Goal: Information Seeking & Learning: Learn about a topic

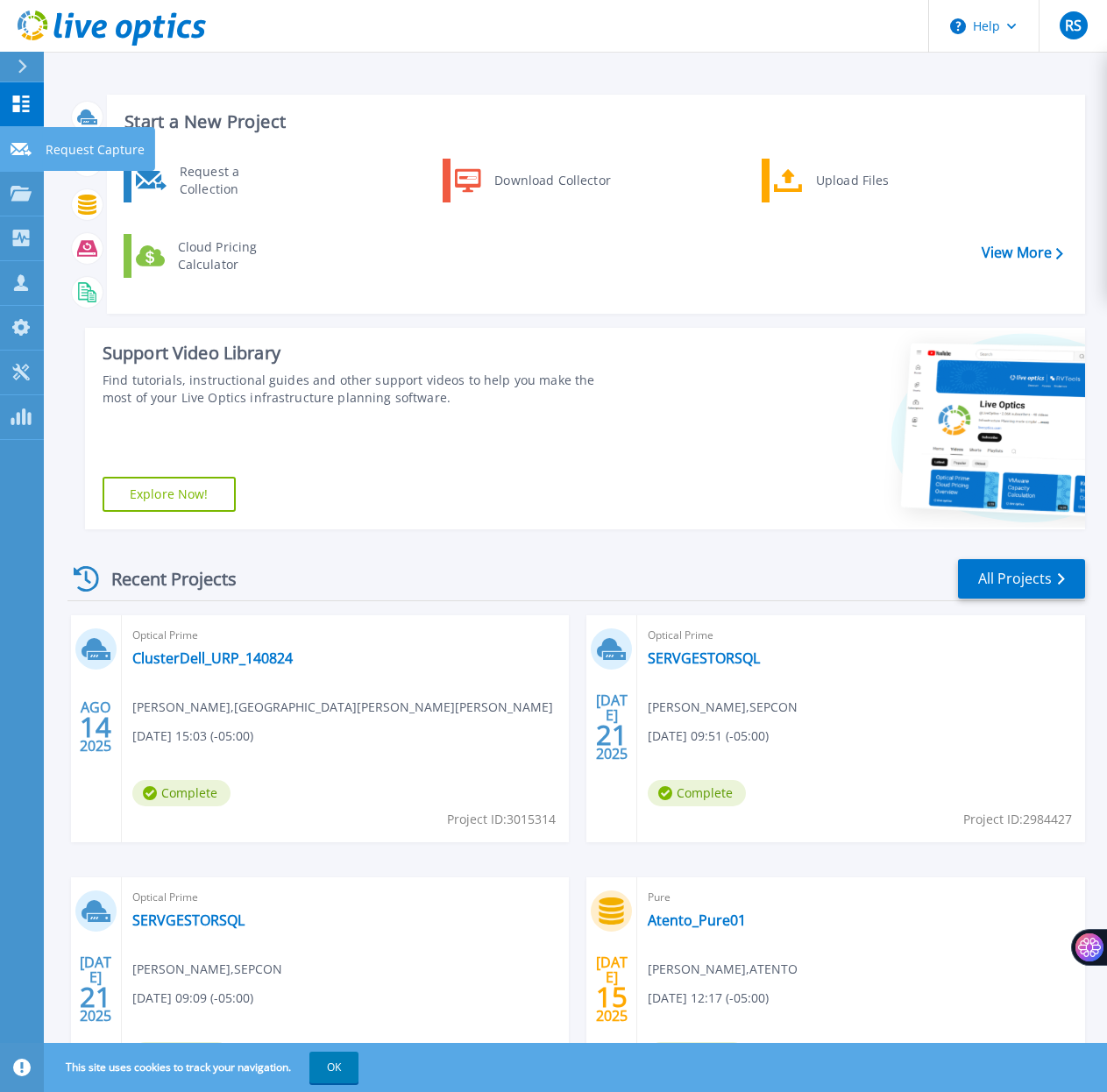
click at [26, 147] on icon at bounding box center [21, 150] width 21 height 13
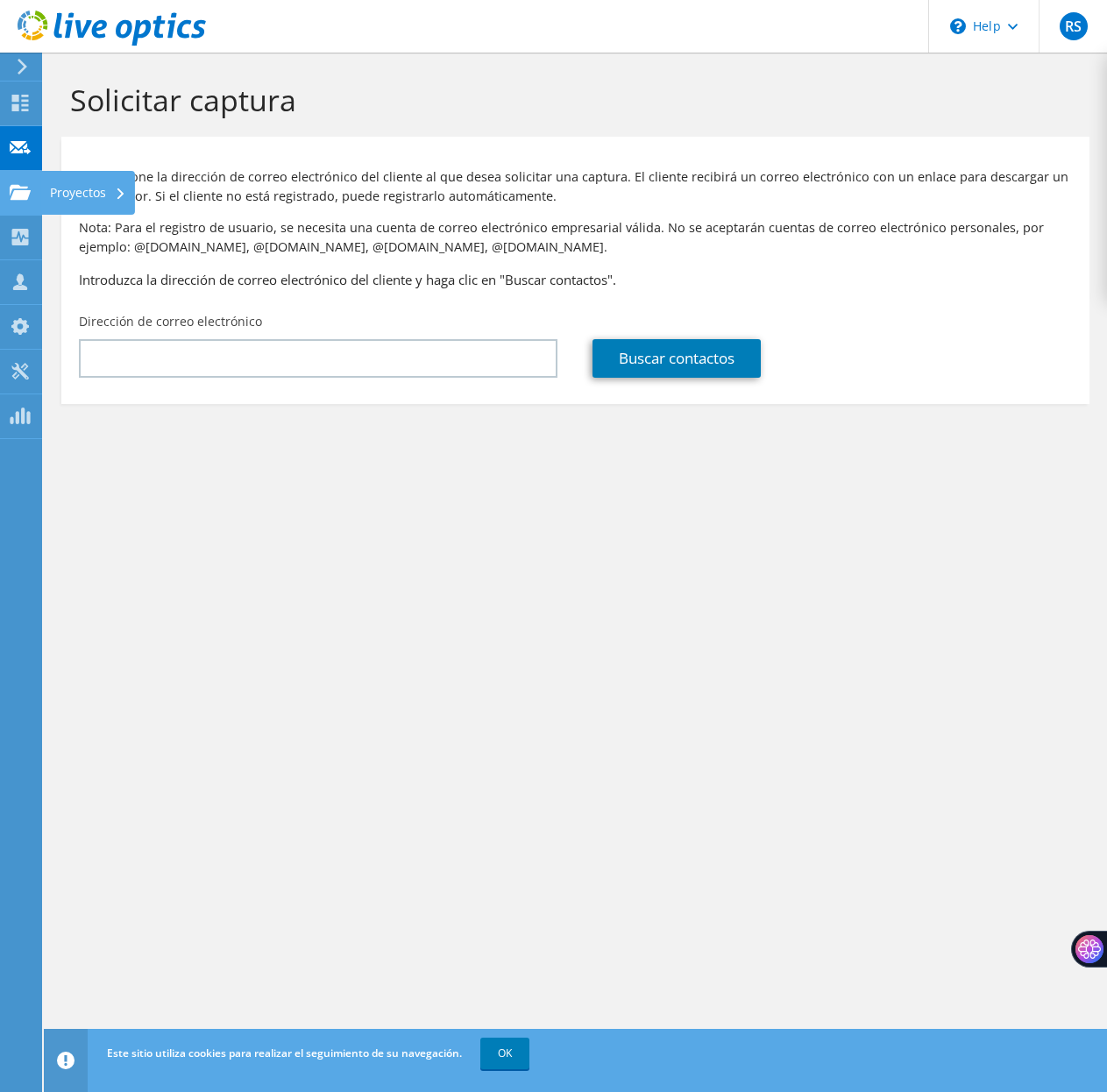
click at [18, 202] on div at bounding box center [20, 194] width 21 height 19
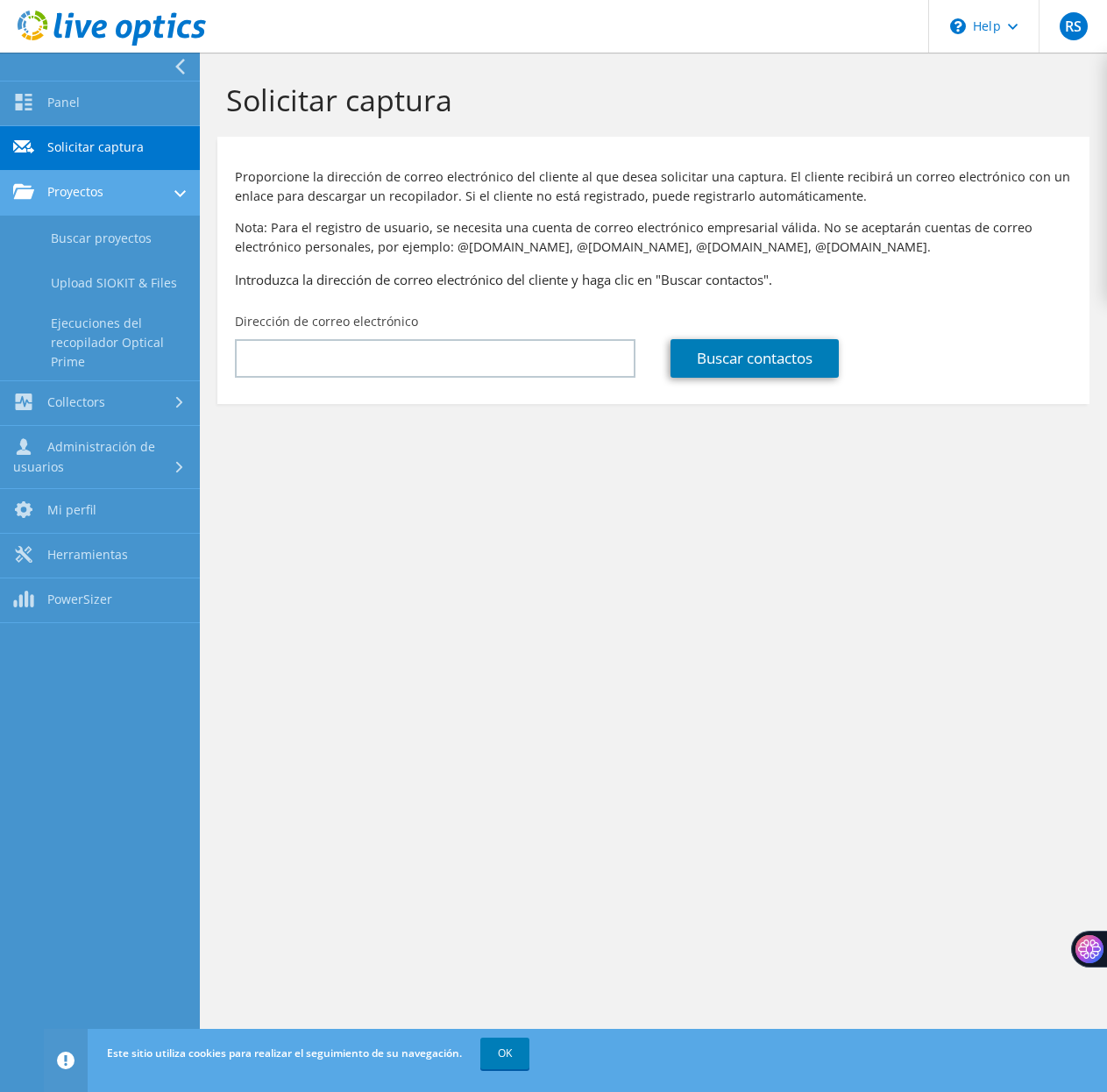
click at [82, 196] on link "Proyectos" at bounding box center [100, 192] width 200 height 45
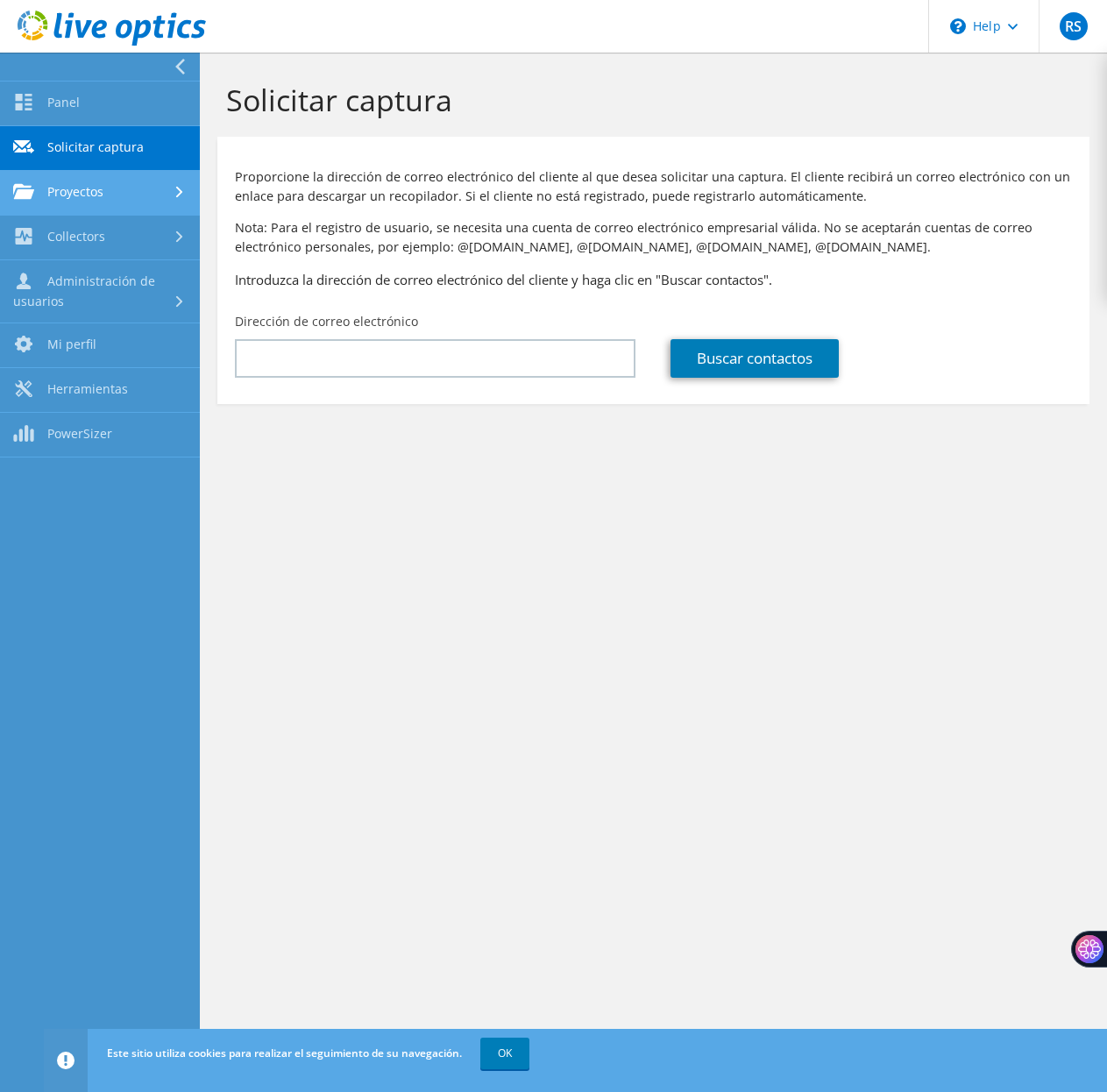
click at [114, 185] on link "Proyectos" at bounding box center [100, 192] width 200 height 45
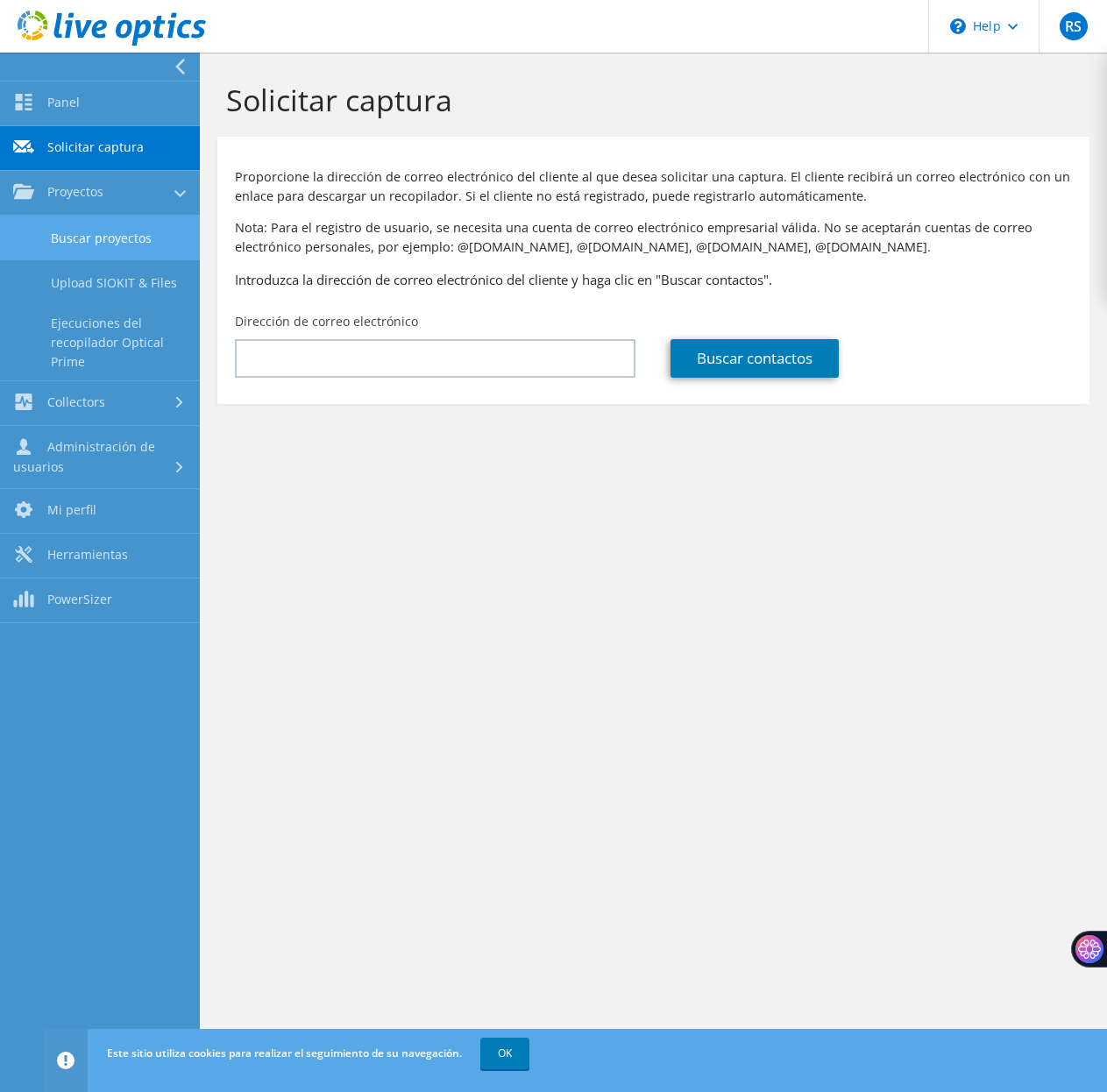
click at [112, 233] on link "Buscar proyectos" at bounding box center [100, 237] width 200 height 45
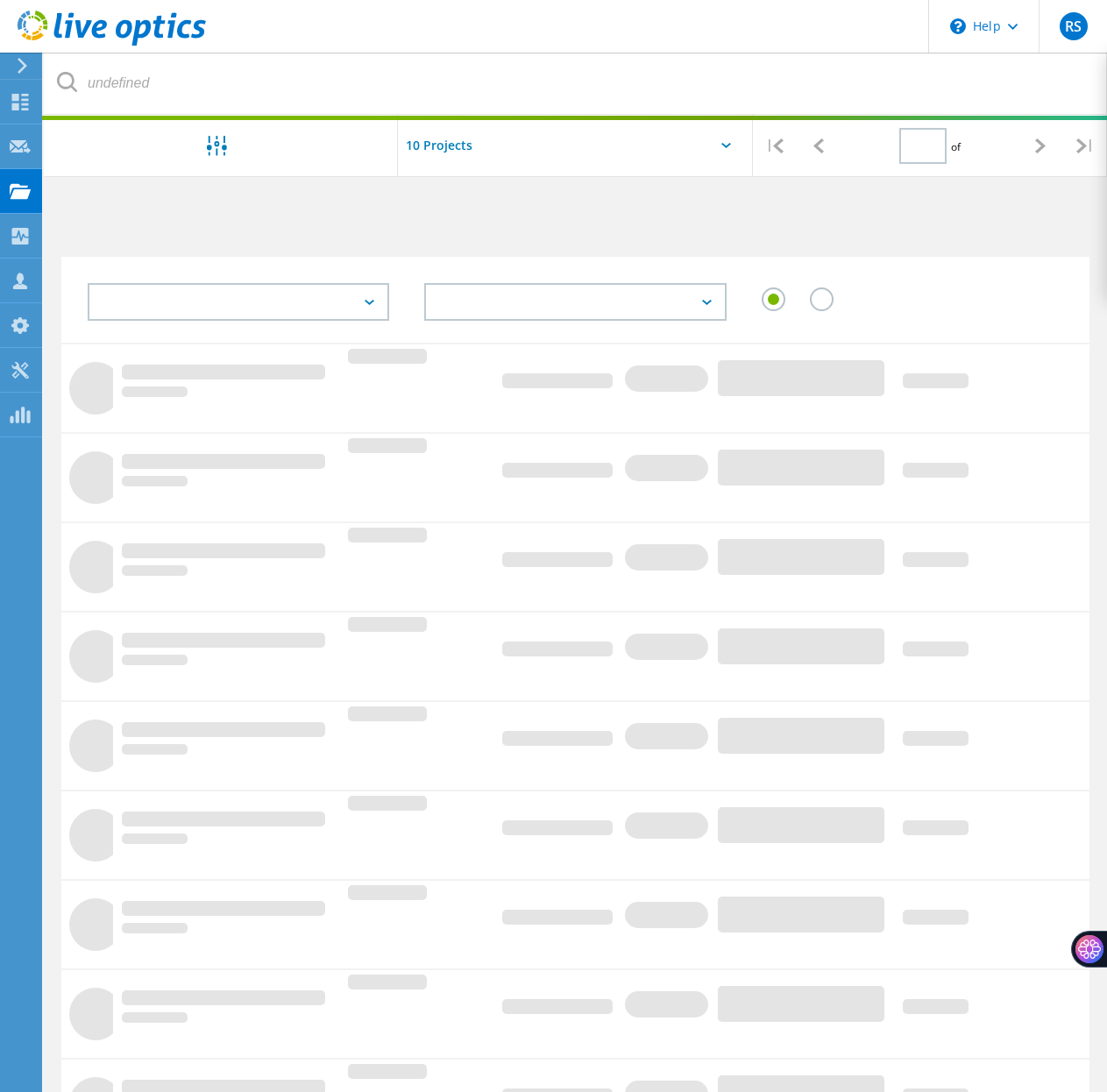
type input "1"
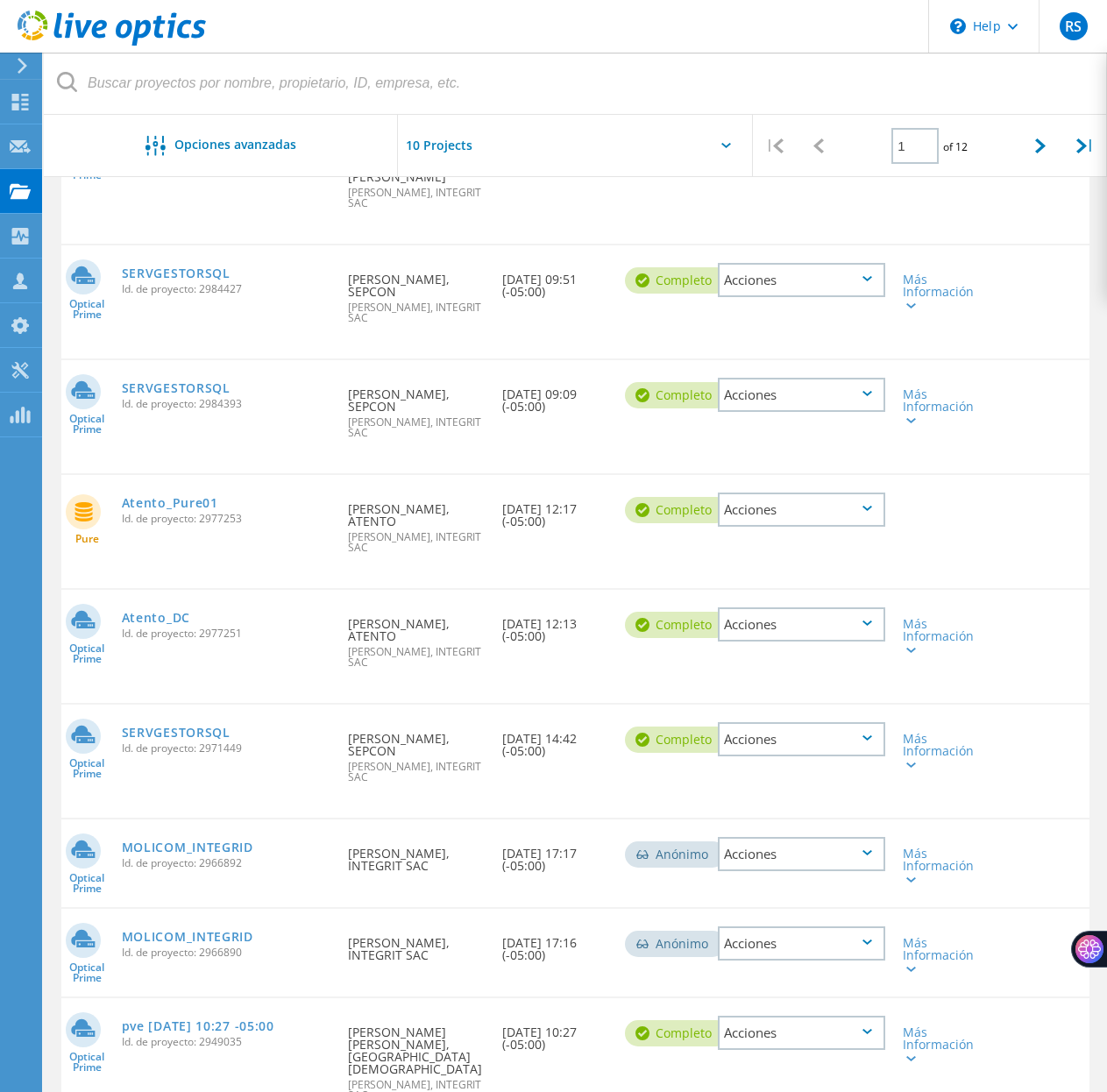
scroll to position [317, 0]
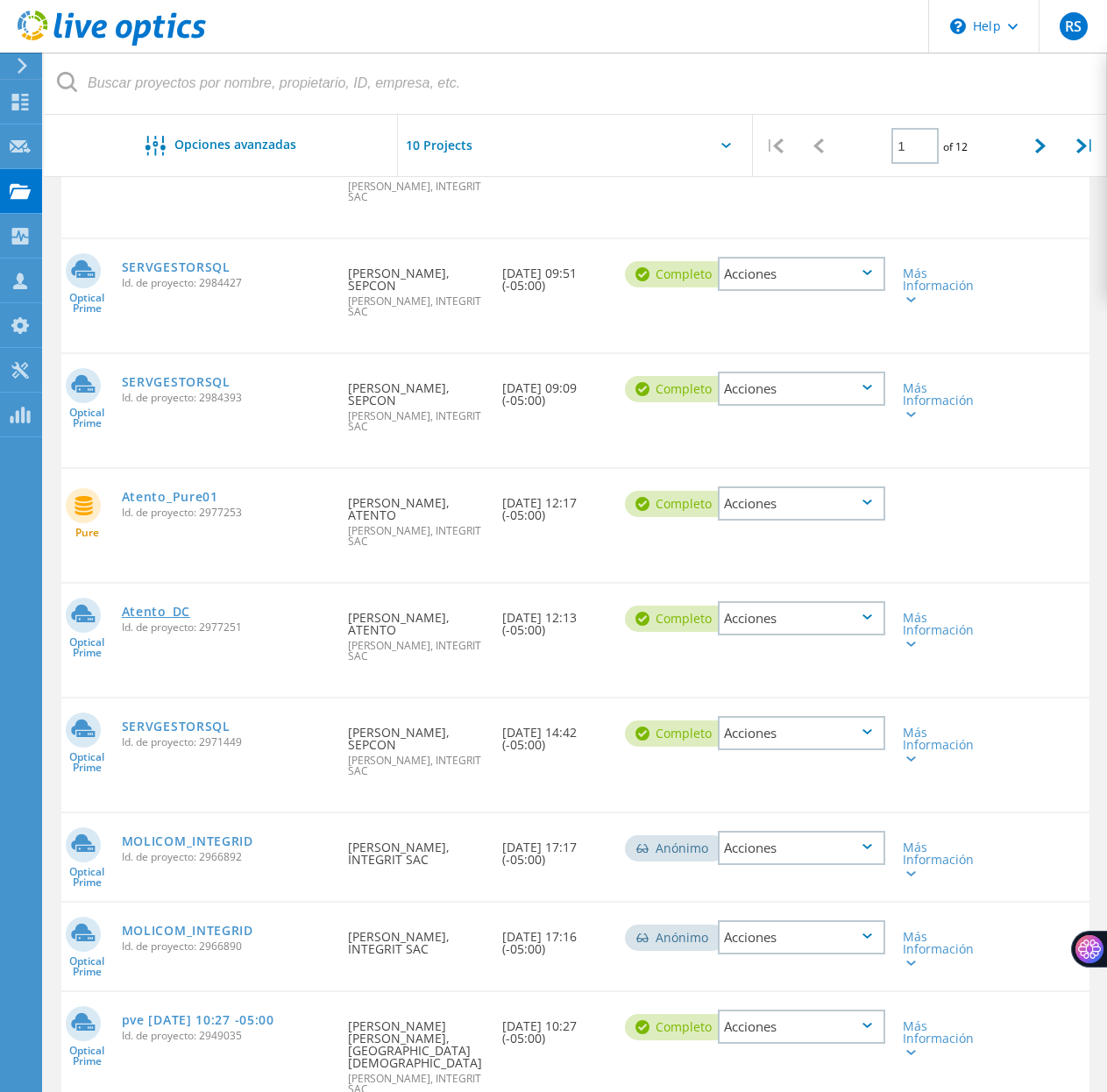
click at [160, 606] on link "Atento_DC" at bounding box center [156, 612] width 69 height 12
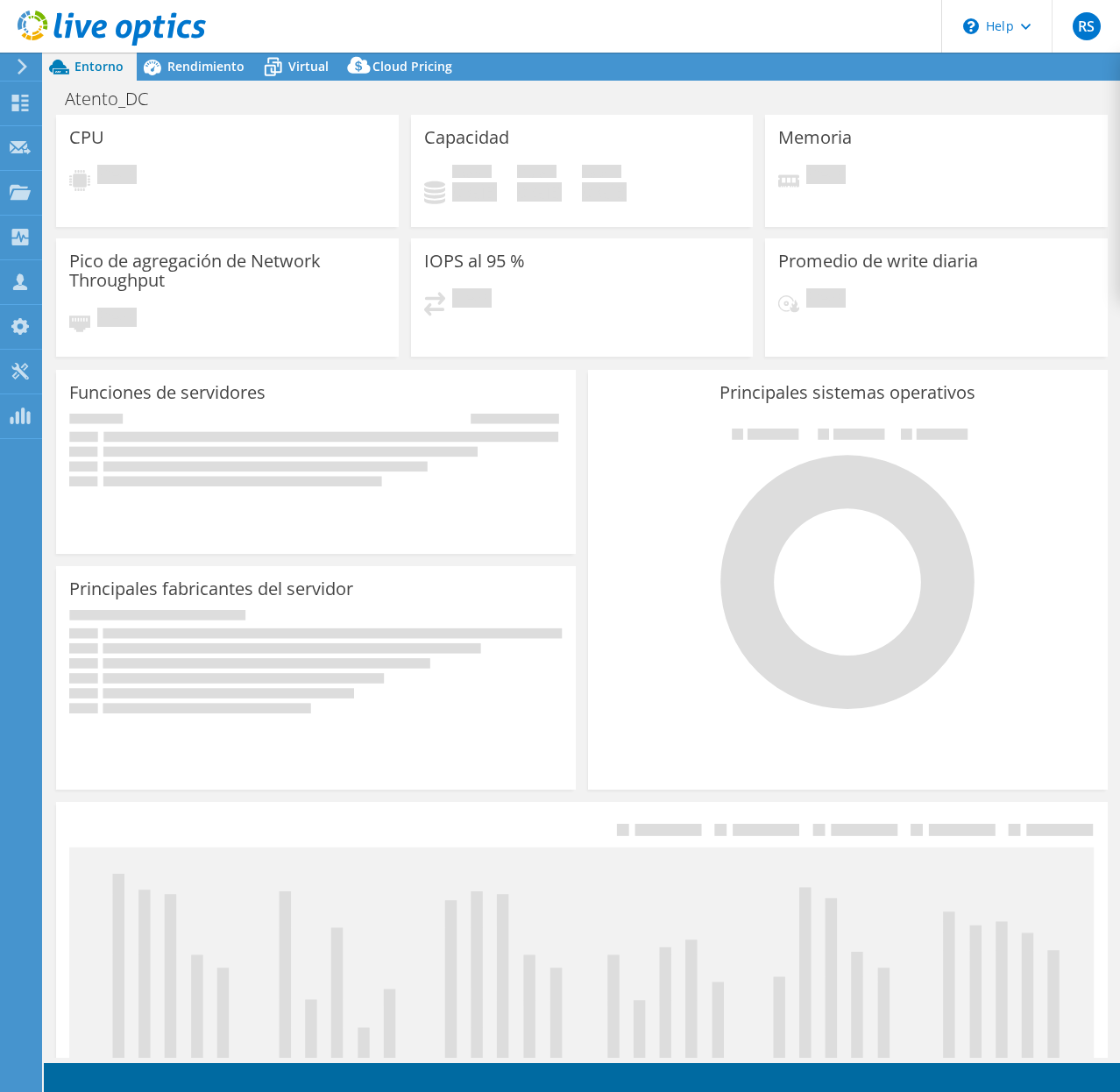
select select "USD"
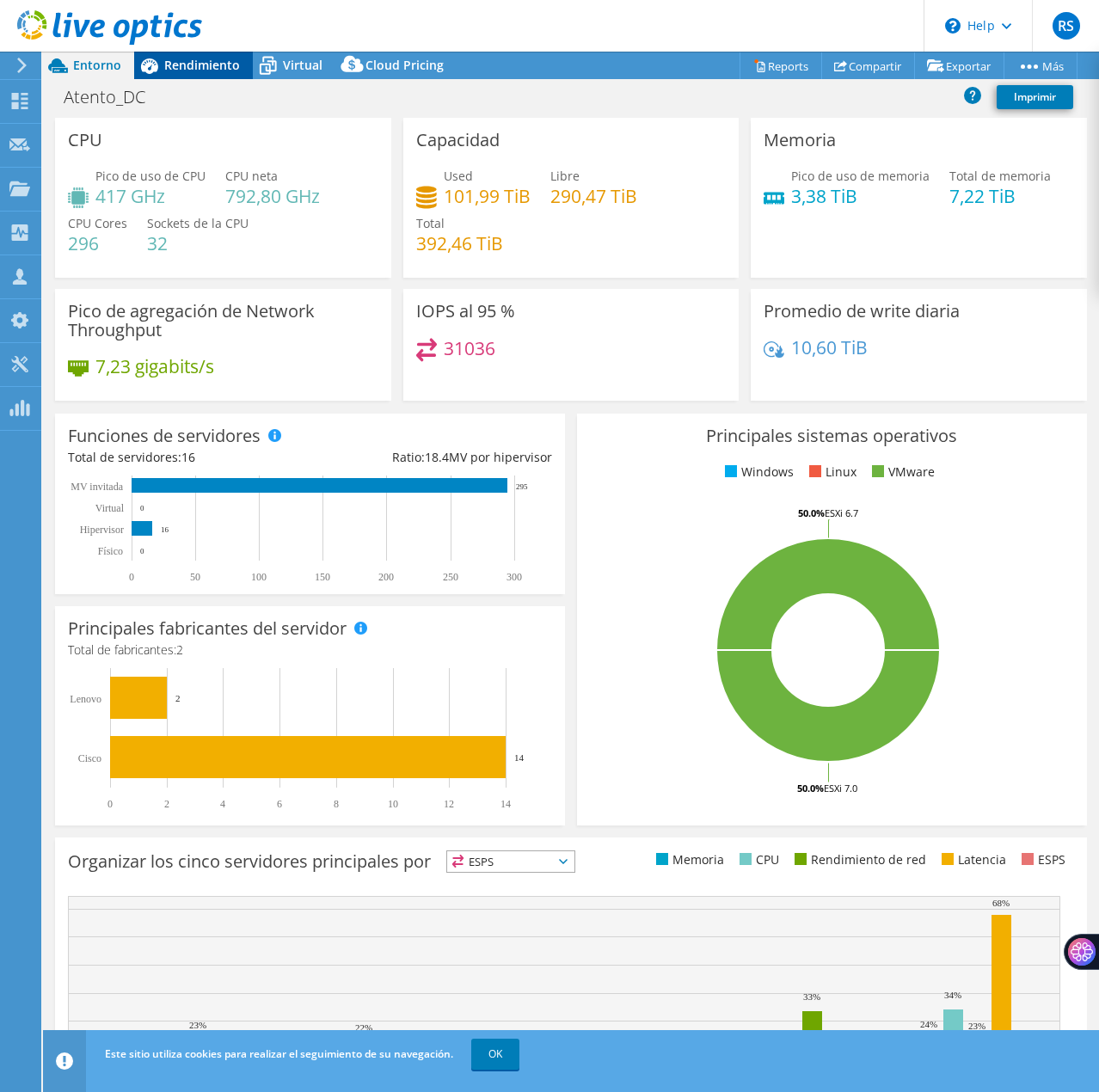
click at [208, 65] on span "Rendimiento" at bounding box center [202, 65] width 76 height 16
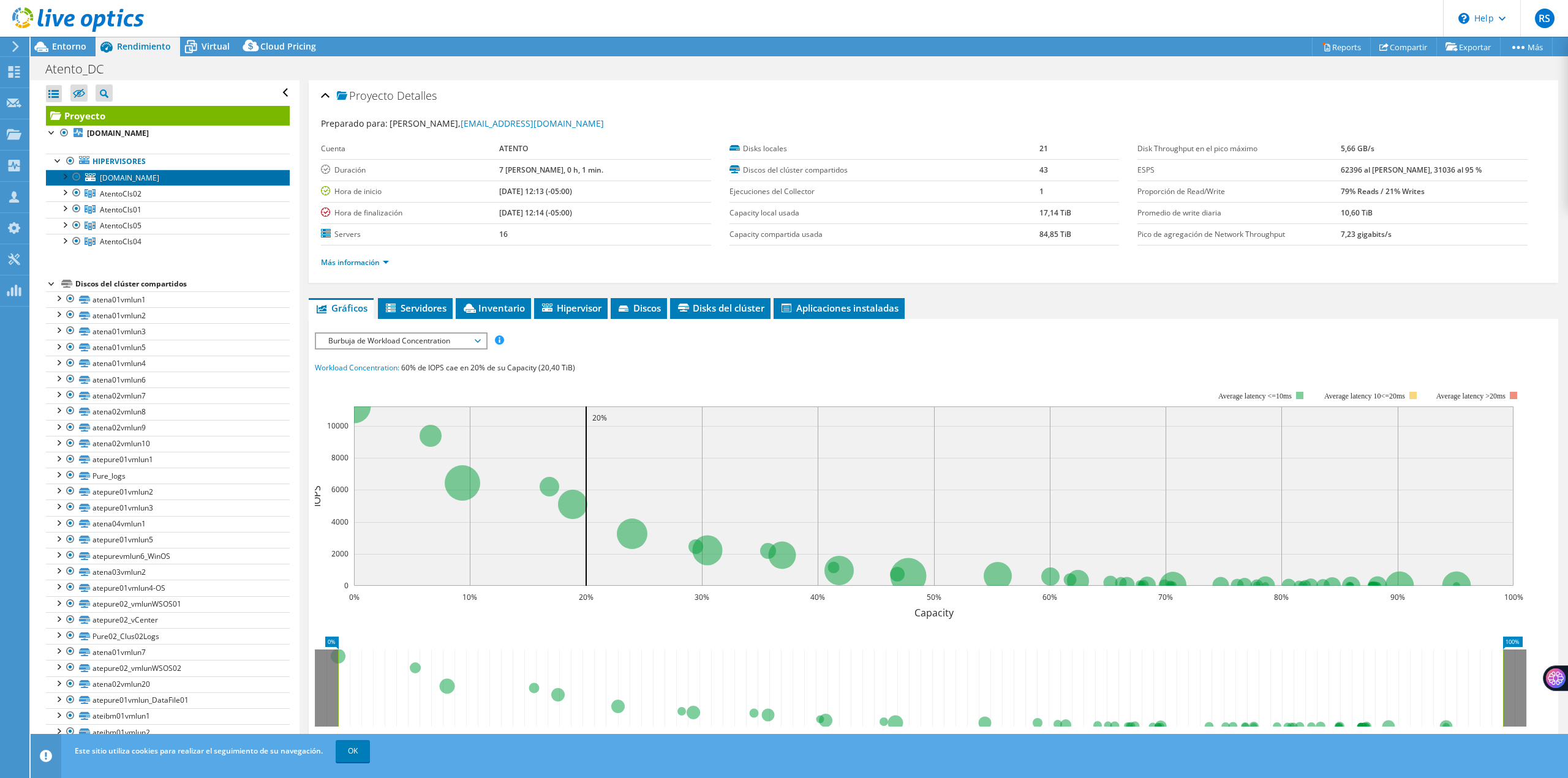
click at [123, 181] on span "[DOMAIN_NAME]" at bounding box center [129, 178] width 59 height 11
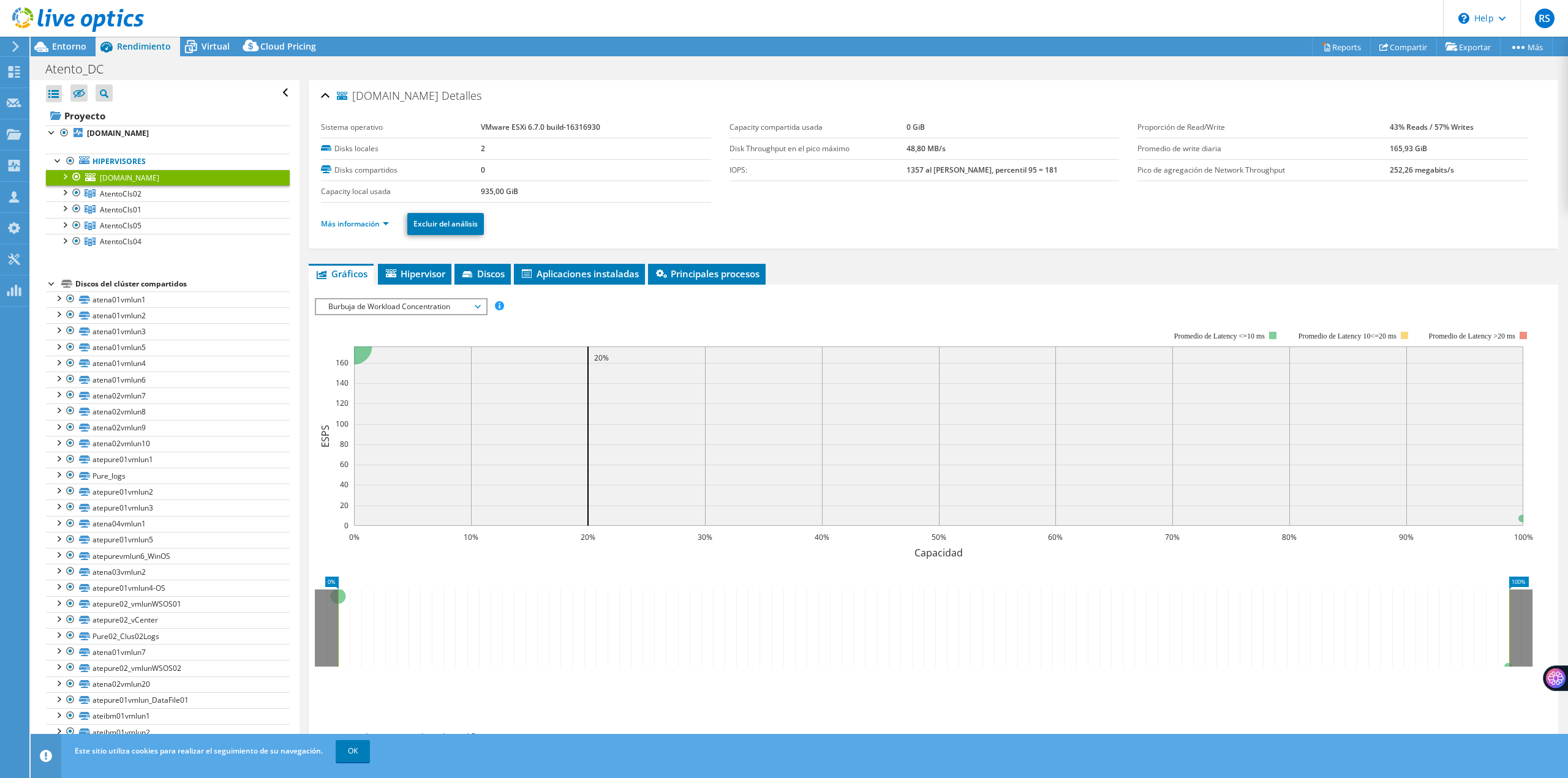
click at [65, 176] on div at bounding box center [64, 176] width 12 height 12
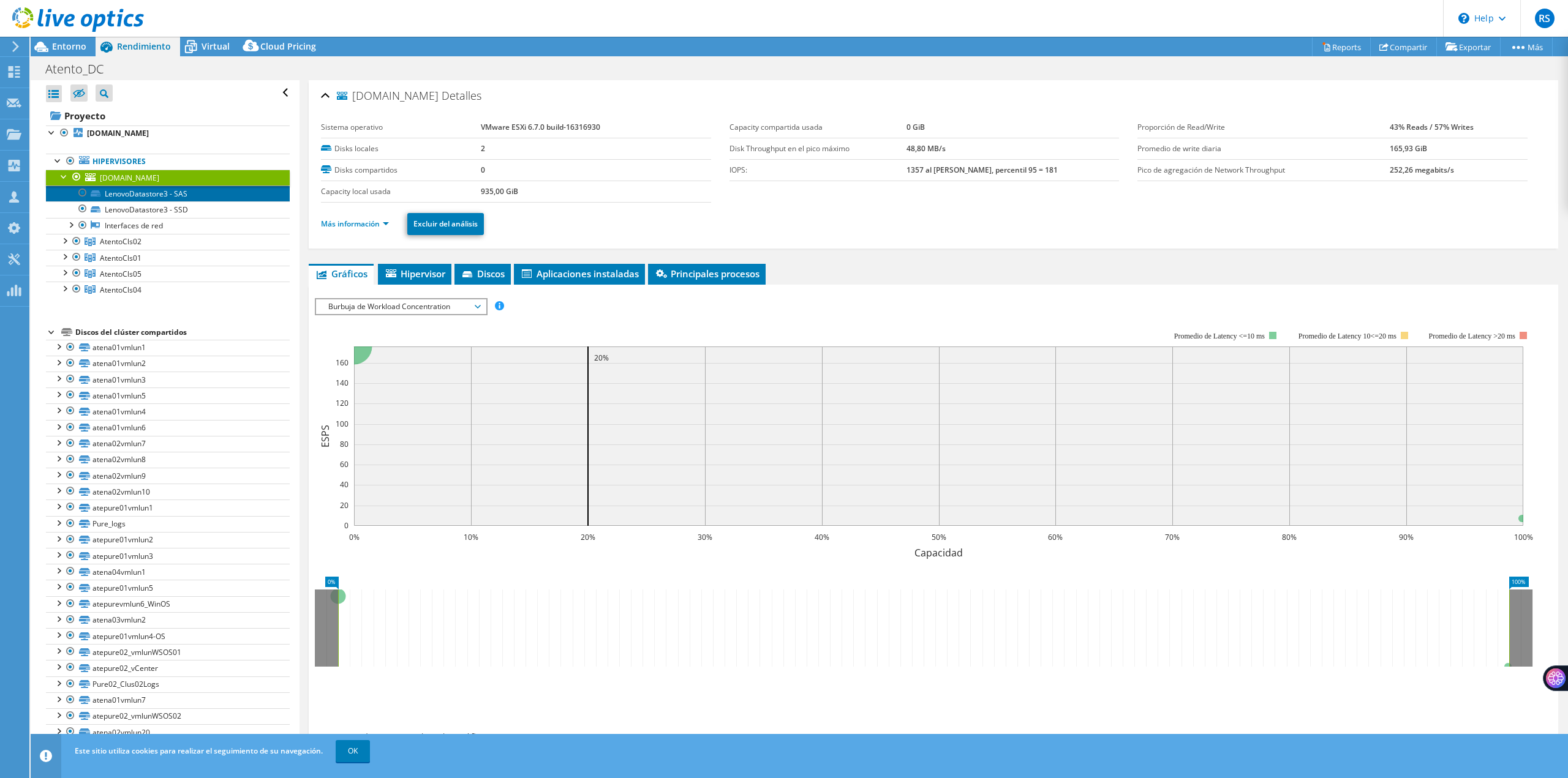
click at [122, 195] on link "LenovoDatastore3 - SAS" at bounding box center [168, 194] width 244 height 16
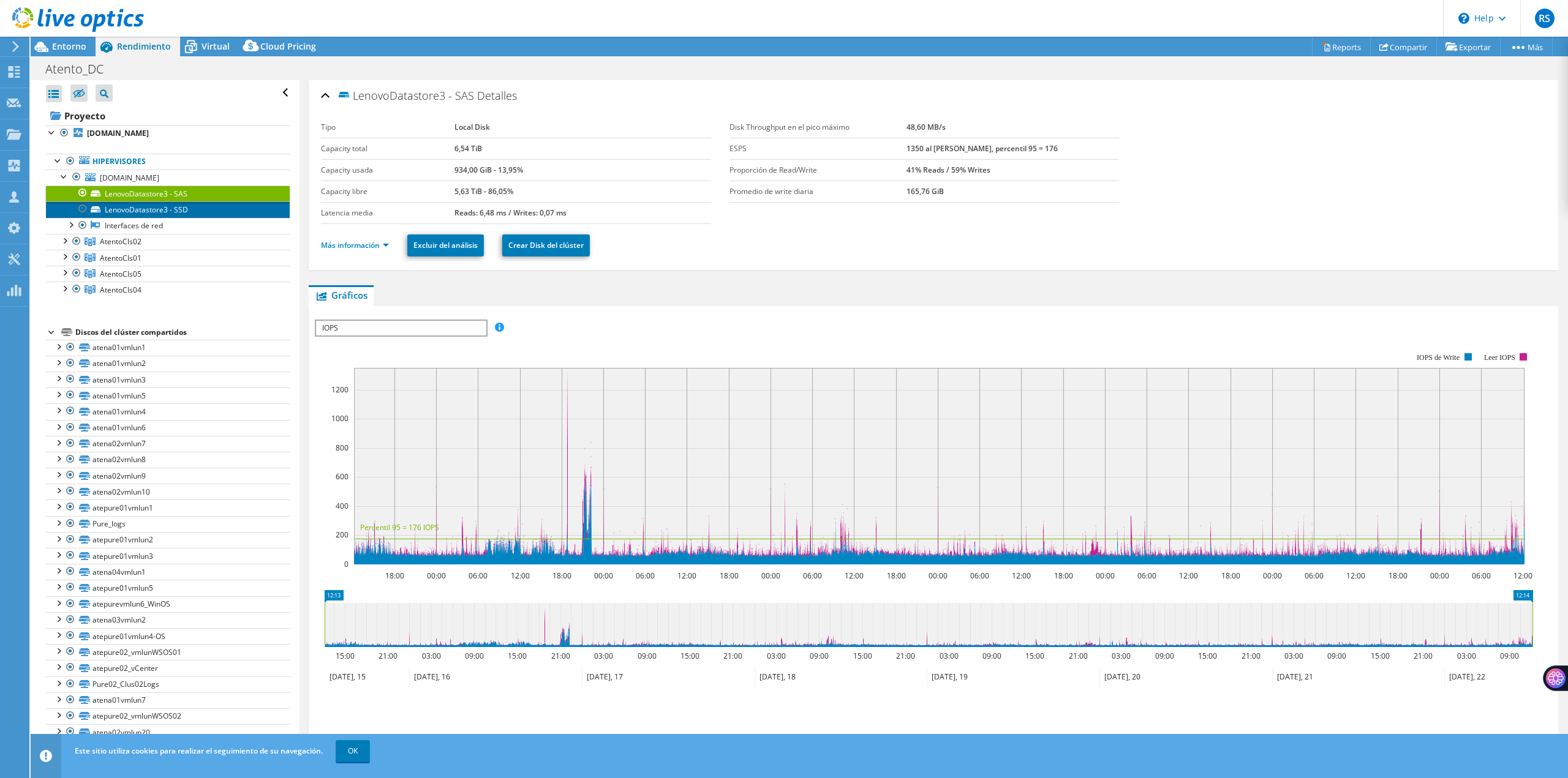
click at [124, 204] on link "LenovoDatastore3 - SSD" at bounding box center [168, 210] width 244 height 16
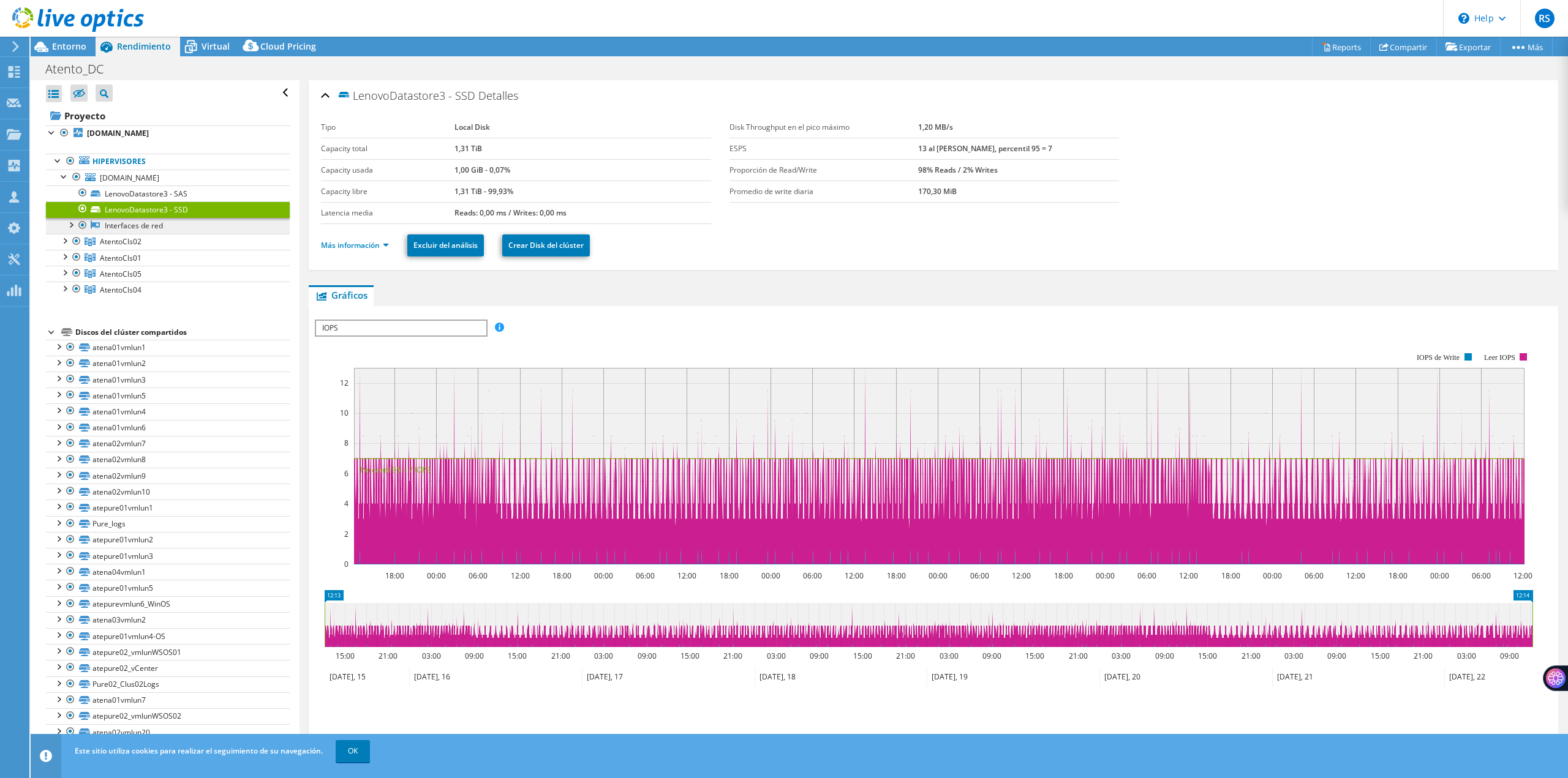
click at [119, 228] on link "Interfaces de red" at bounding box center [168, 226] width 244 height 16
click at [71, 224] on div at bounding box center [71, 224] width 12 height 12
click at [67, 224] on div at bounding box center [71, 224] width 12 height 12
click at [97, 242] on link "AtentoCls02" at bounding box center [168, 242] width 244 height 16
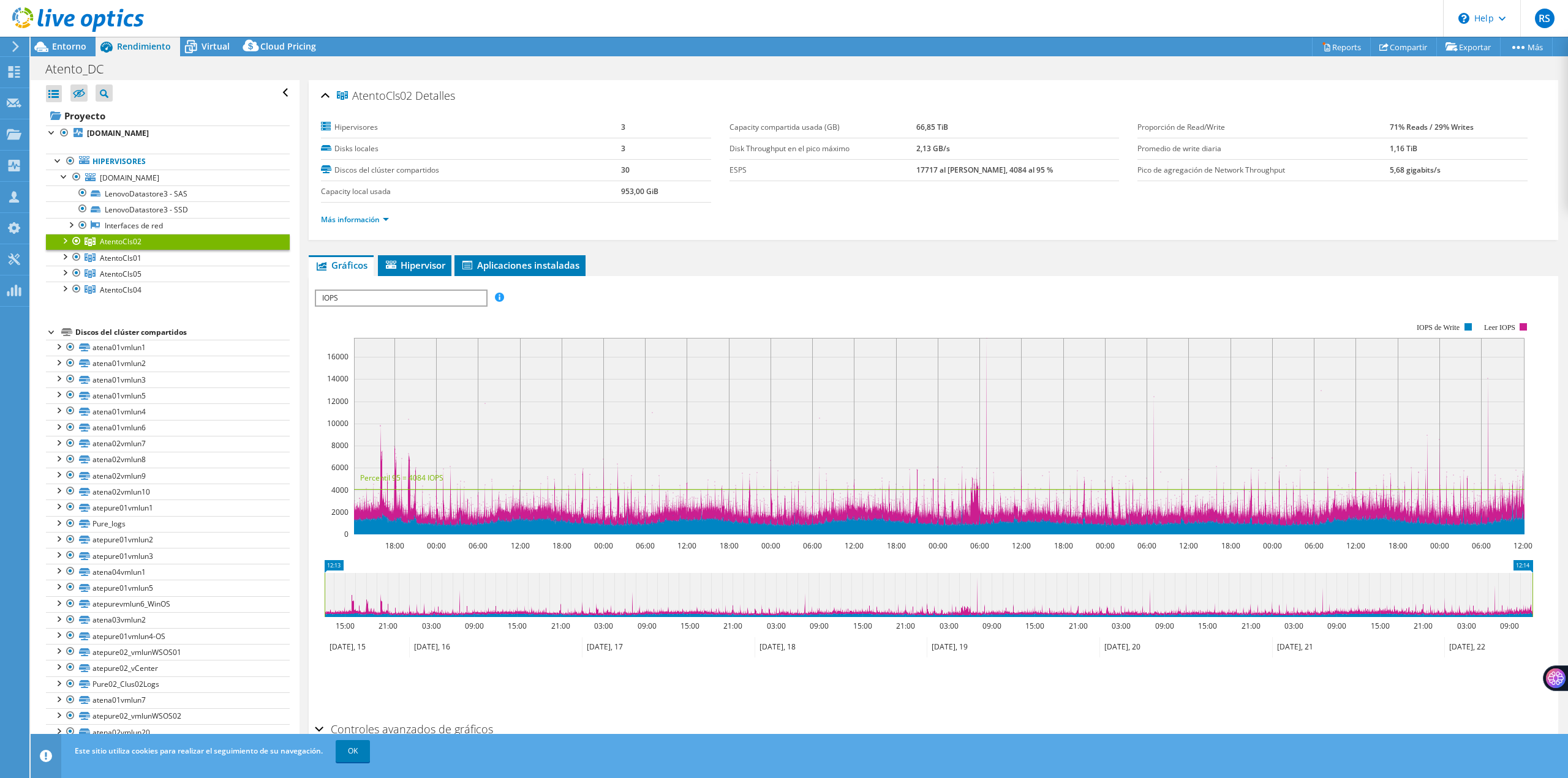
click at [65, 238] on div at bounding box center [64, 240] width 12 height 12
click at [69, 304] on div at bounding box center [64, 304] width 12 height 12
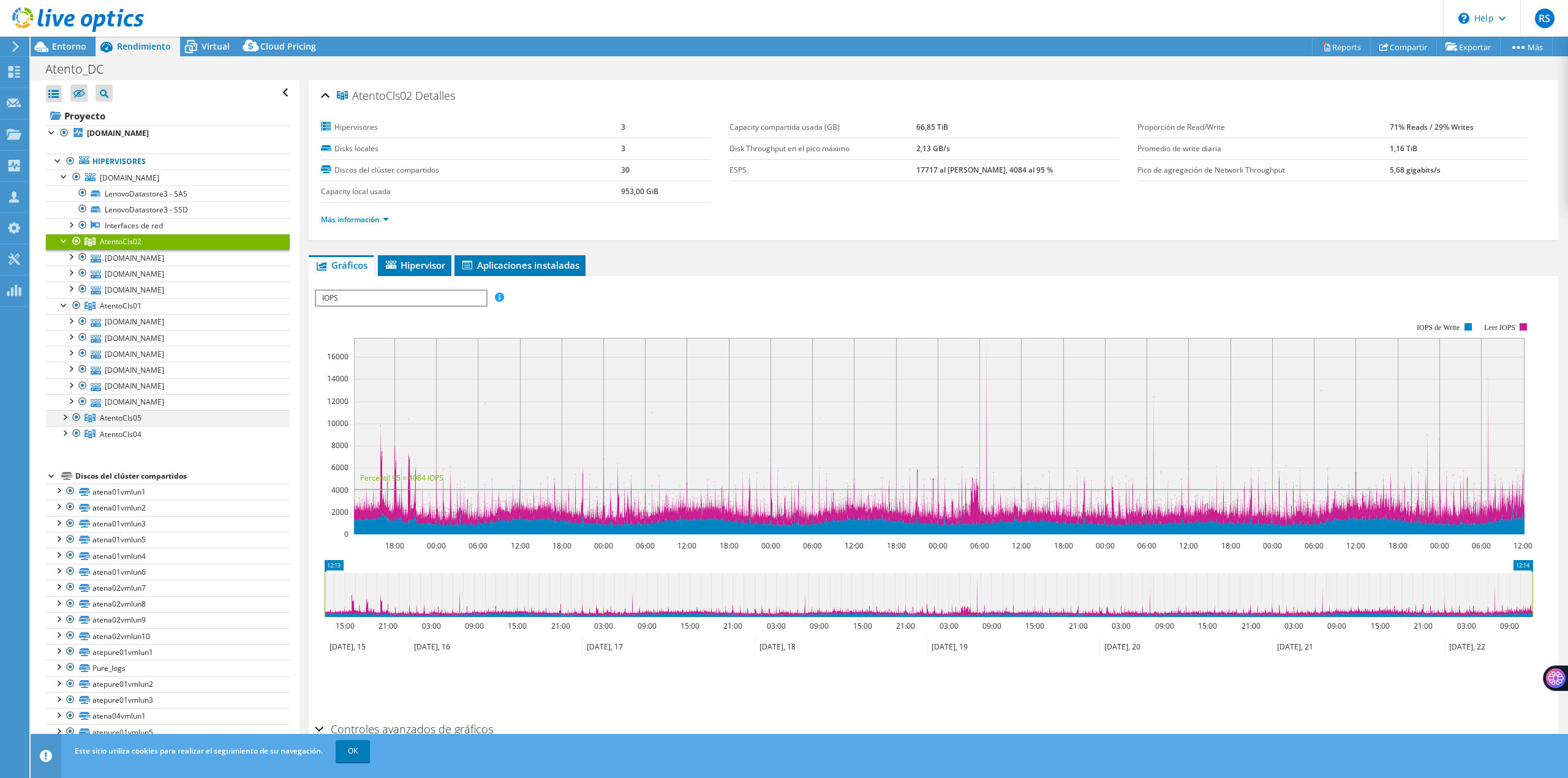
click at [66, 413] on div at bounding box center [64, 416] width 12 height 12
click at [65, 469] on div at bounding box center [64, 464] width 12 height 12
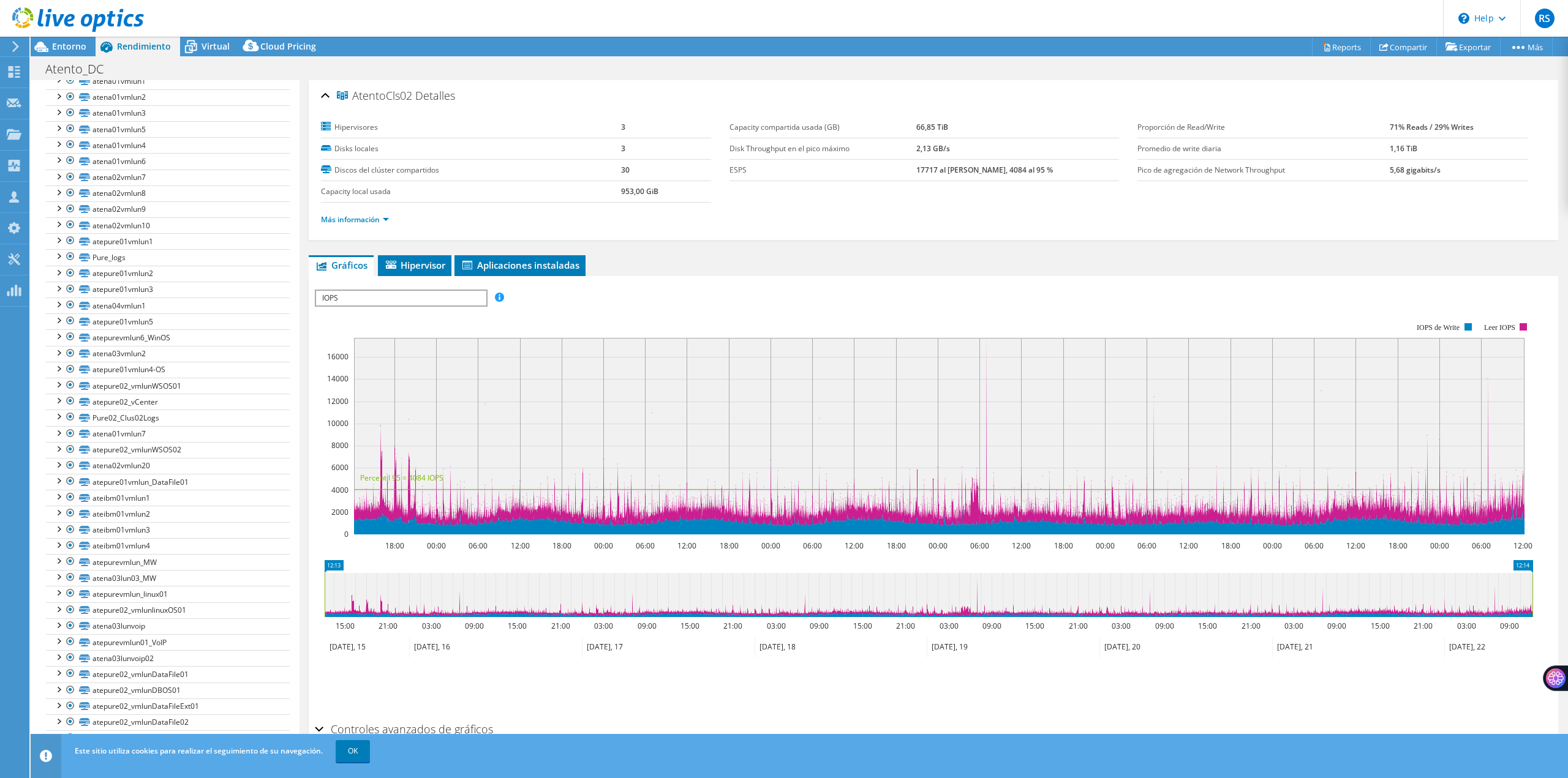
scroll to position [530, 0]
click at [343, 751] on link "OK" at bounding box center [353, 751] width 35 height 22
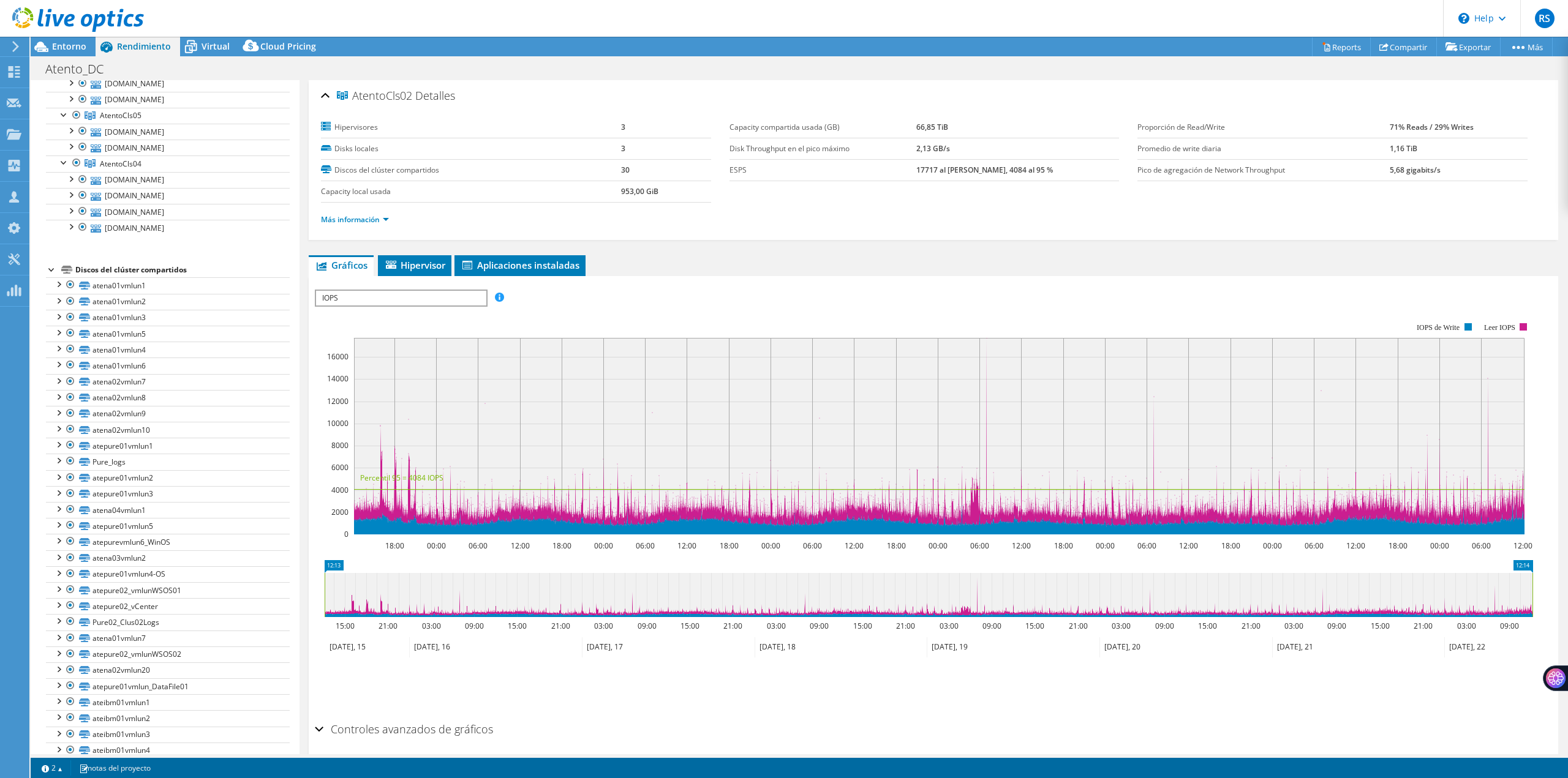
scroll to position [294, 0]
click at [123, 283] on div "Discos del clúster compartidos" at bounding box center [182, 278] width 214 height 15
click at [121, 279] on div "Discos del clúster compartidos" at bounding box center [182, 278] width 214 height 15
click at [51, 278] on div at bounding box center [52, 277] width 12 height 12
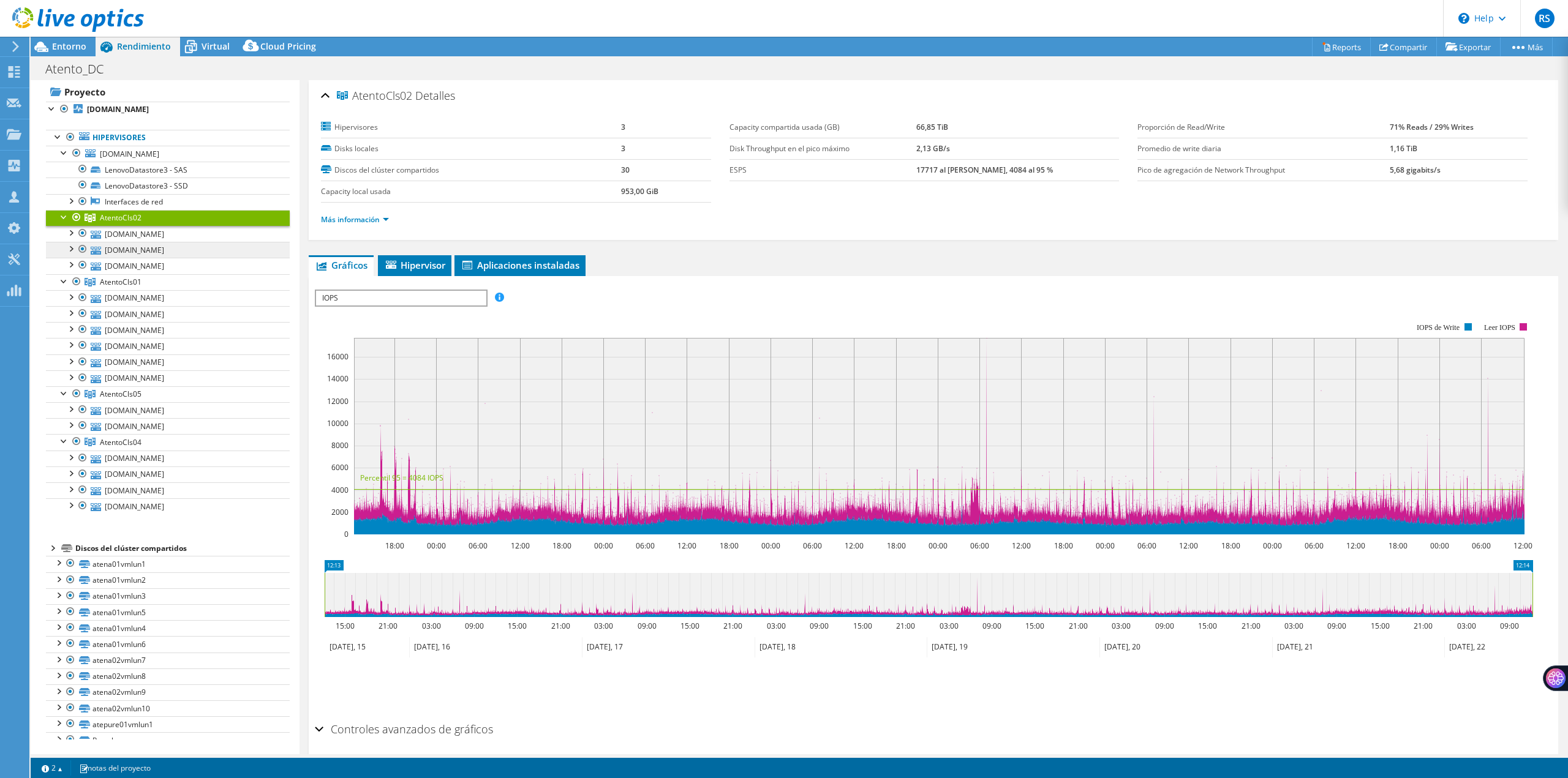
scroll to position [0, 0]
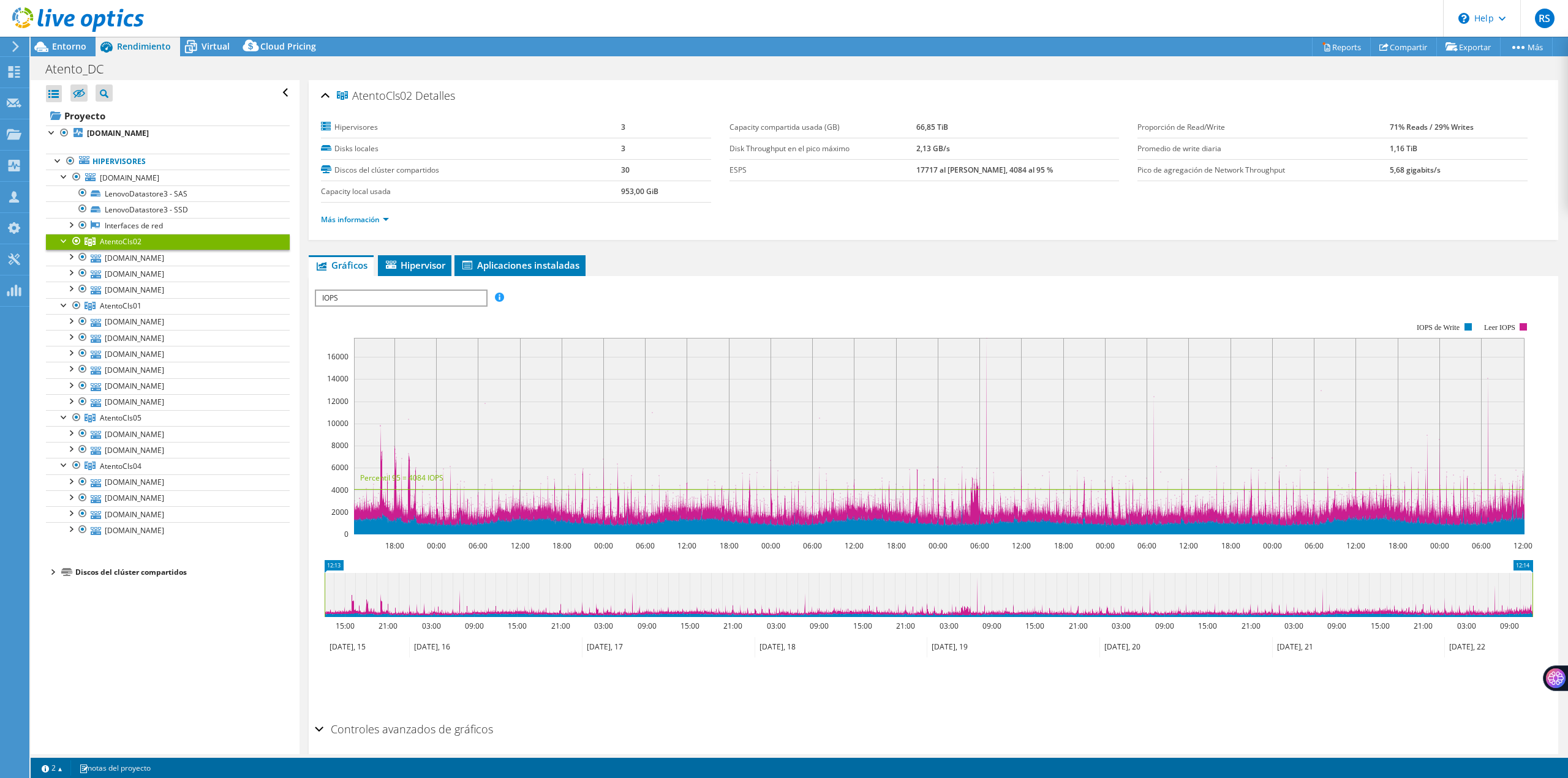
click at [170, 573] on div "Discos del clúster compartidos" at bounding box center [182, 572] width 214 height 15
click at [52, 572] on div at bounding box center [52, 571] width 12 height 12
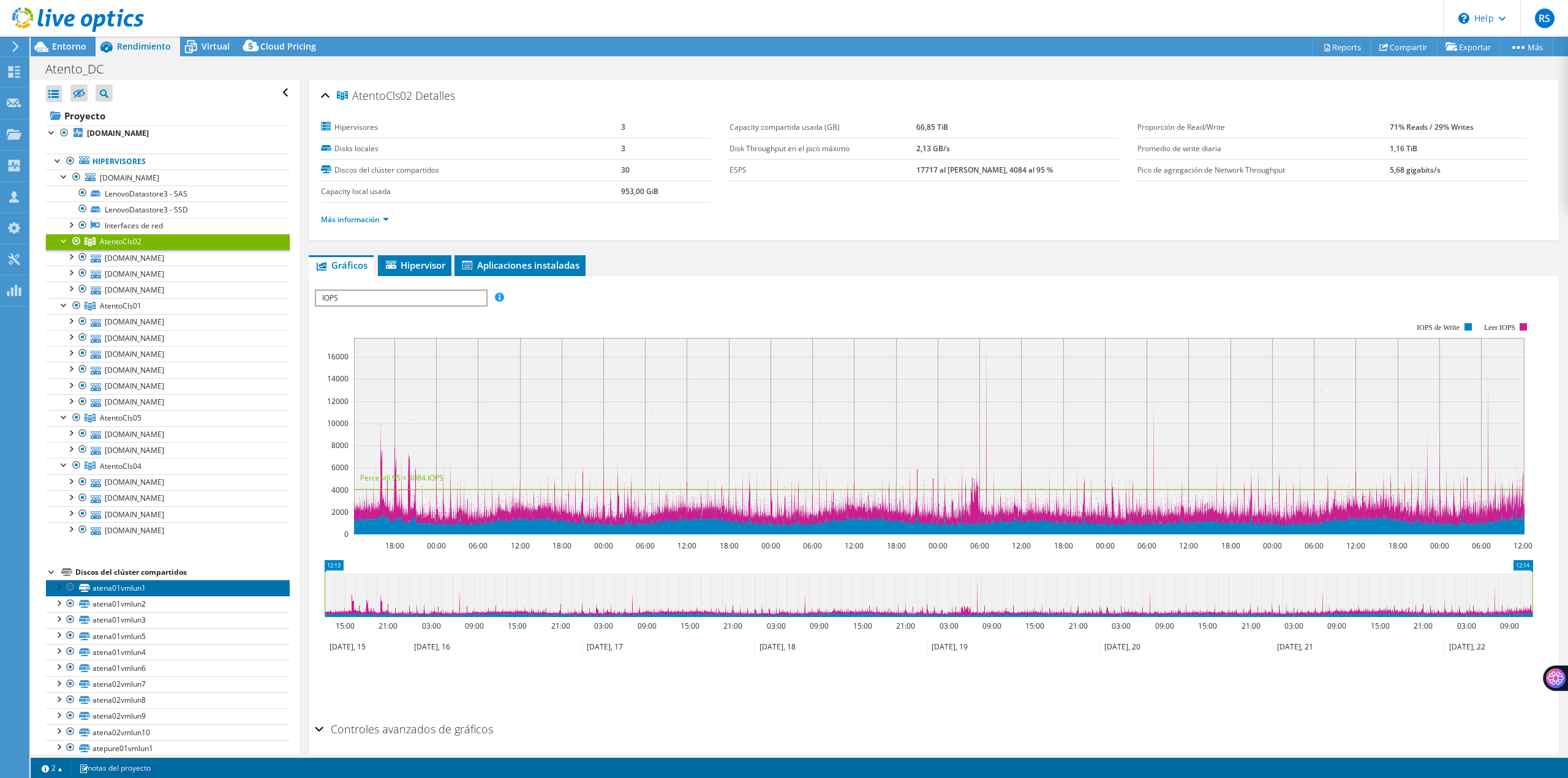
click at [80, 587] on icon at bounding box center [85, 588] width 11 height 8
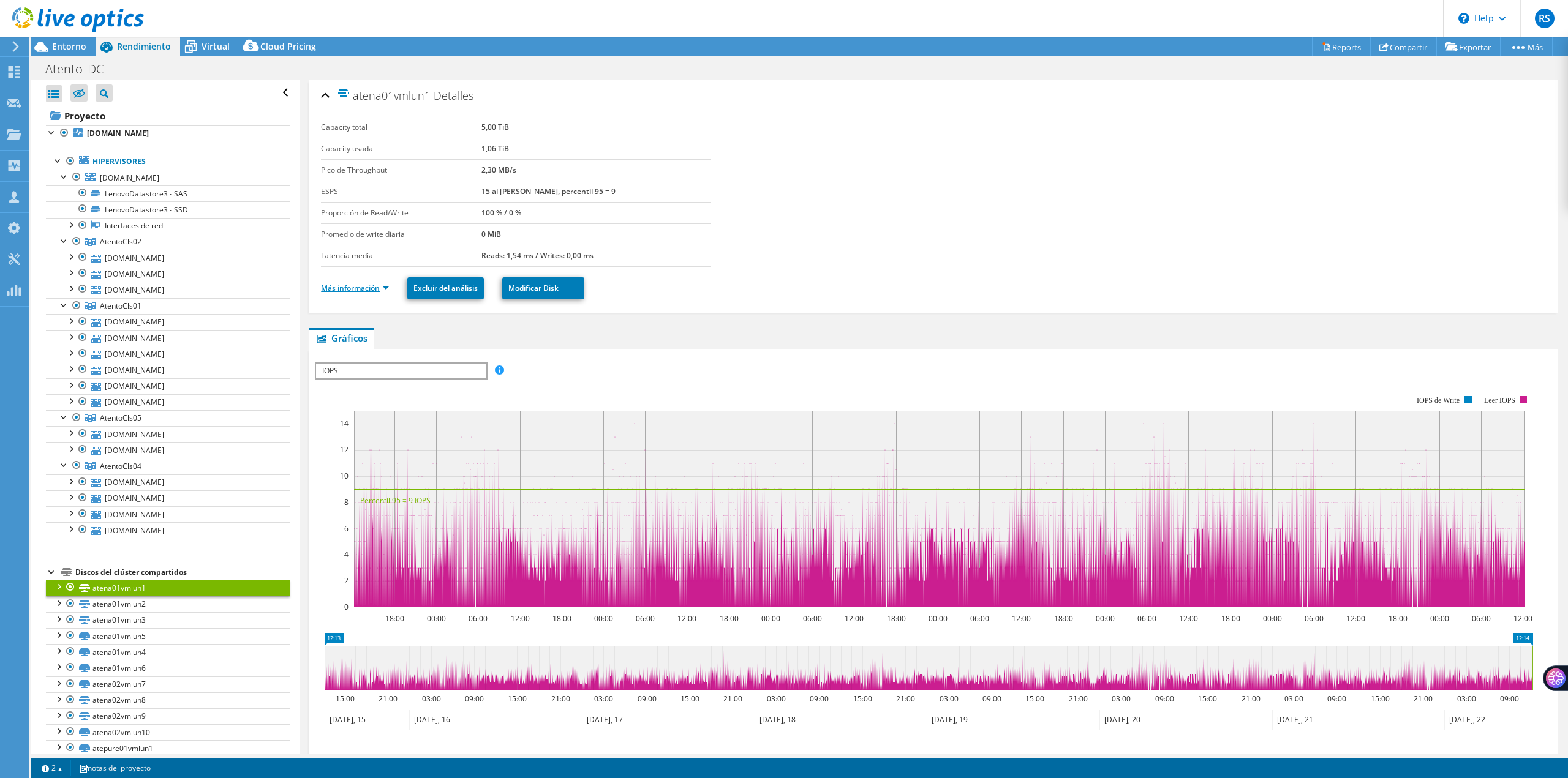
click at [382, 293] on link "Más información" at bounding box center [355, 288] width 68 height 11
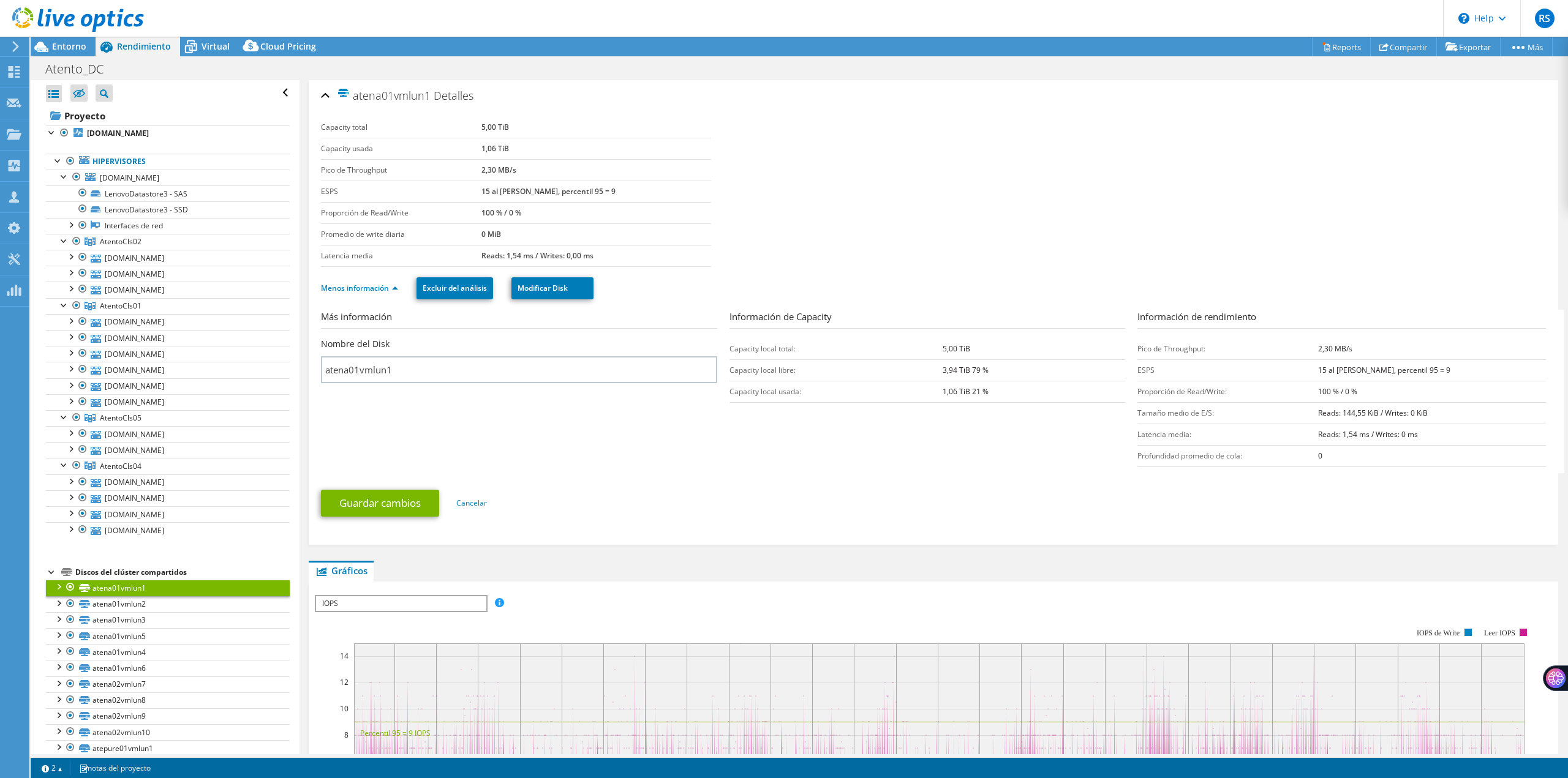
click at [64, 588] on div at bounding box center [58, 586] width 12 height 12
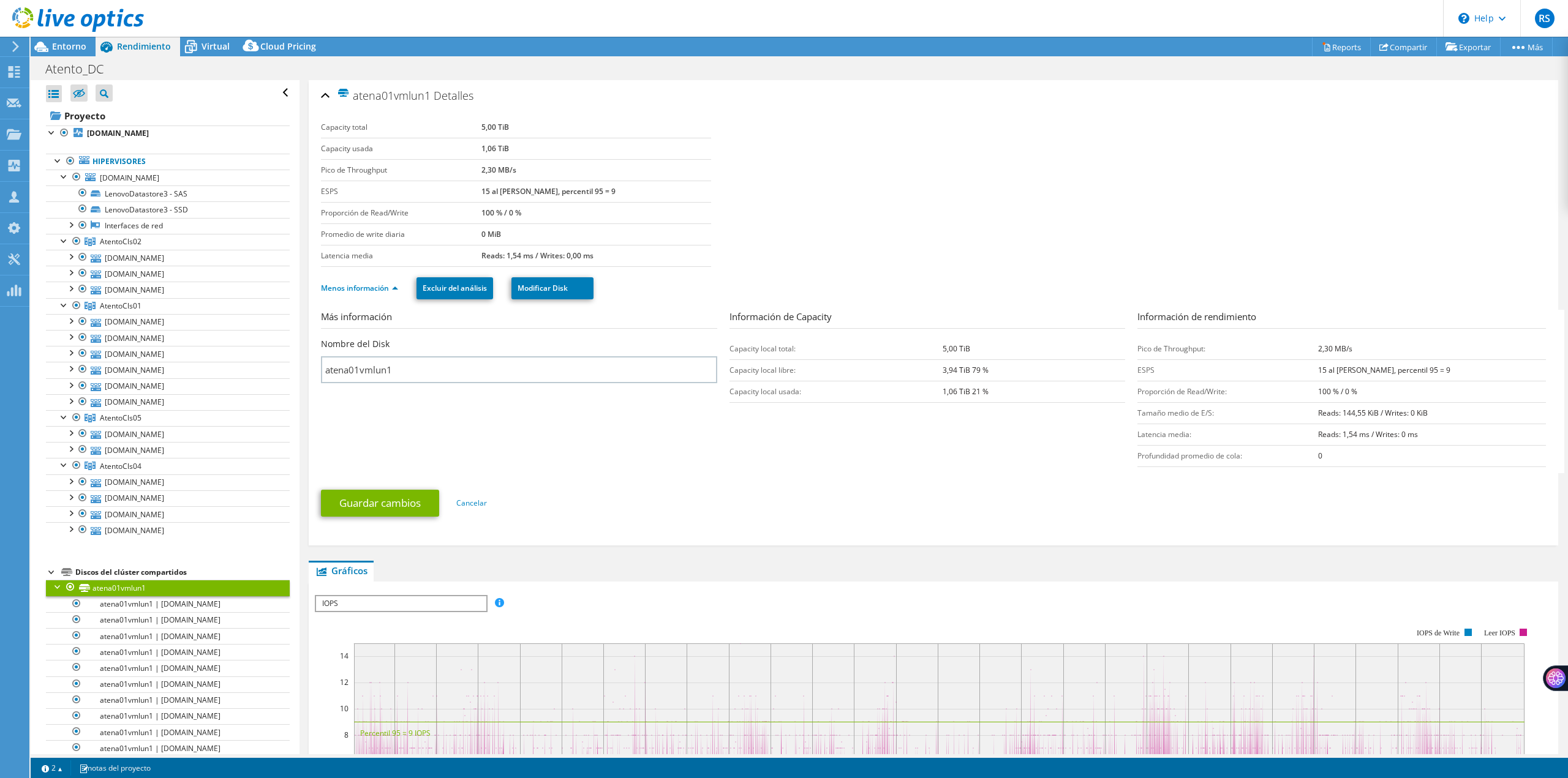
click at [64, 588] on div at bounding box center [58, 586] width 12 height 12
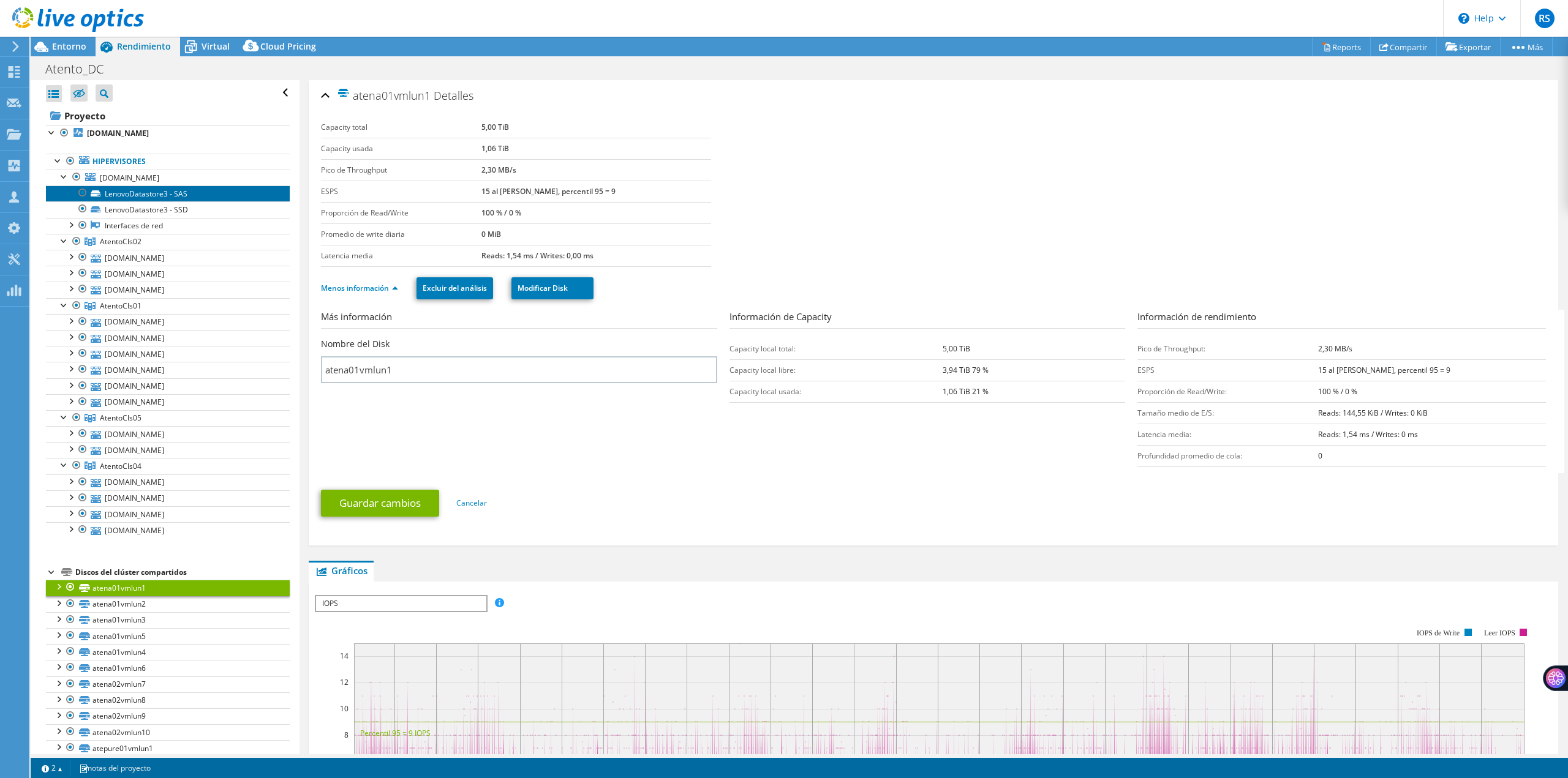
click at [134, 194] on link "LenovoDatastore3 - SAS" at bounding box center [168, 194] width 244 height 16
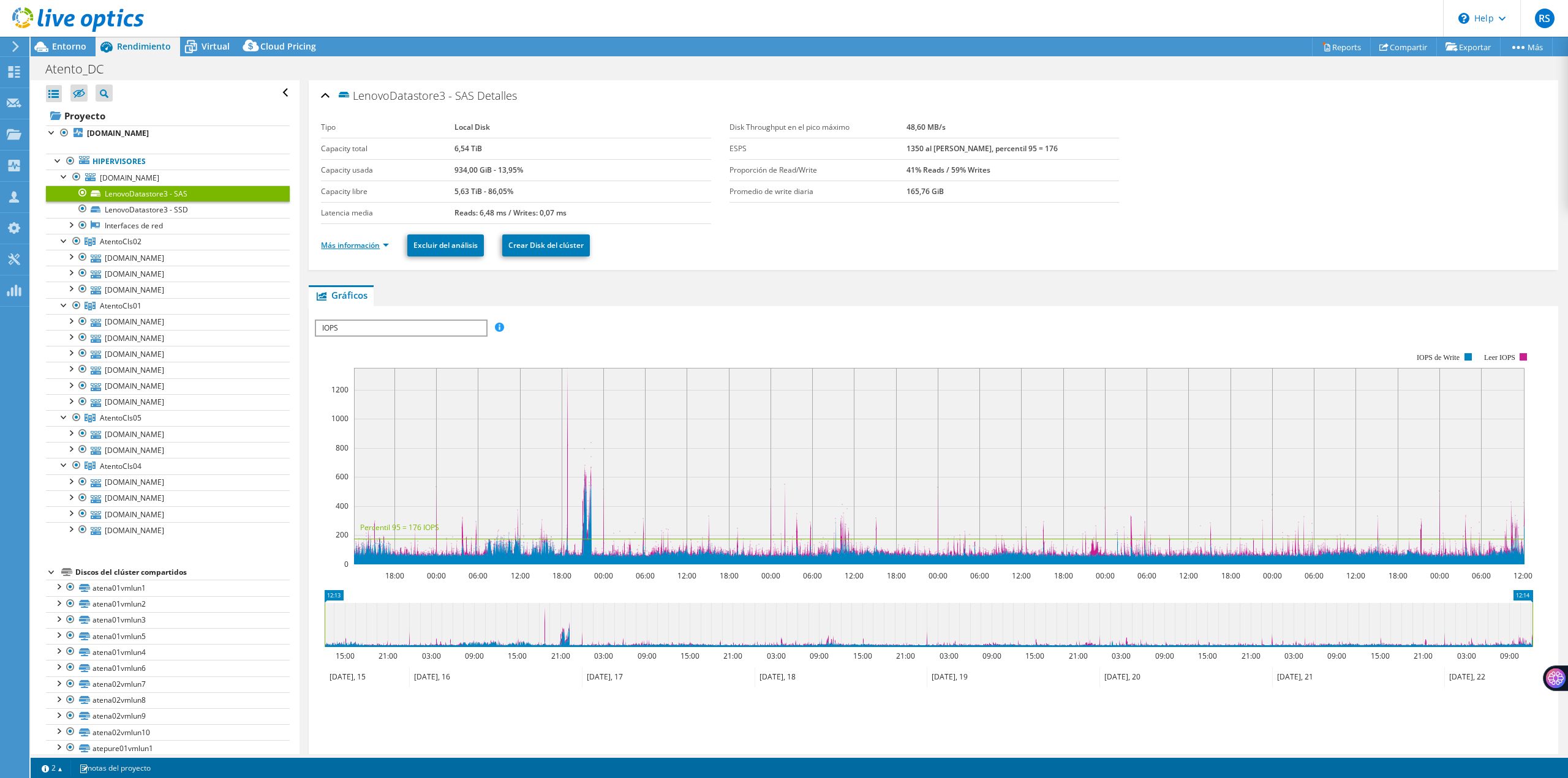
click at [347, 244] on link "Más información" at bounding box center [355, 246] width 68 height 11
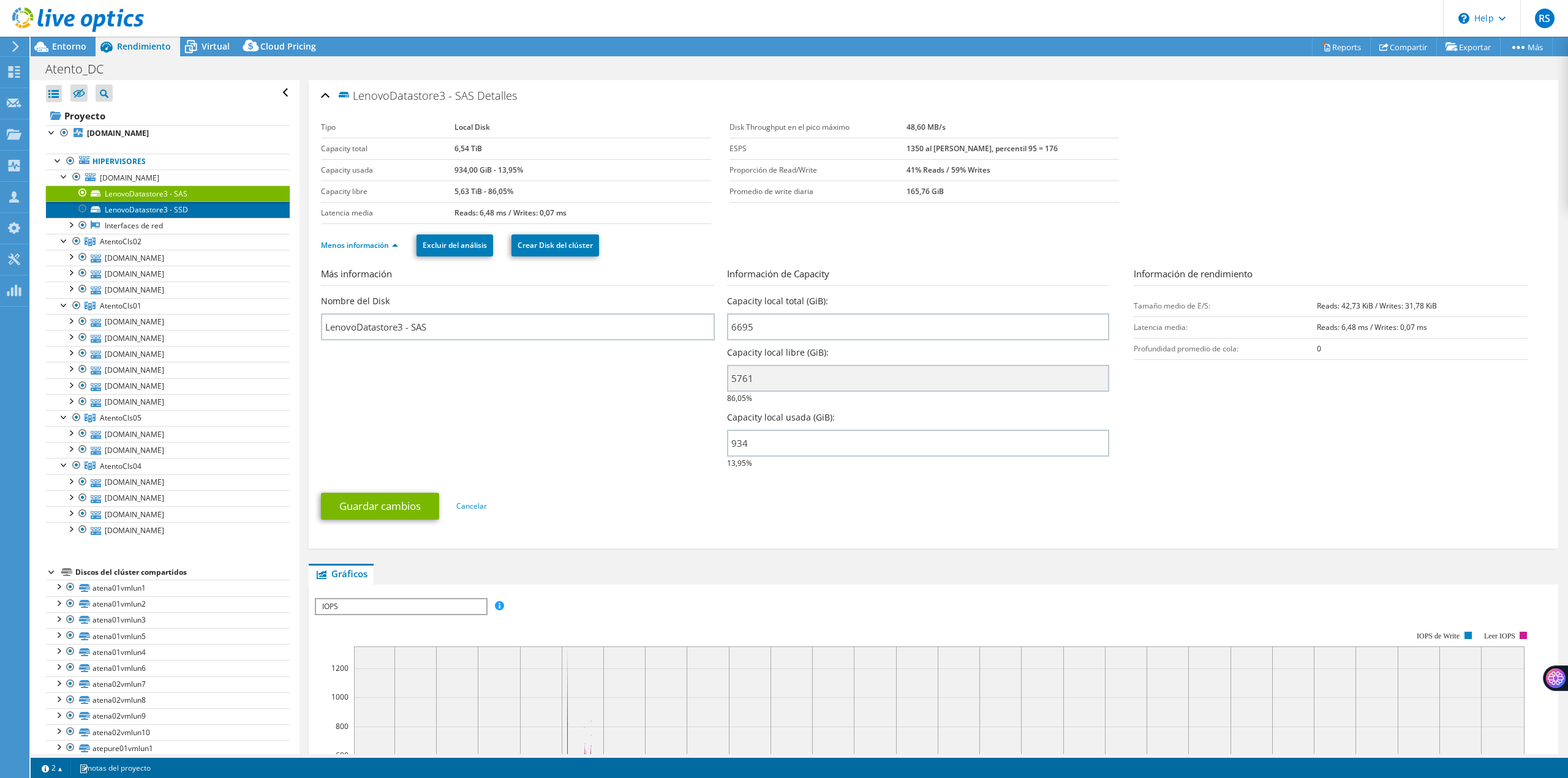
click at [184, 208] on link "LenovoDatastore3 - SSD" at bounding box center [168, 210] width 244 height 16
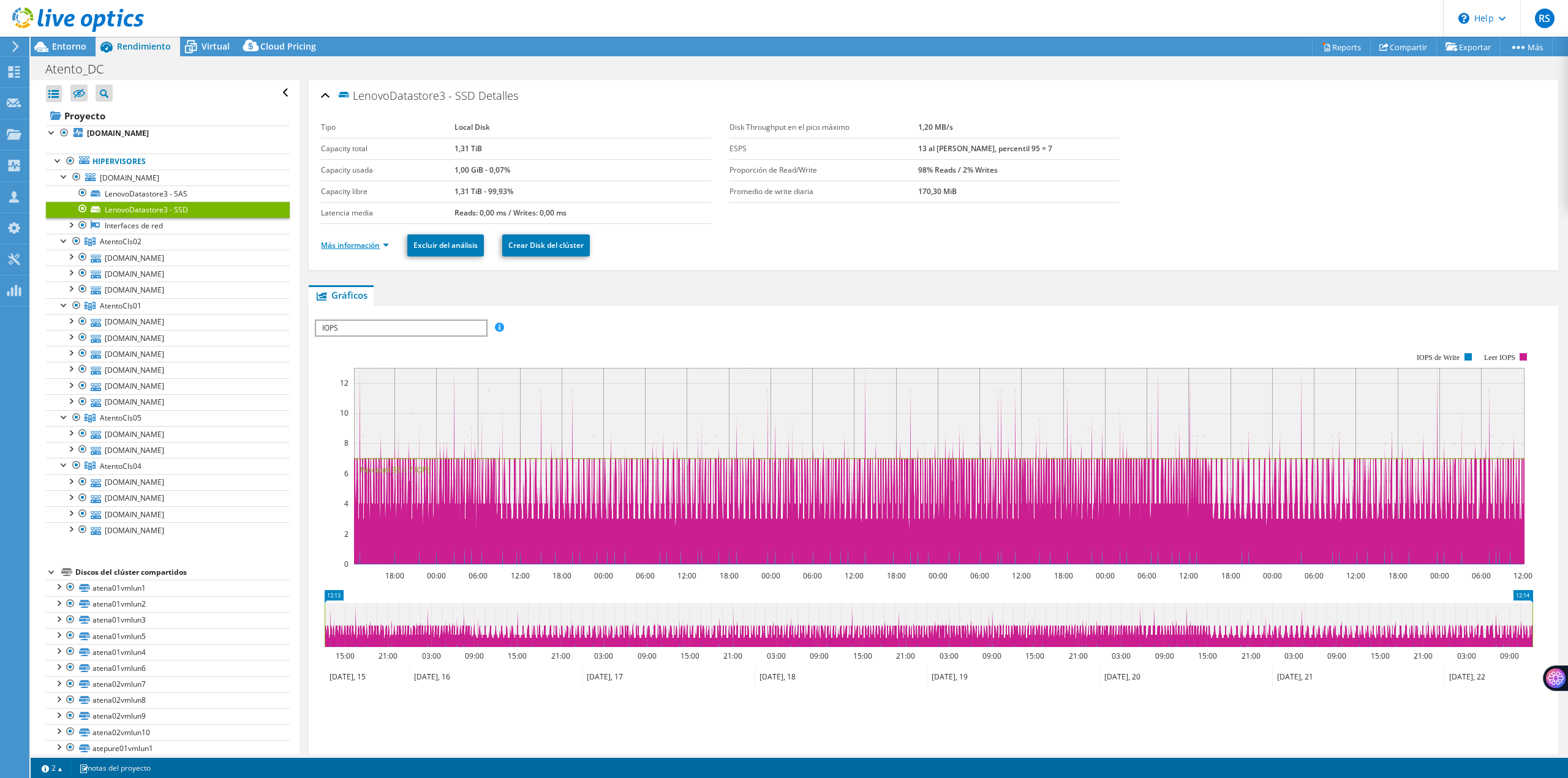
click at [332, 247] on link "Más información" at bounding box center [355, 246] width 68 height 11
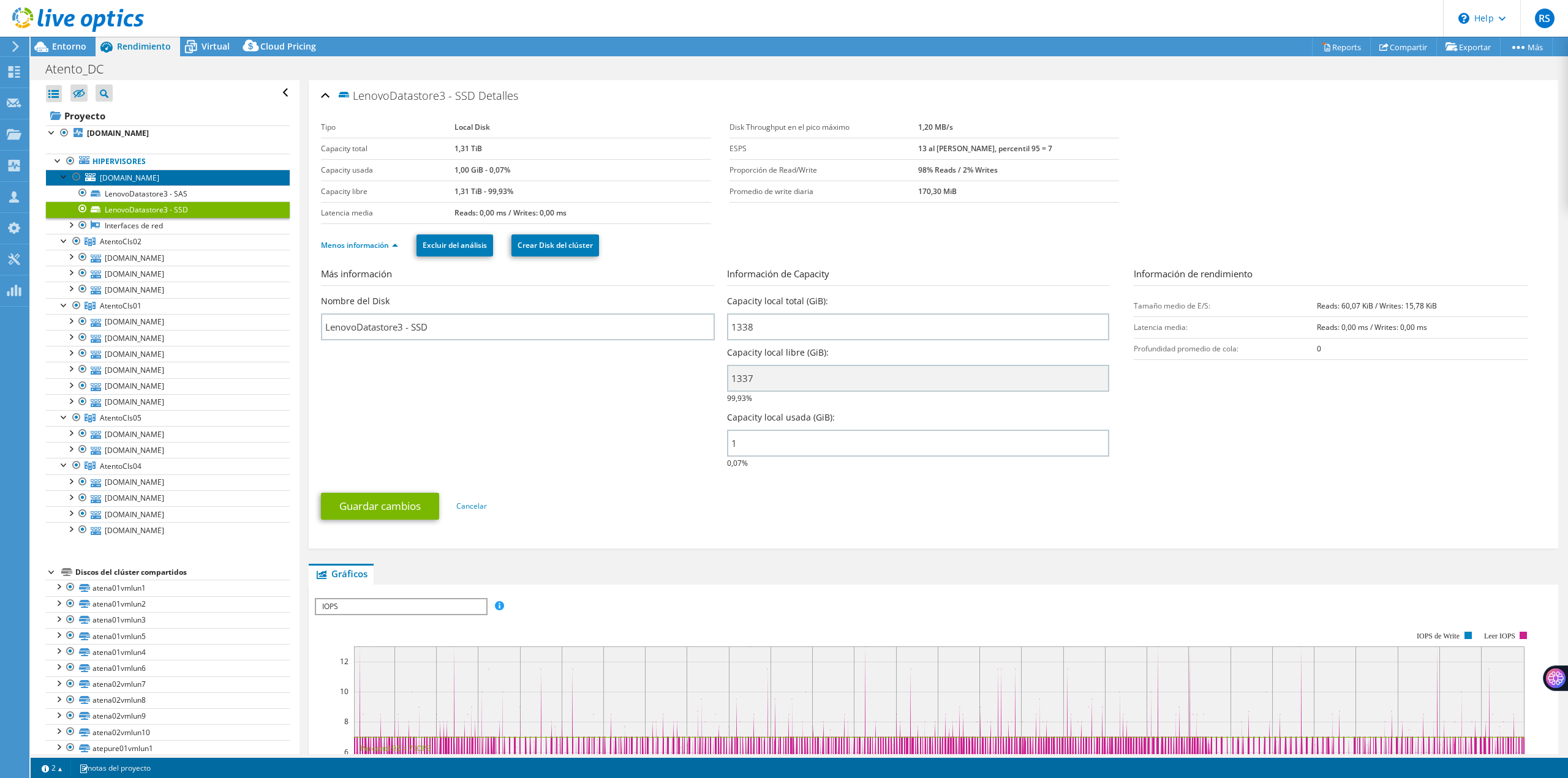
click at [205, 174] on link "[DOMAIN_NAME]" at bounding box center [168, 178] width 244 height 16
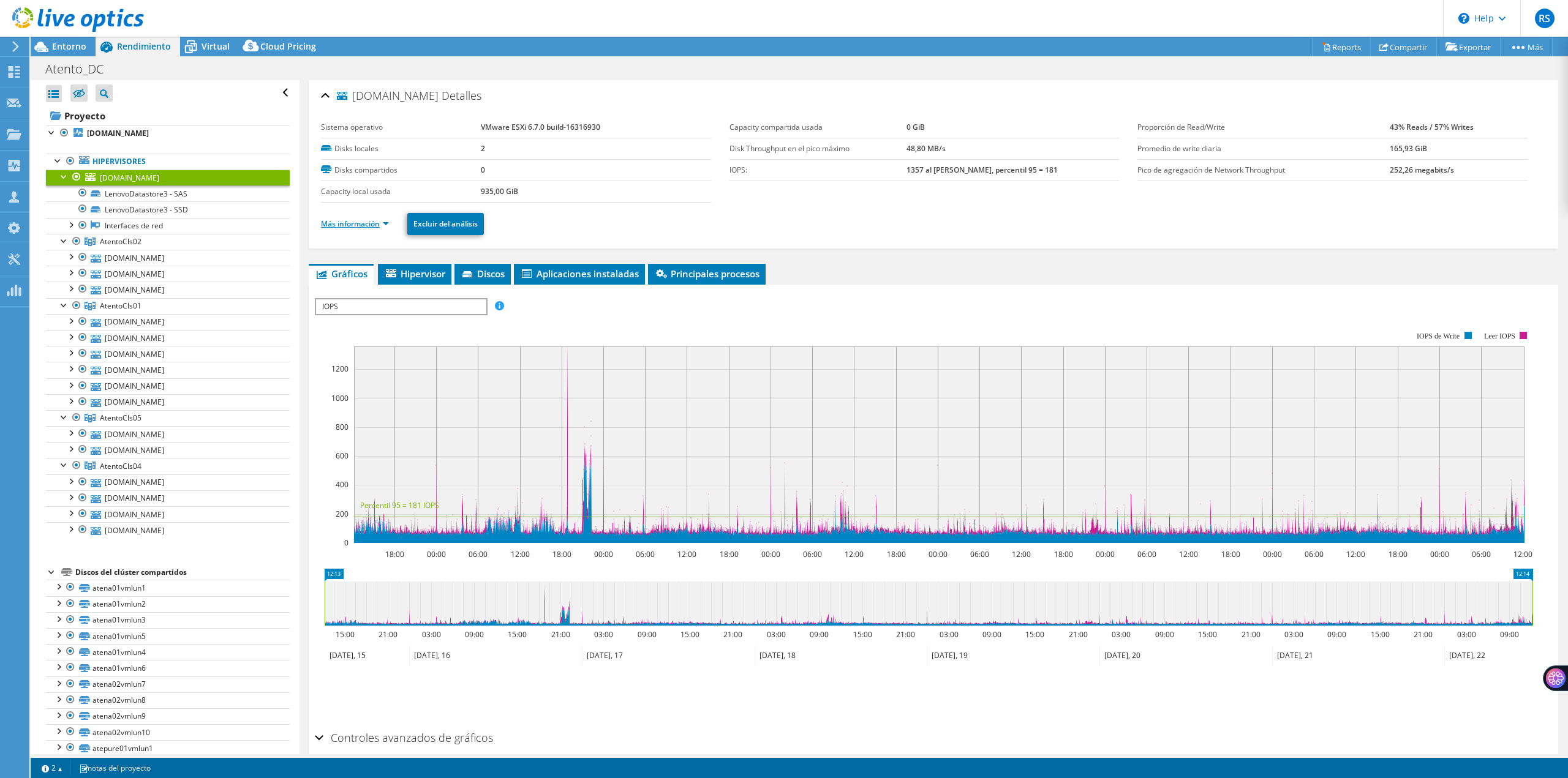
click at [356, 226] on link "Más información" at bounding box center [355, 224] width 68 height 11
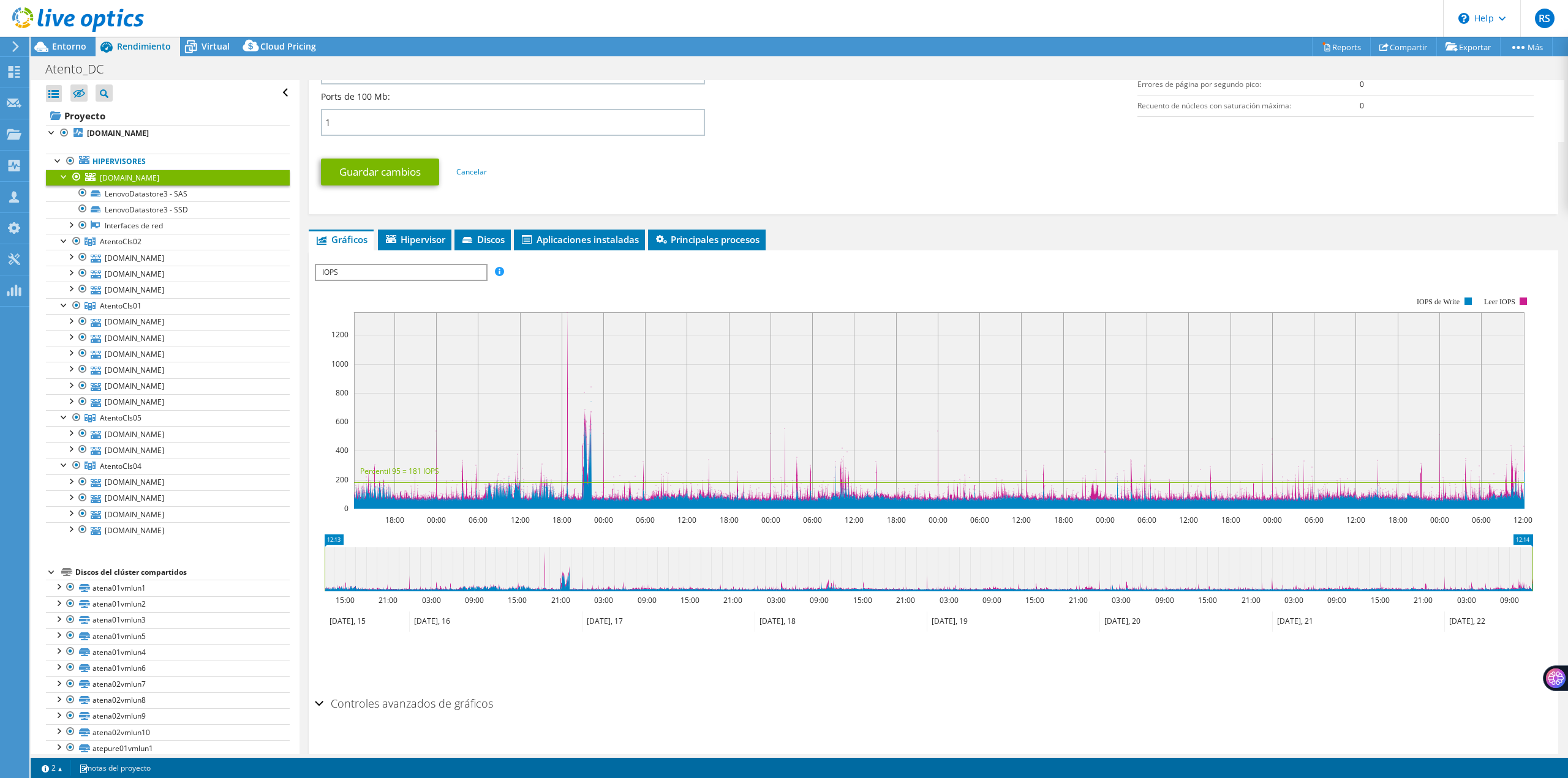
scroll to position [611, 0]
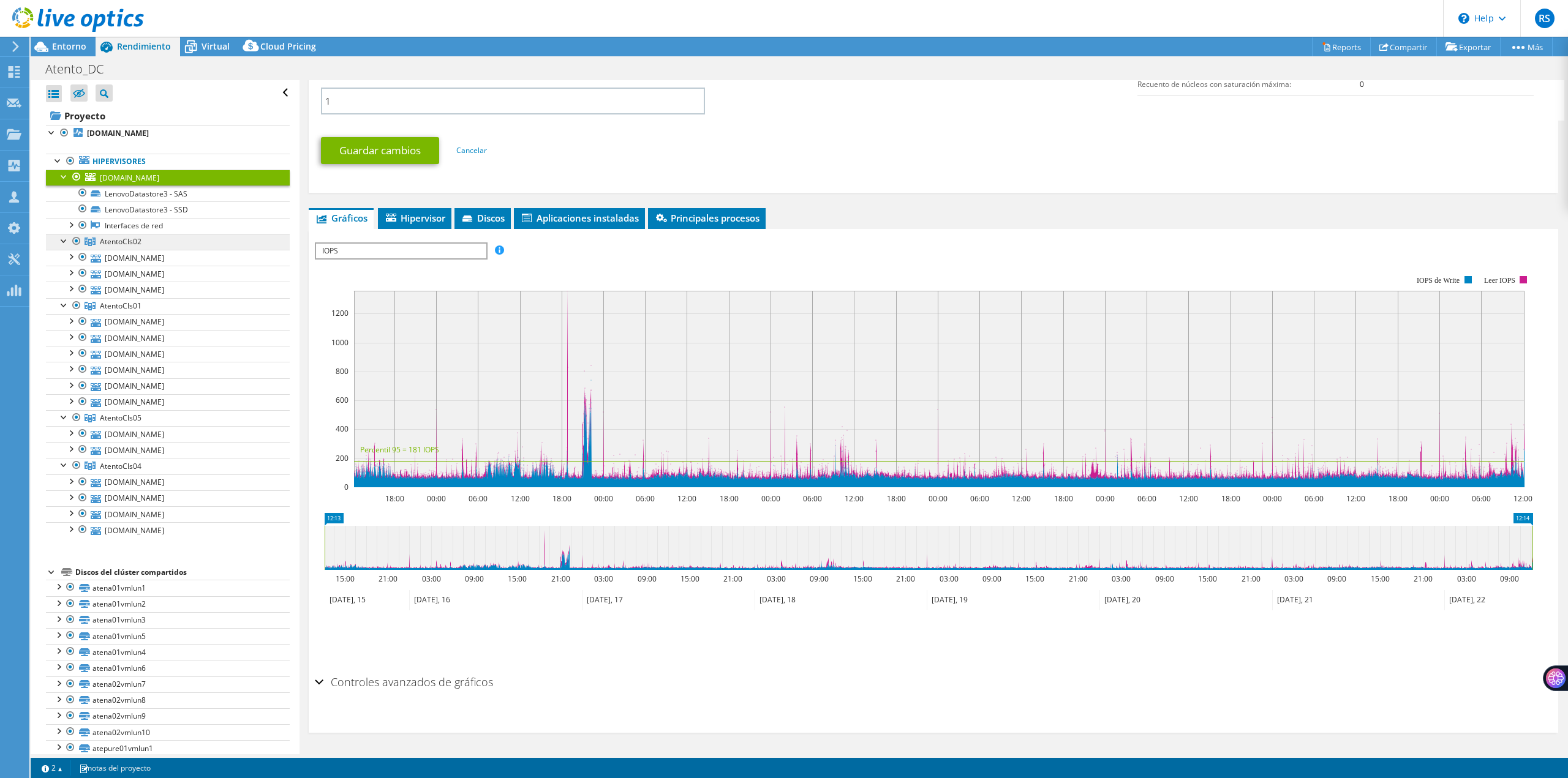
click at [125, 244] on span "AtentoCls02" at bounding box center [121, 242] width 42 height 11
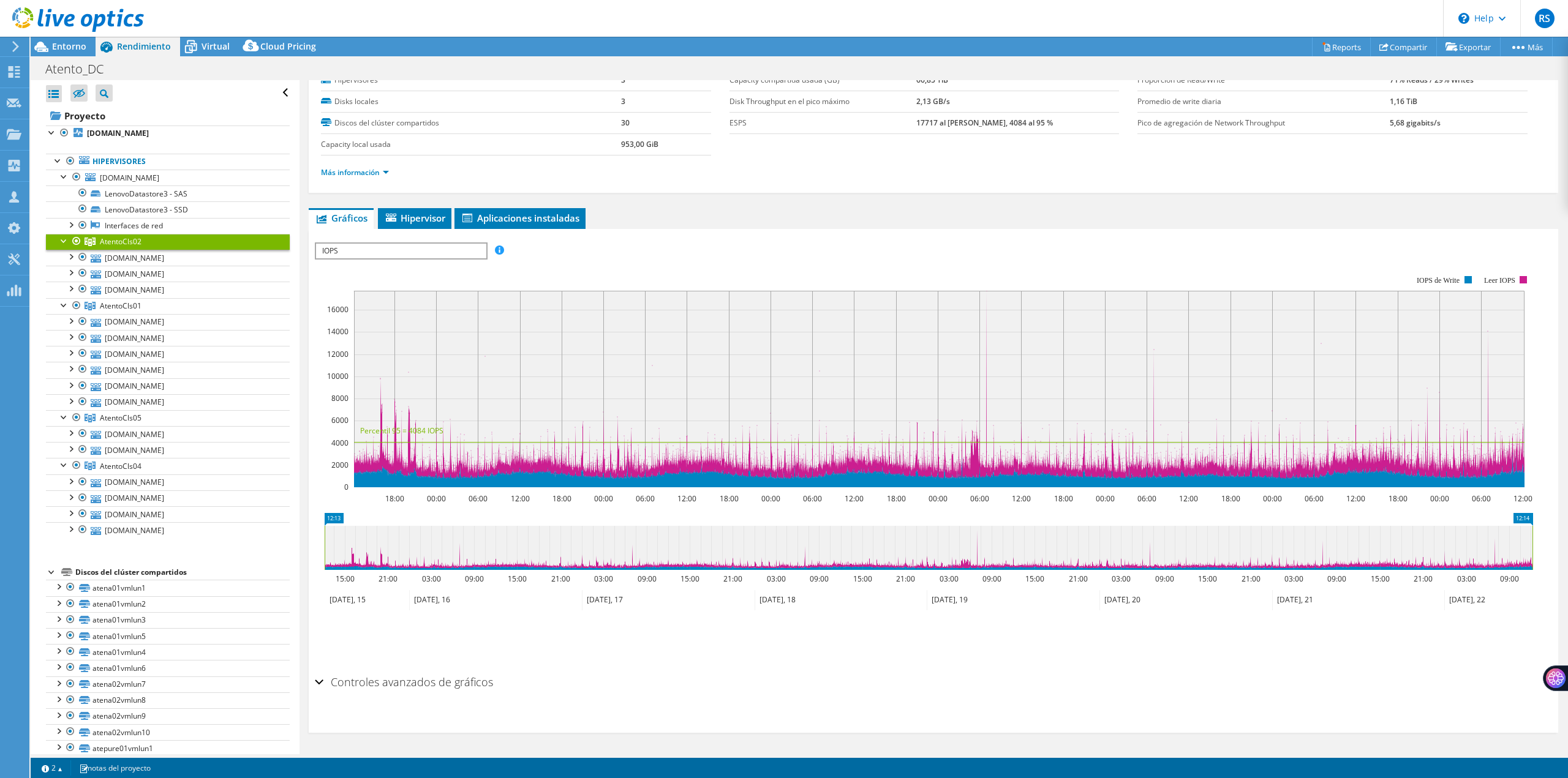
scroll to position [47, 0]
click at [383, 168] on link "Más información" at bounding box center [355, 172] width 68 height 11
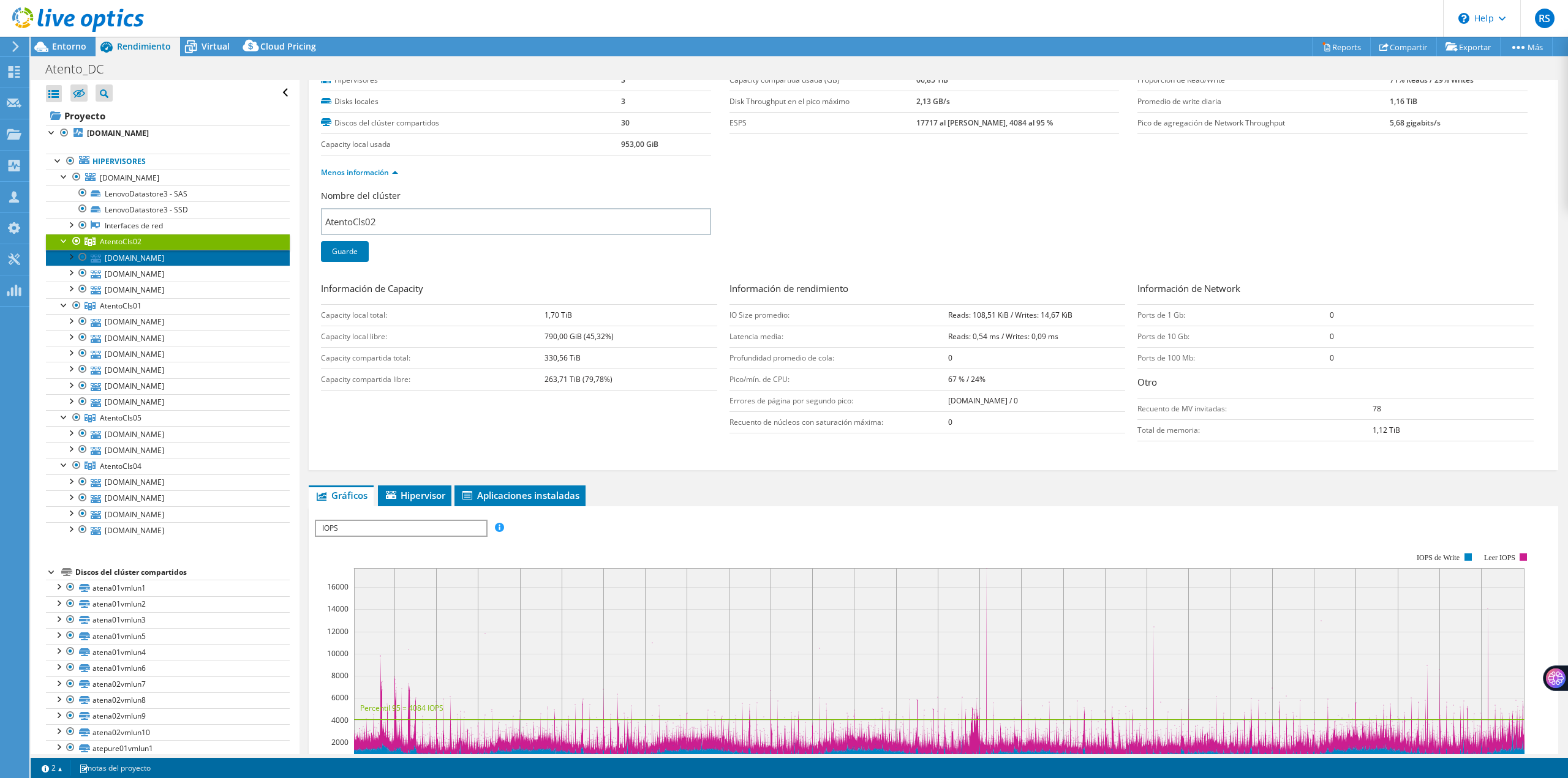
click at [204, 252] on link "[DOMAIN_NAME]" at bounding box center [168, 258] width 244 height 16
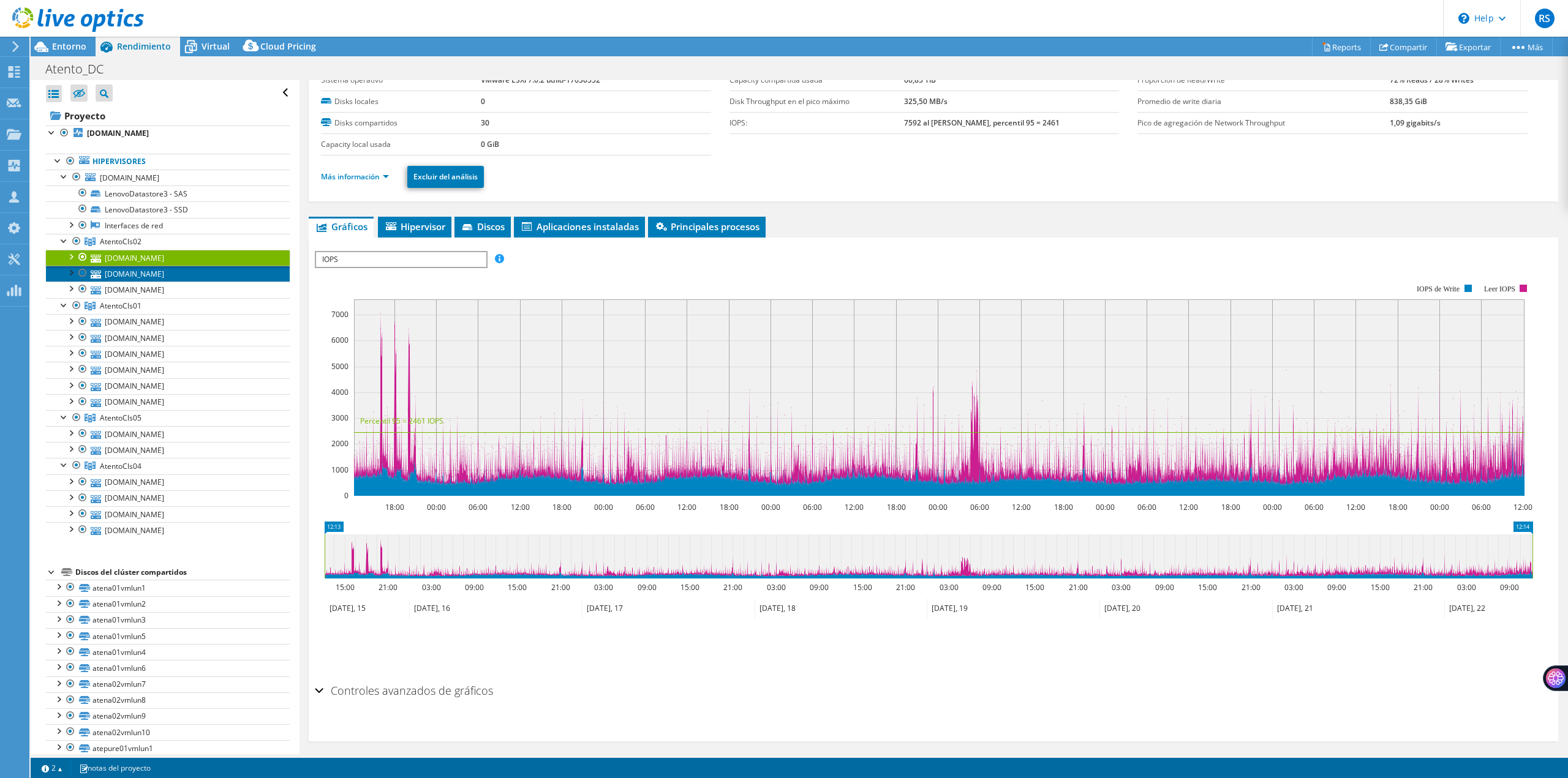
scroll to position [0, 0]
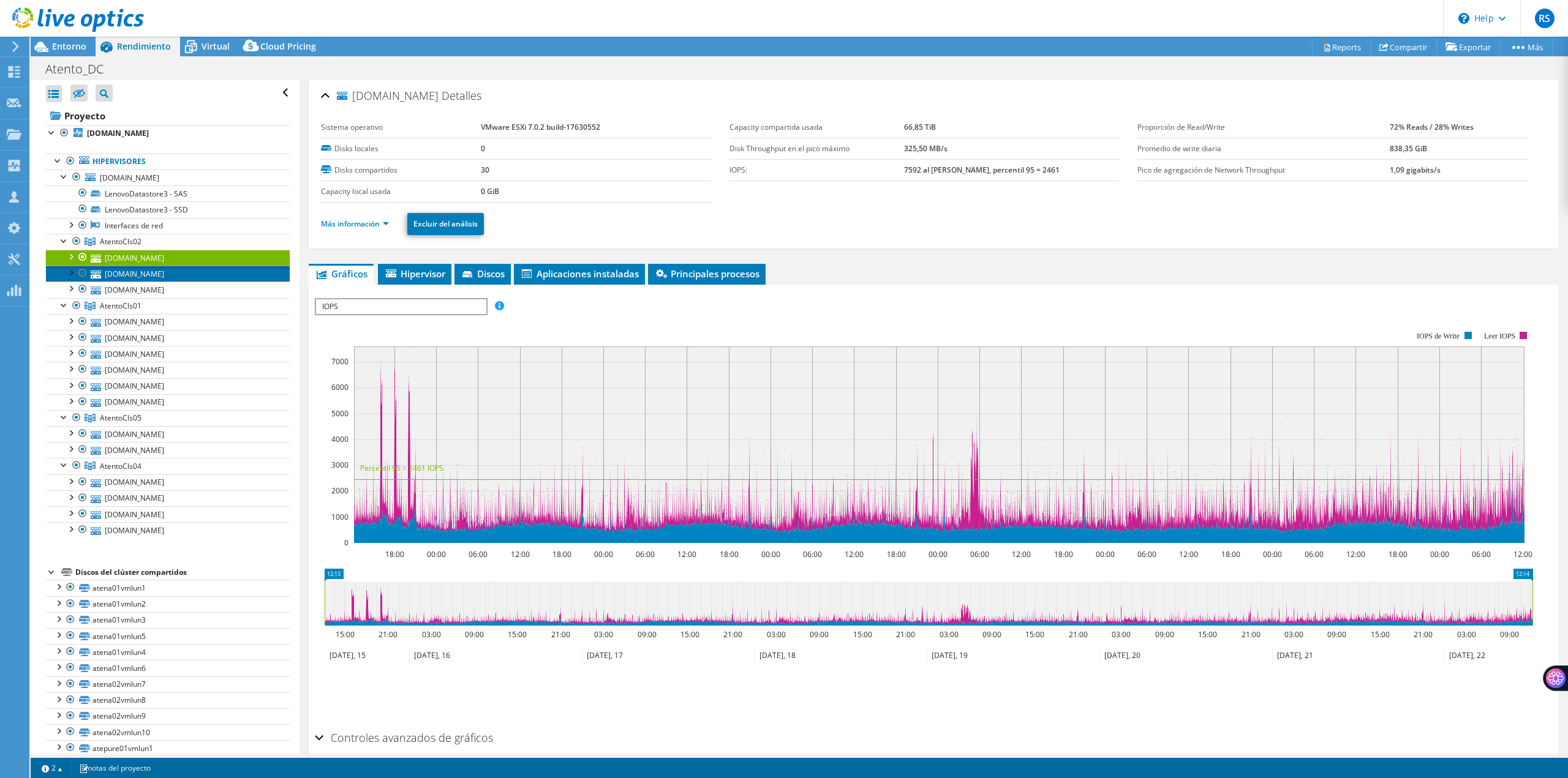
click at [175, 274] on link "[DOMAIN_NAME]" at bounding box center [168, 274] width 244 height 16
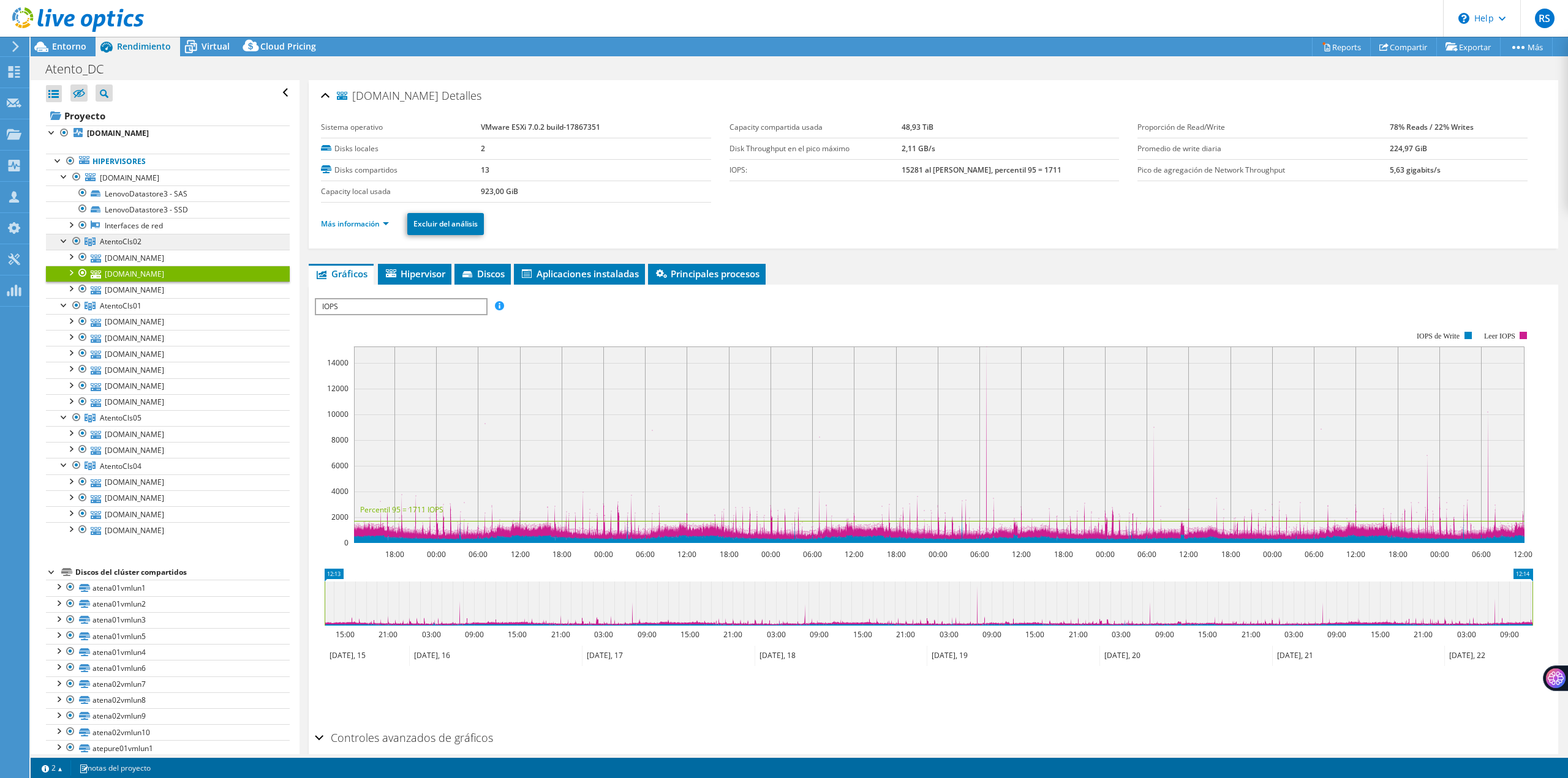
click at [123, 243] on span "AtentoCls02" at bounding box center [121, 242] width 42 height 11
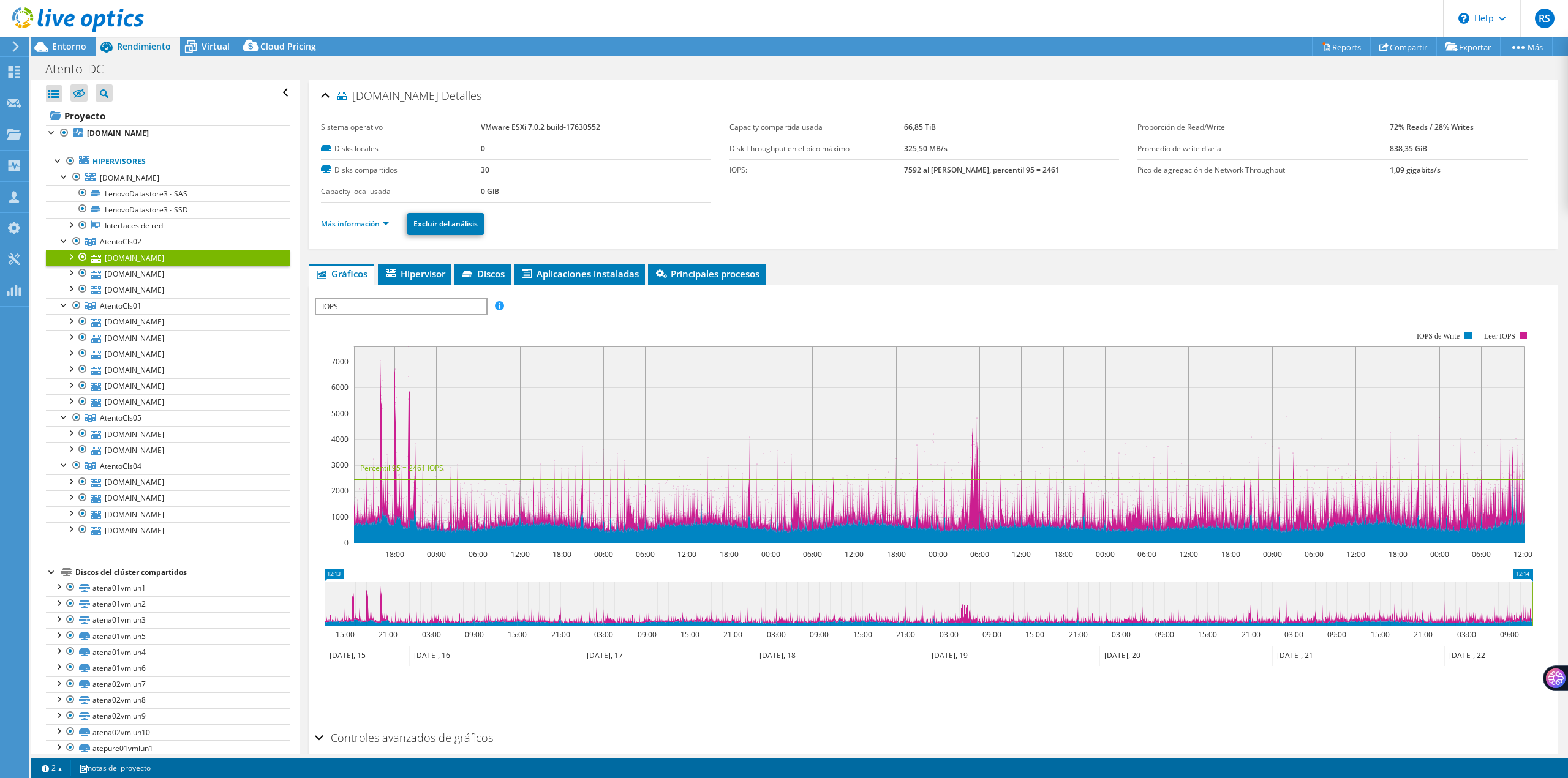
select select "USD"
click at [368, 223] on link "Más información" at bounding box center [355, 224] width 68 height 11
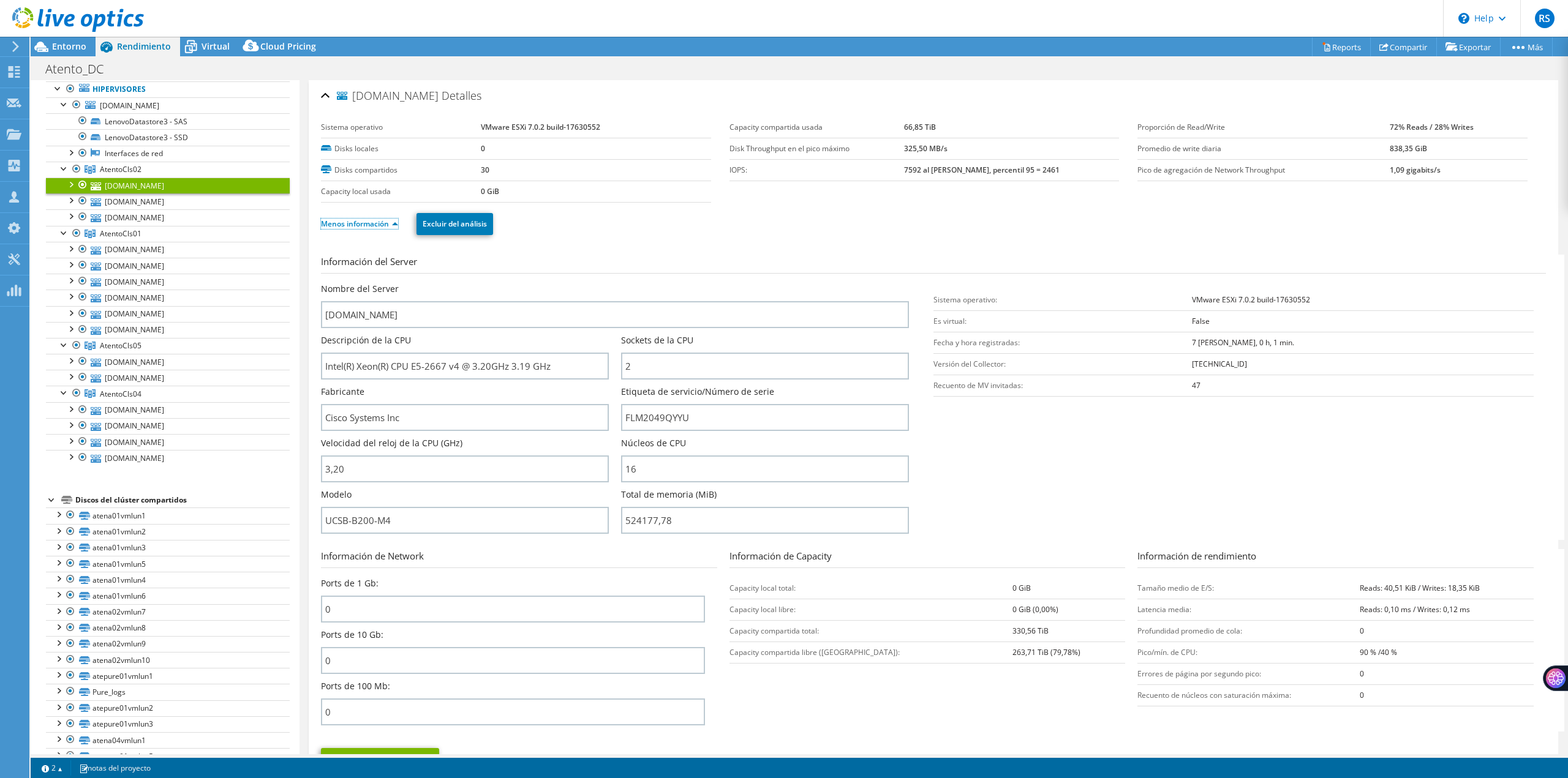
scroll to position [70, 0]
click at [194, 205] on link "[DOMAIN_NAME]" at bounding box center [168, 204] width 244 height 16
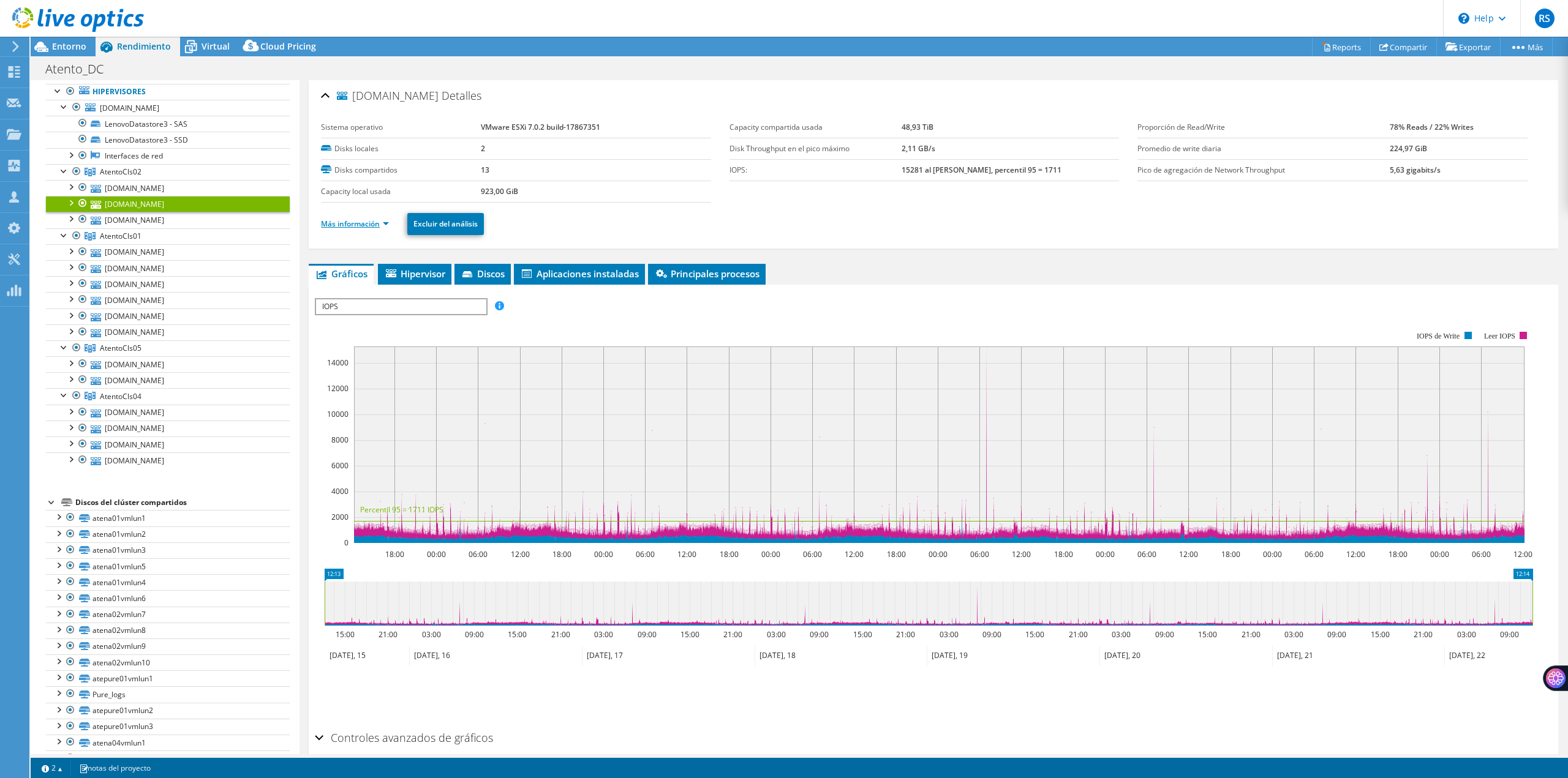
click at [356, 224] on link "Más información" at bounding box center [355, 224] width 68 height 11
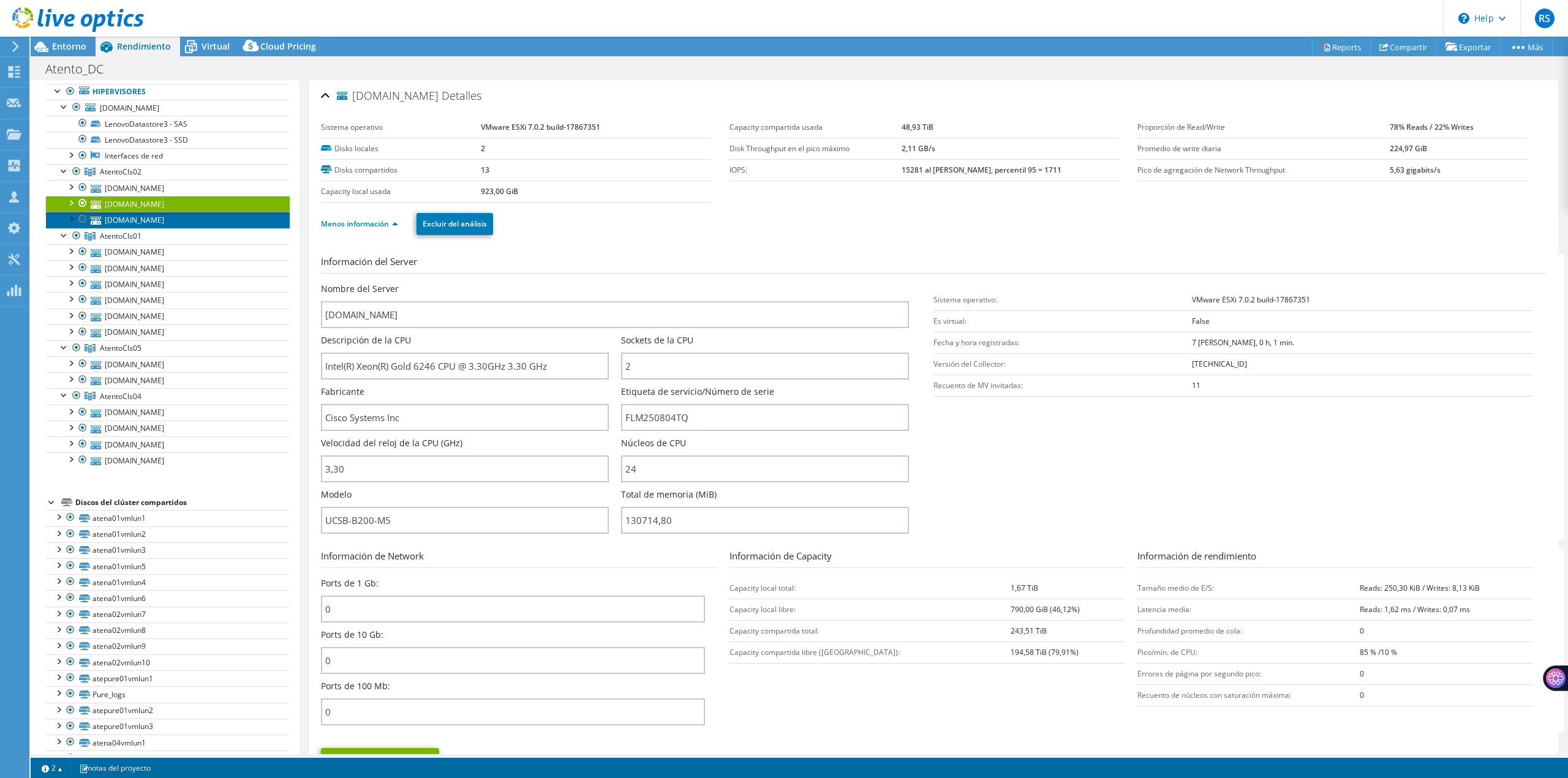
click at [177, 216] on link "[DOMAIN_NAME]" at bounding box center [168, 220] width 244 height 16
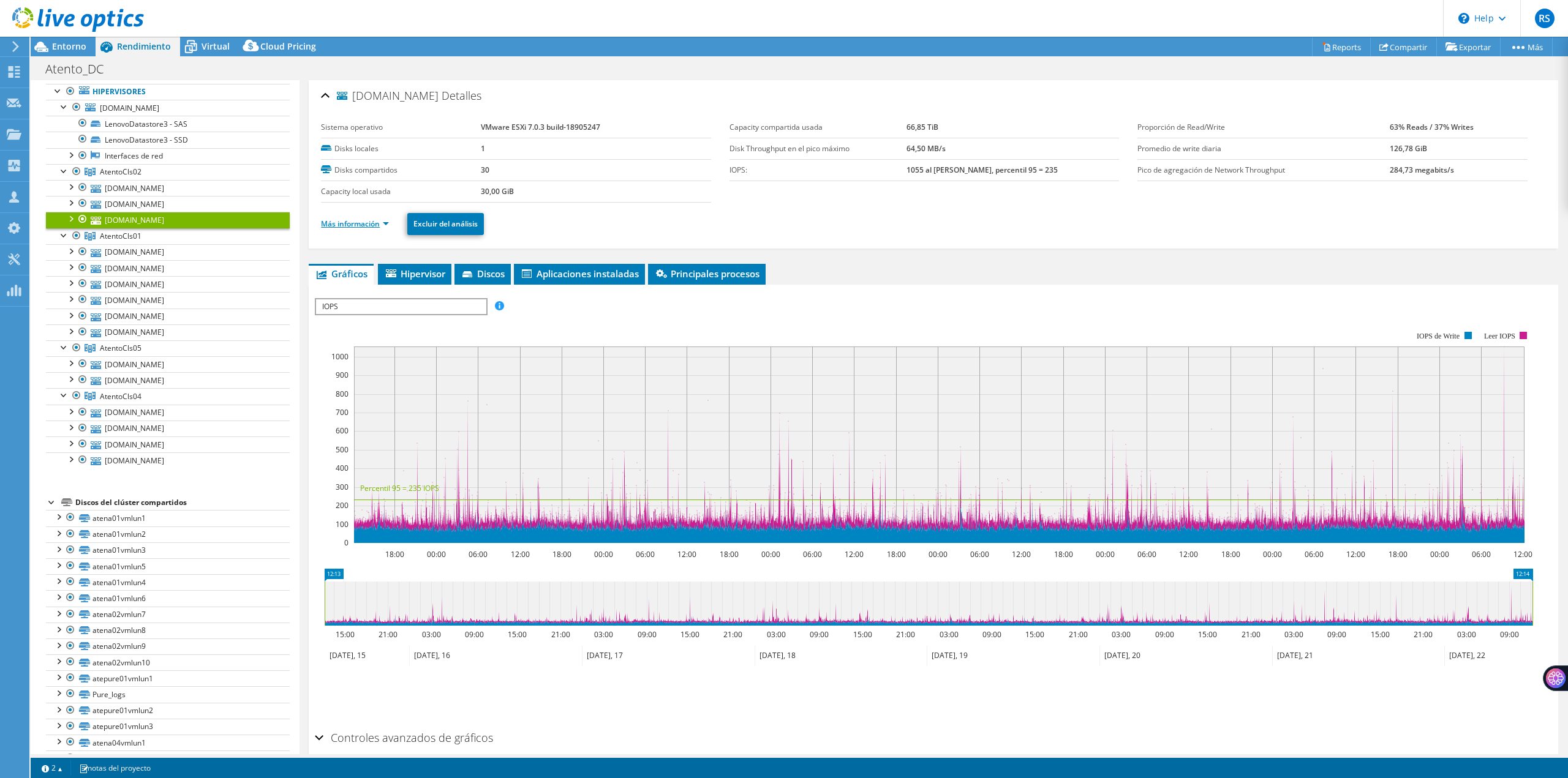
click at [354, 222] on link "Más información" at bounding box center [355, 224] width 68 height 11
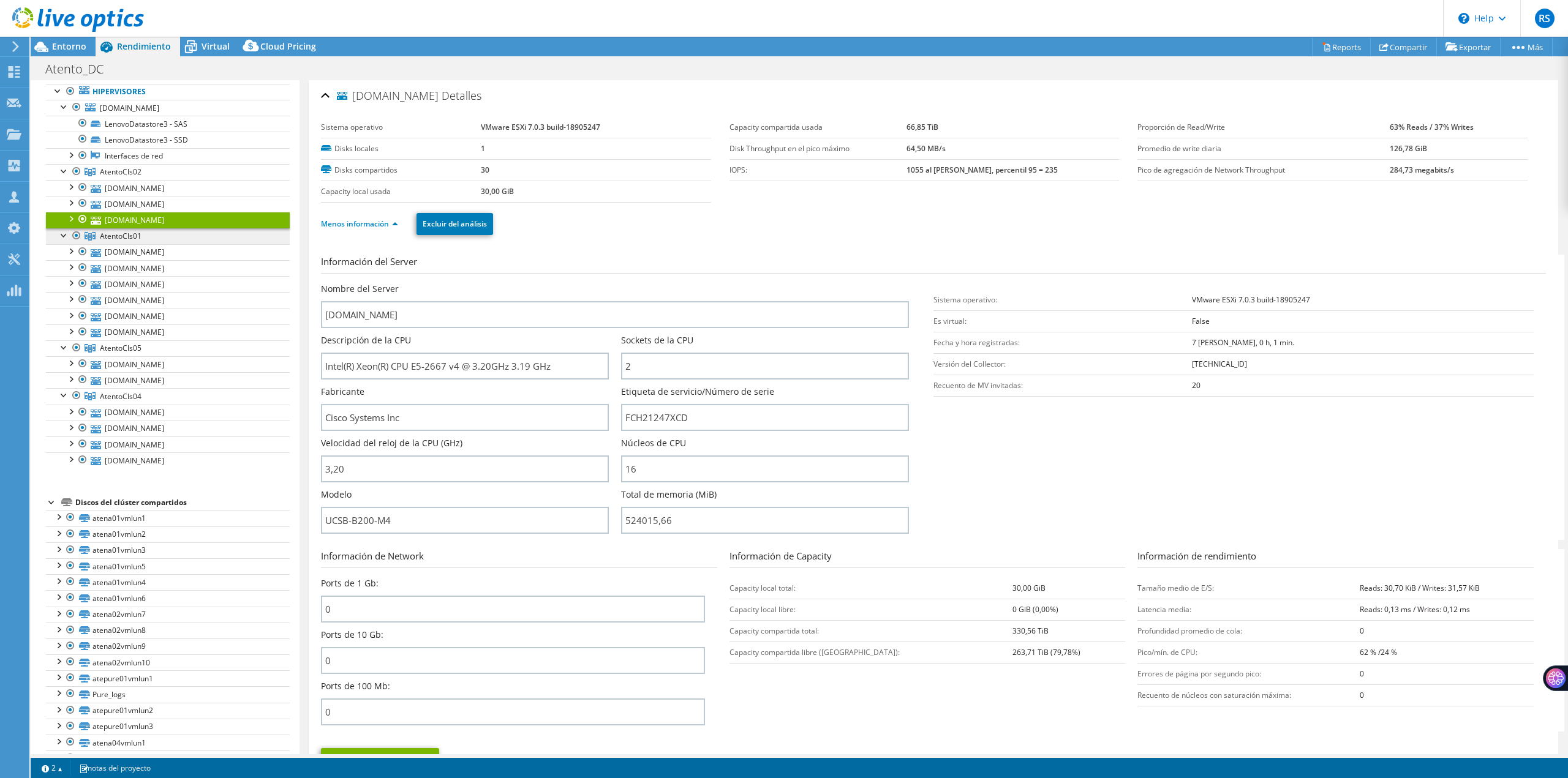
click at [131, 177] on span "AtentoCls01" at bounding box center [121, 172] width 42 height 11
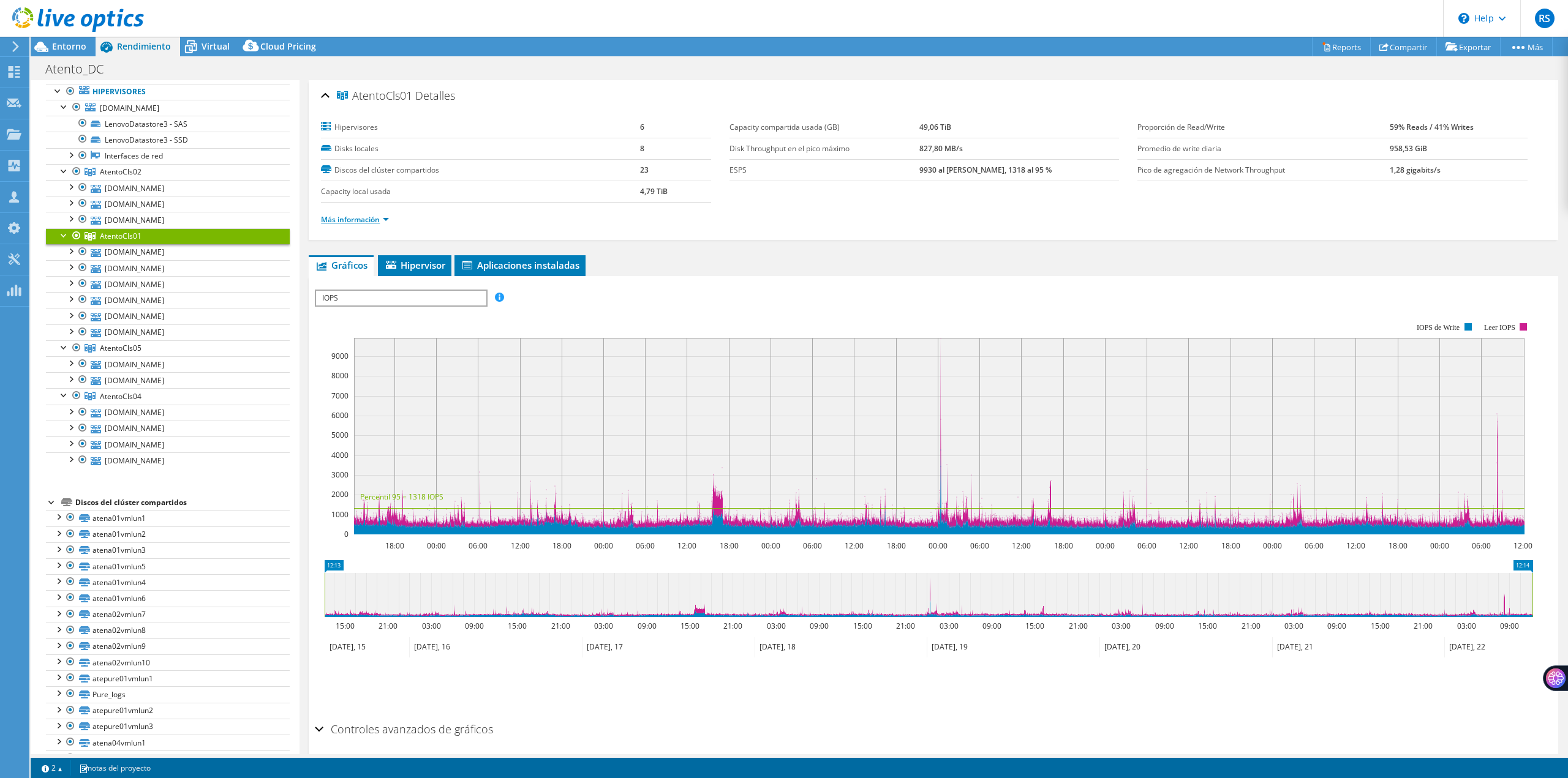
click at [386, 219] on link "Más información" at bounding box center [355, 220] width 68 height 11
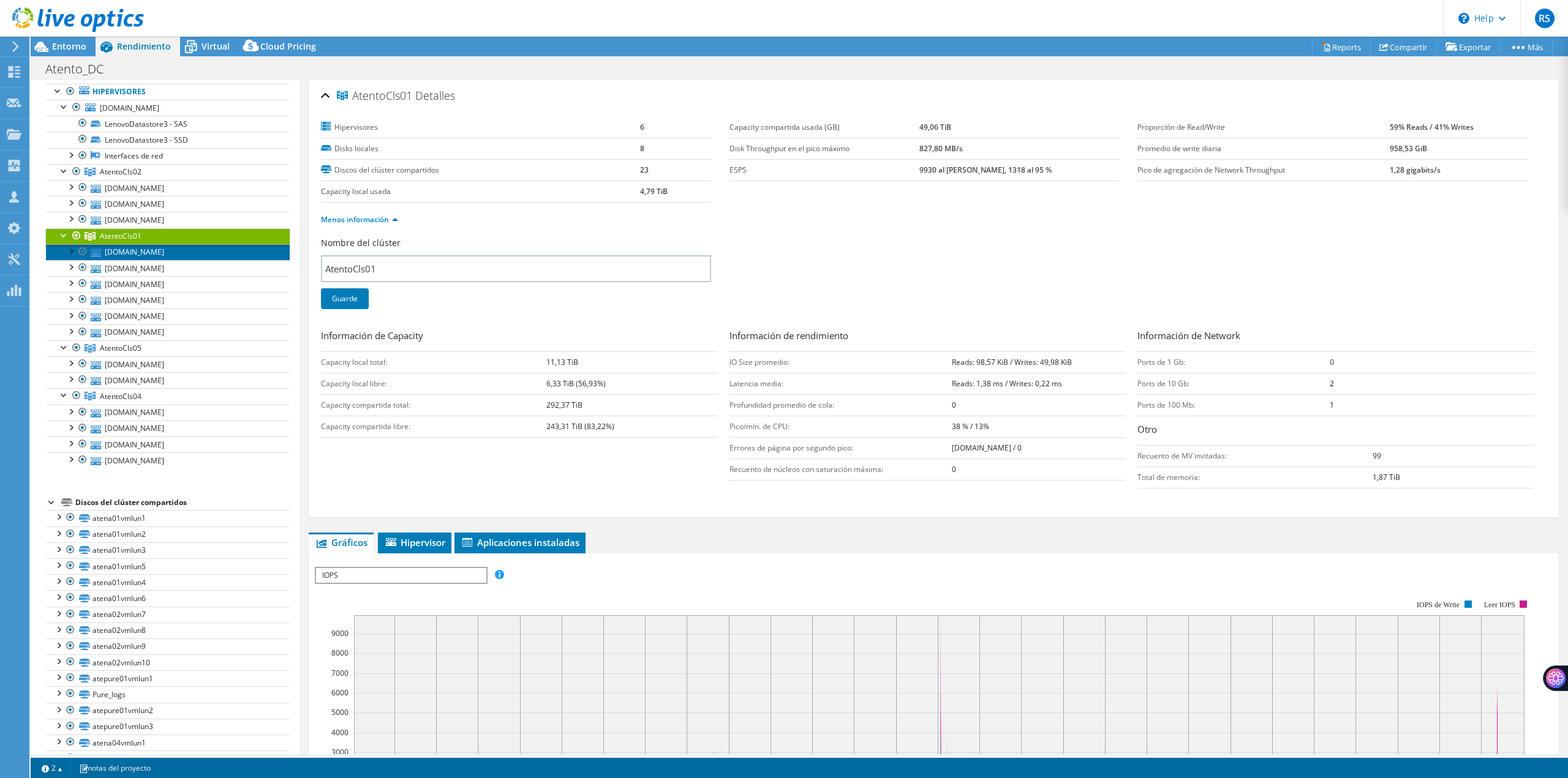
click at [185, 254] on link "[DOMAIN_NAME]" at bounding box center [168, 252] width 244 height 16
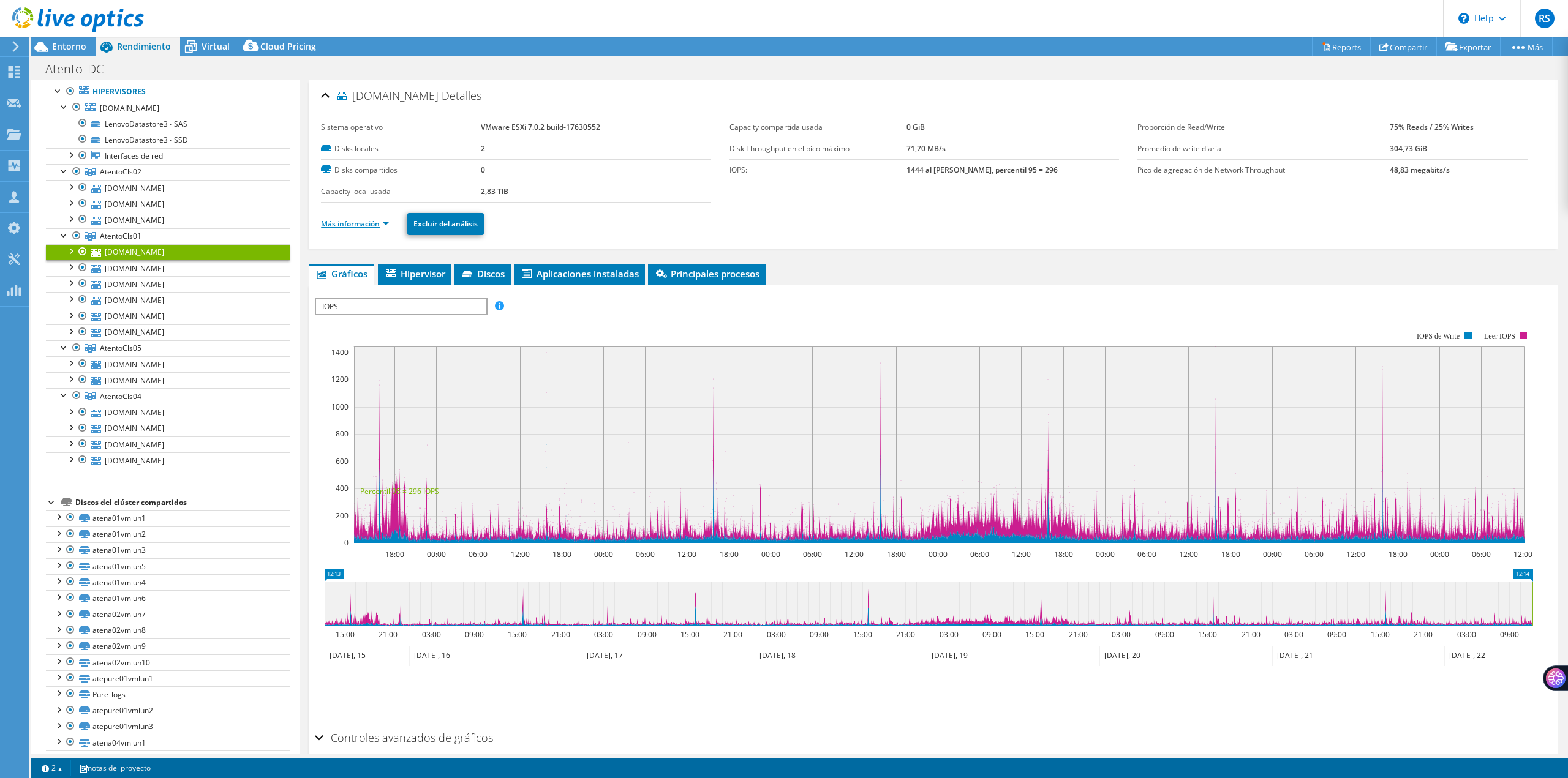
click at [384, 224] on link "Más información" at bounding box center [355, 224] width 68 height 11
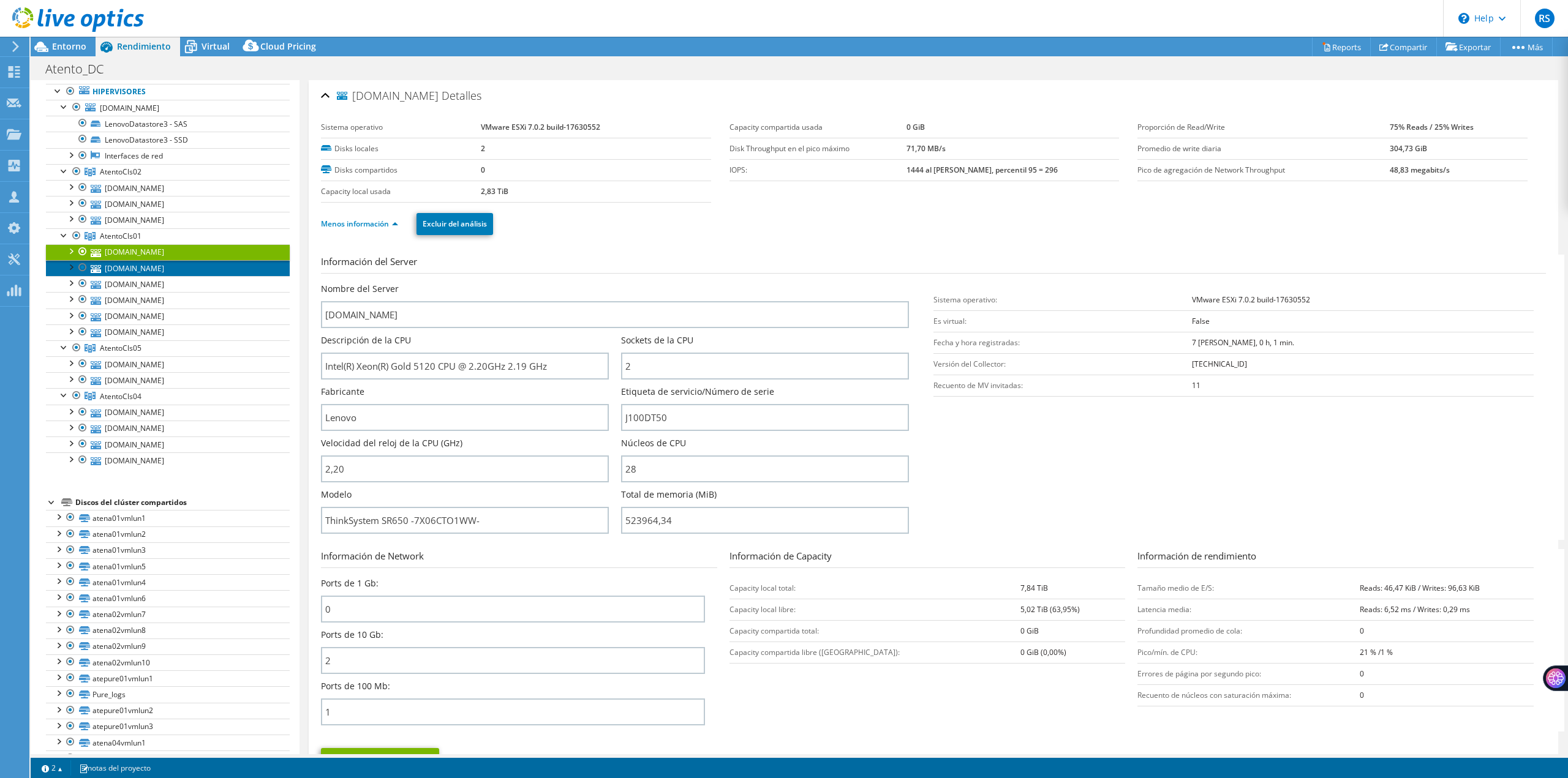
click at [191, 270] on link "[DOMAIN_NAME]" at bounding box center [168, 268] width 244 height 16
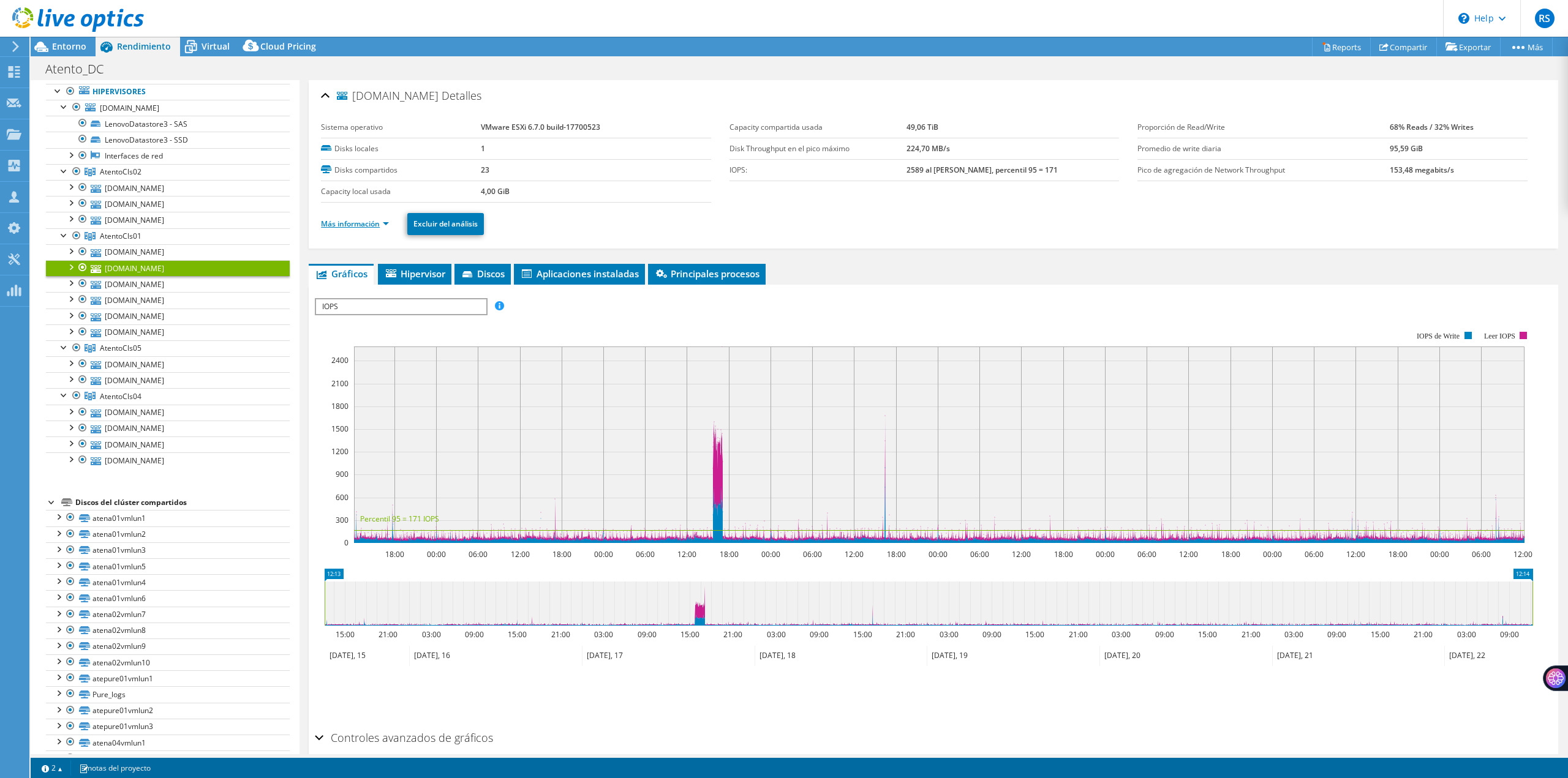
click at [388, 224] on link "Más información" at bounding box center [355, 224] width 68 height 11
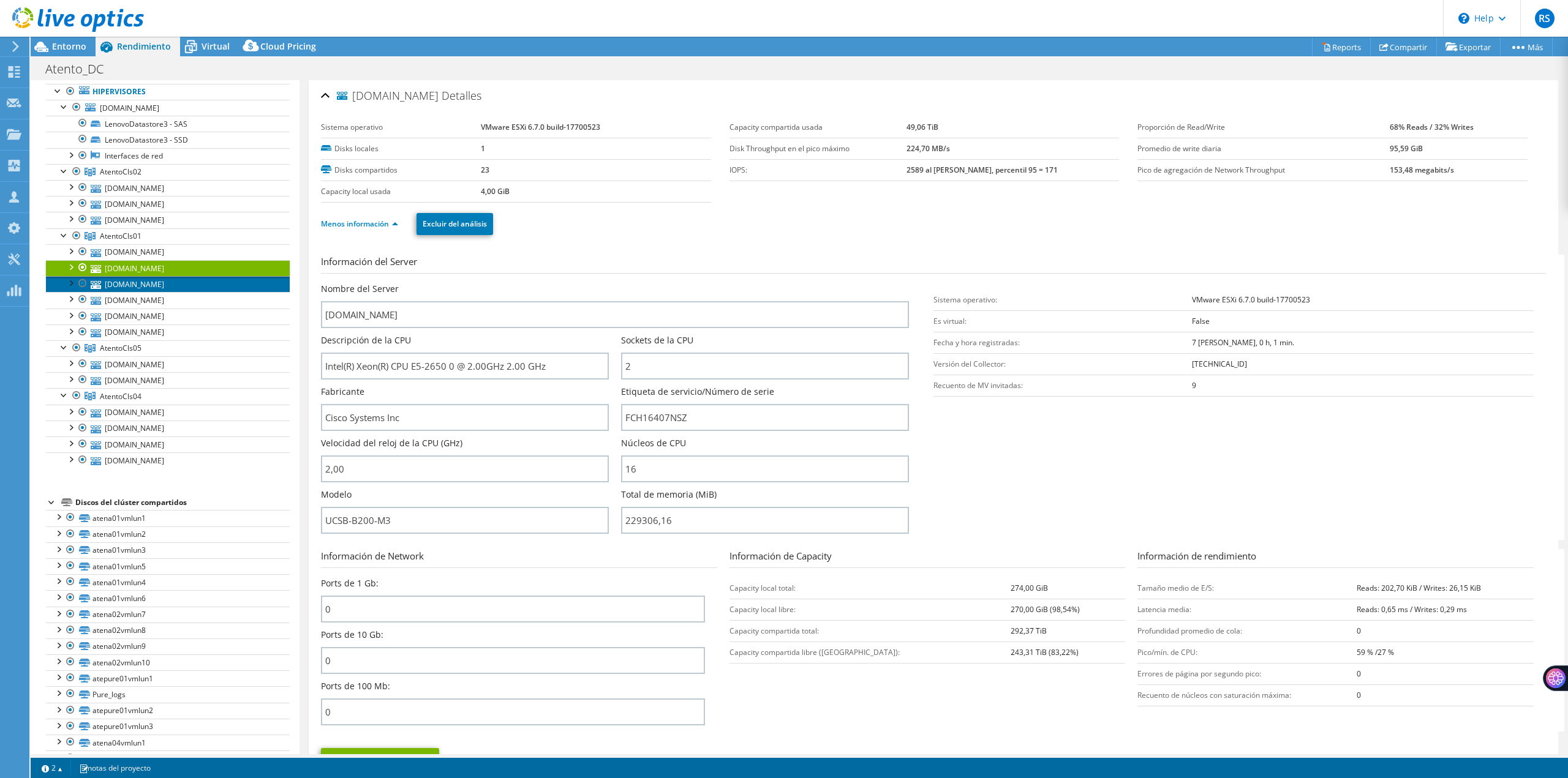
click at [176, 283] on link "[DOMAIN_NAME]" at bounding box center [168, 284] width 244 height 16
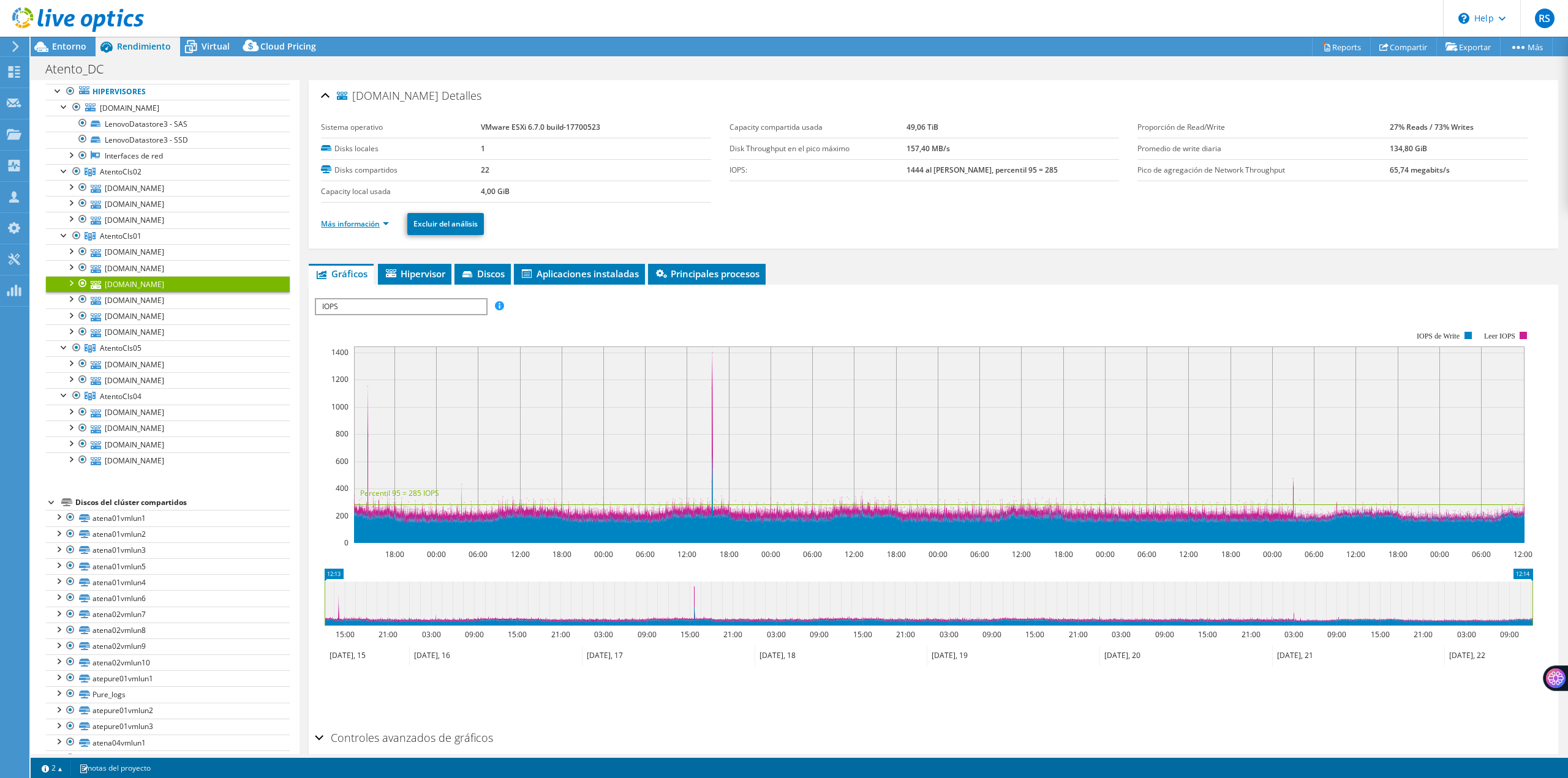
click at [386, 222] on link "Más información" at bounding box center [355, 224] width 68 height 11
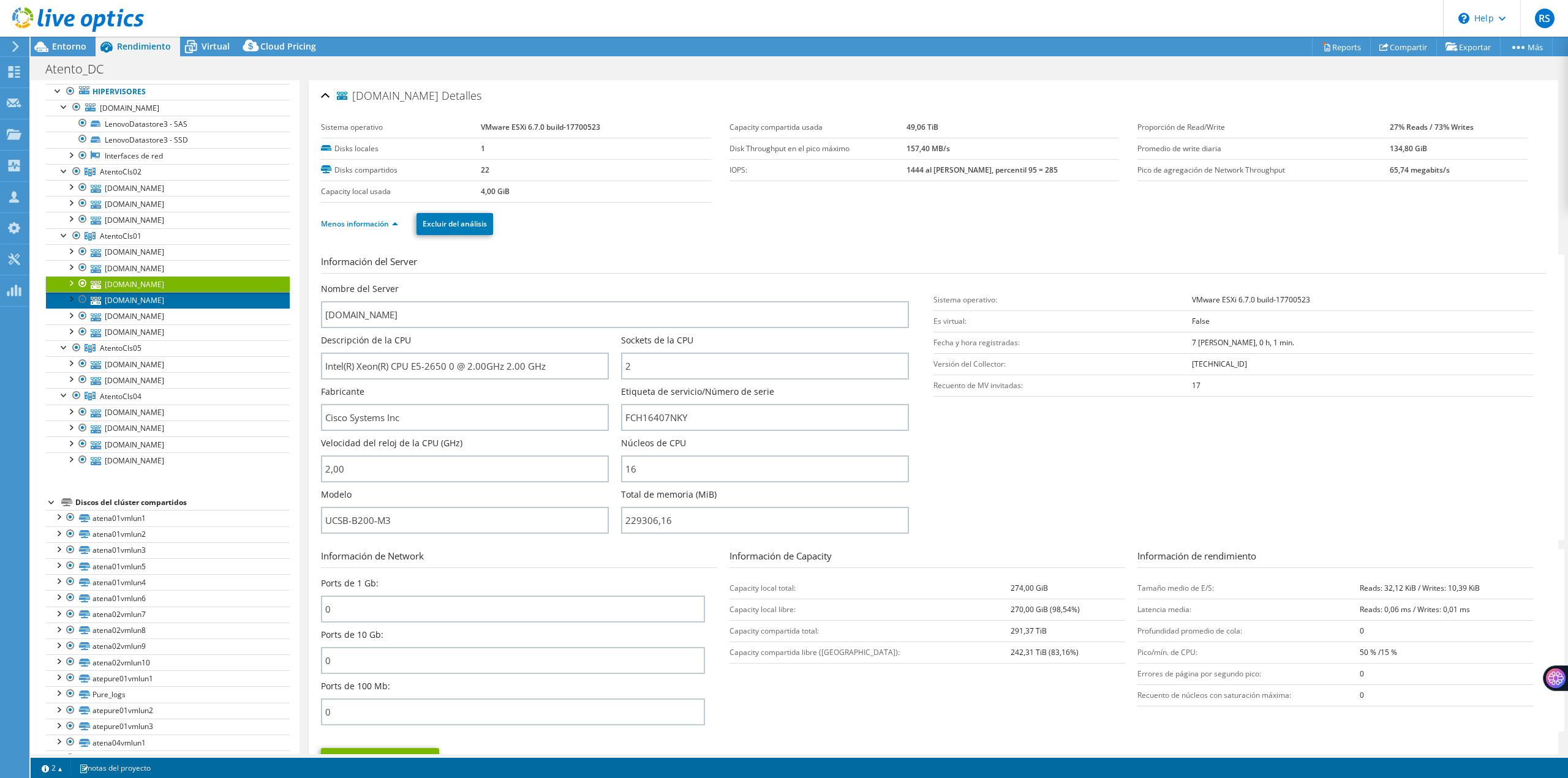
click at [179, 302] on link "[DOMAIN_NAME]" at bounding box center [168, 300] width 244 height 16
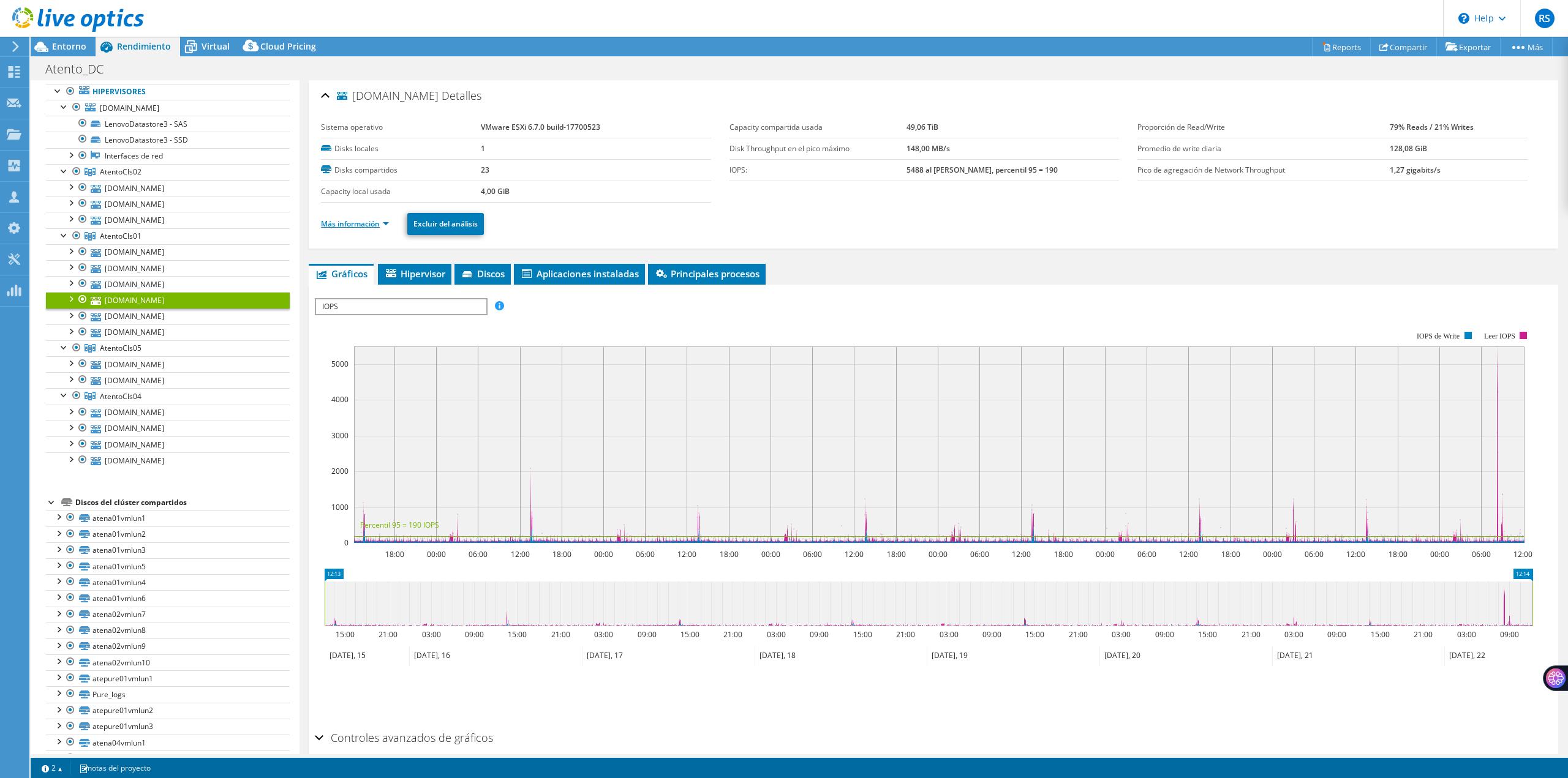
click at [386, 225] on link "Más información" at bounding box center [355, 224] width 68 height 11
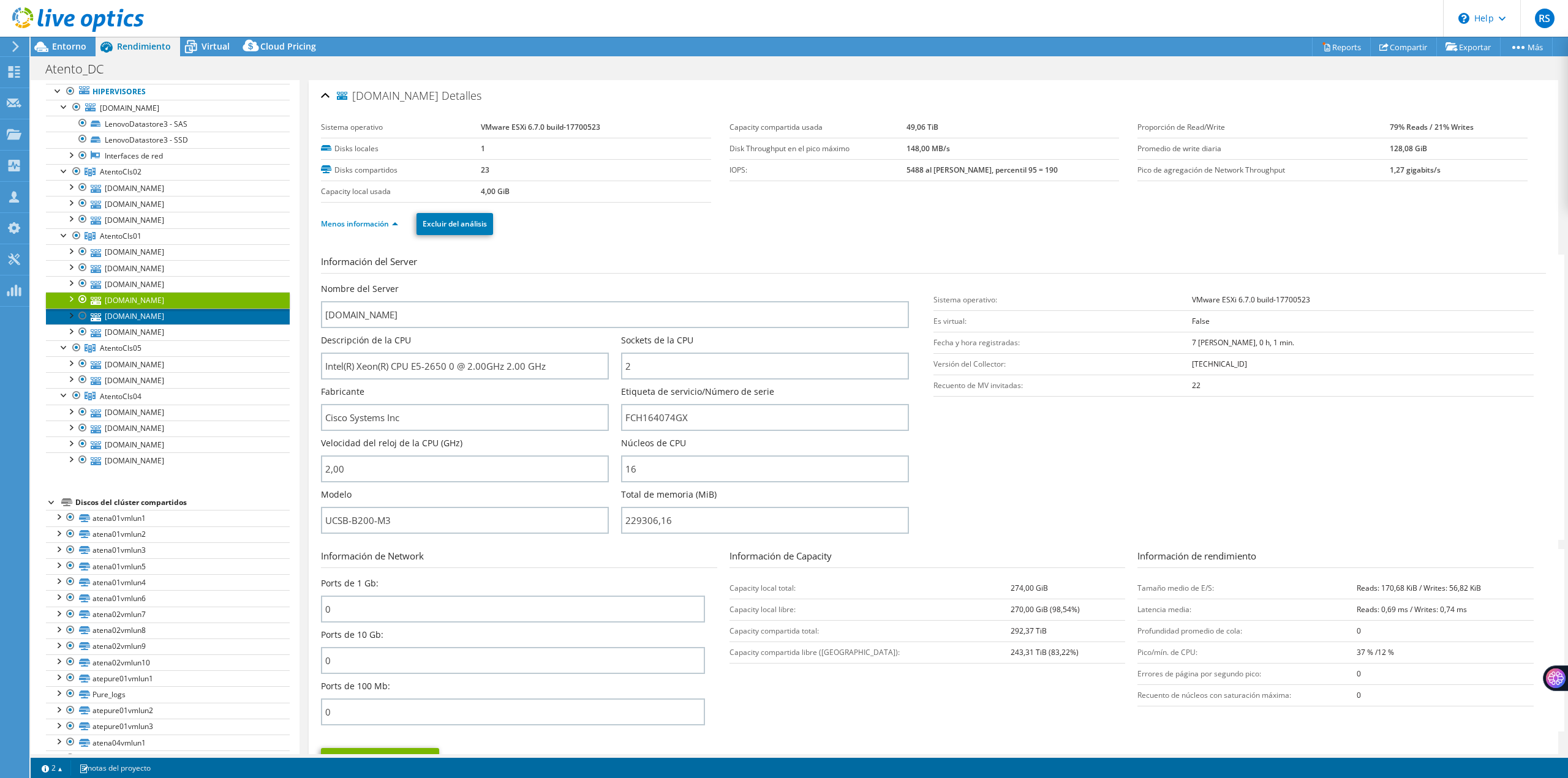
click at [180, 319] on link "[DOMAIN_NAME]" at bounding box center [168, 317] width 244 height 16
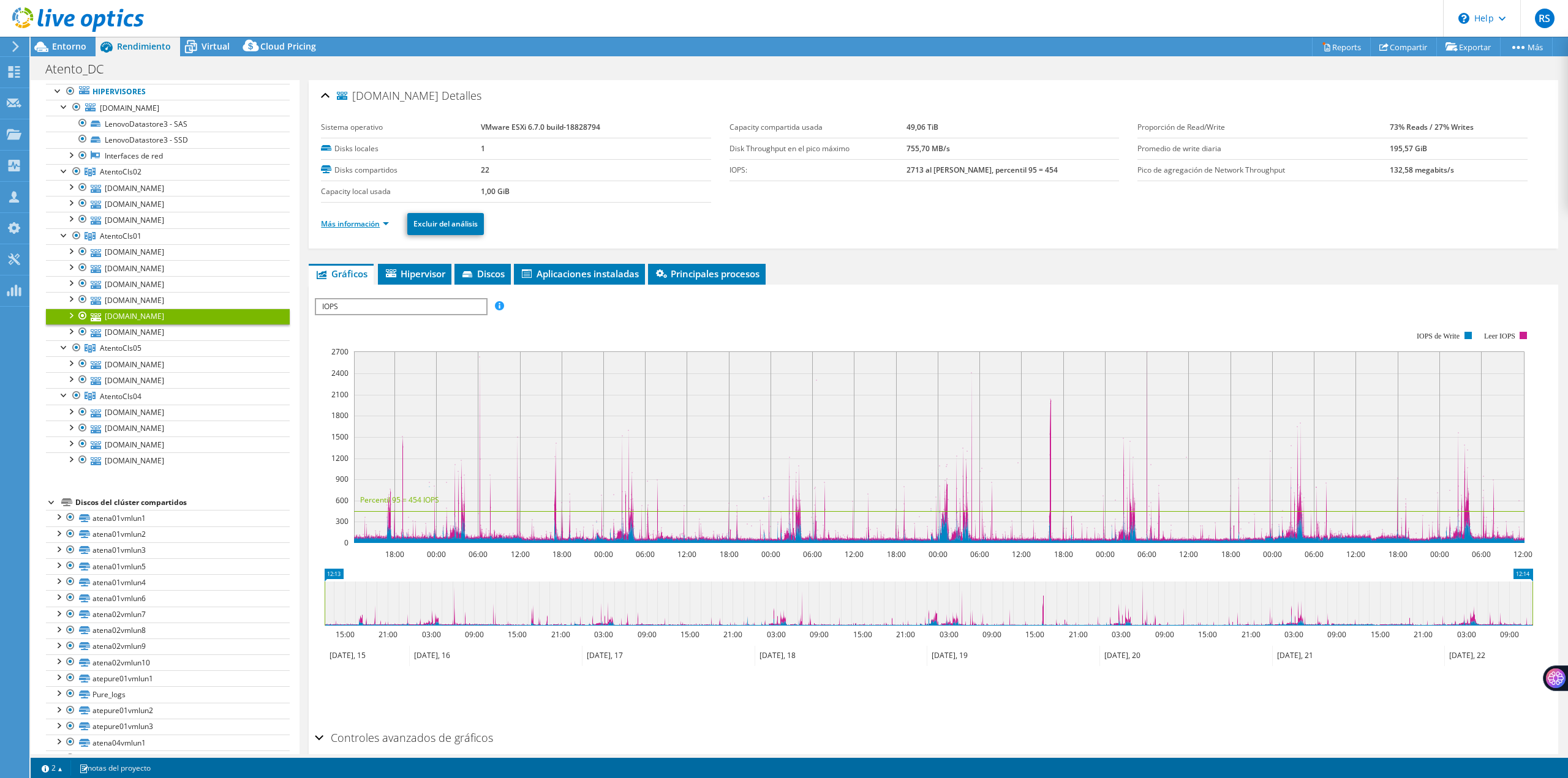
click at [388, 224] on link "Más información" at bounding box center [355, 224] width 68 height 11
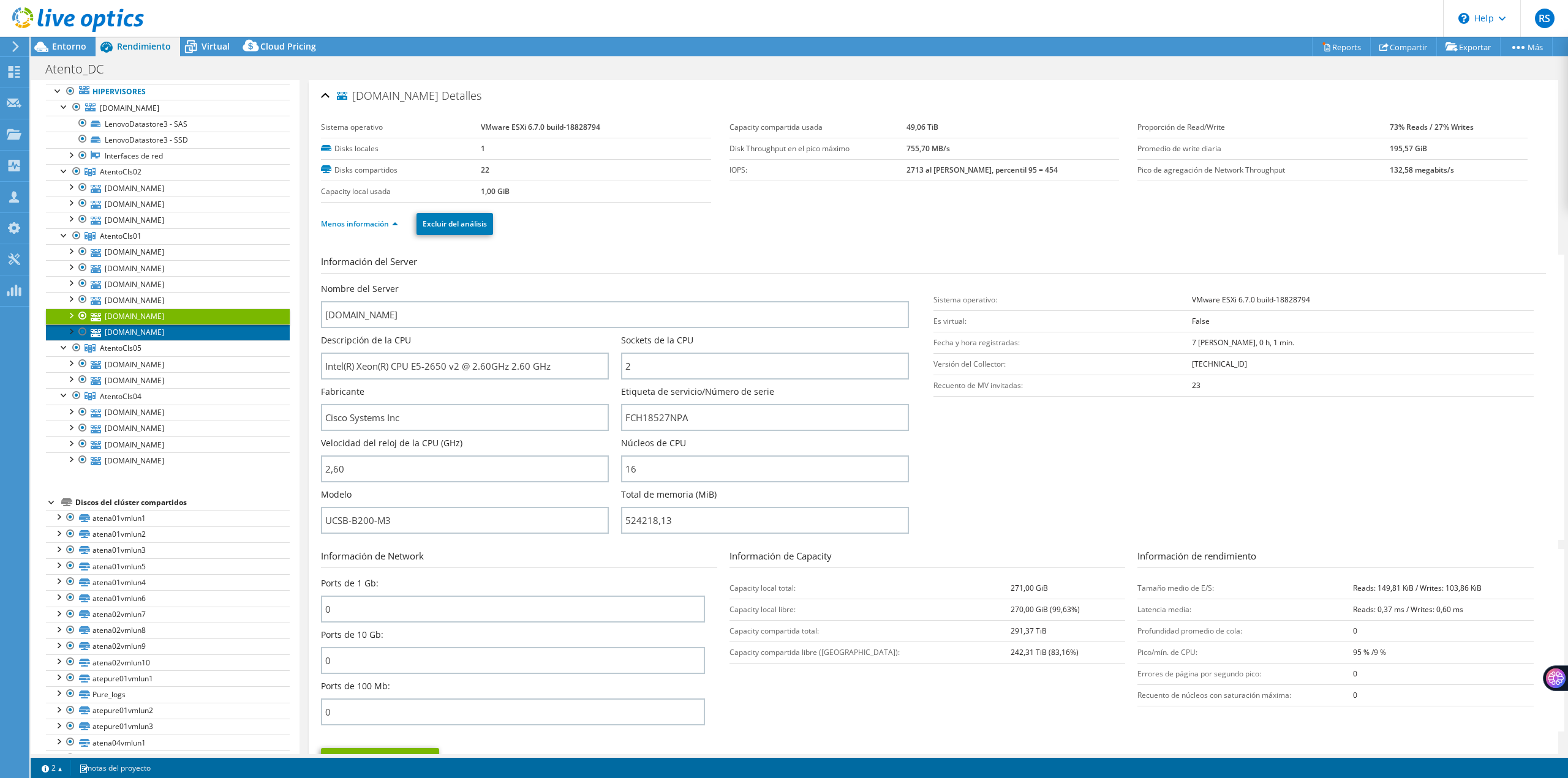
click at [196, 335] on link "[DOMAIN_NAME]" at bounding box center [168, 332] width 244 height 16
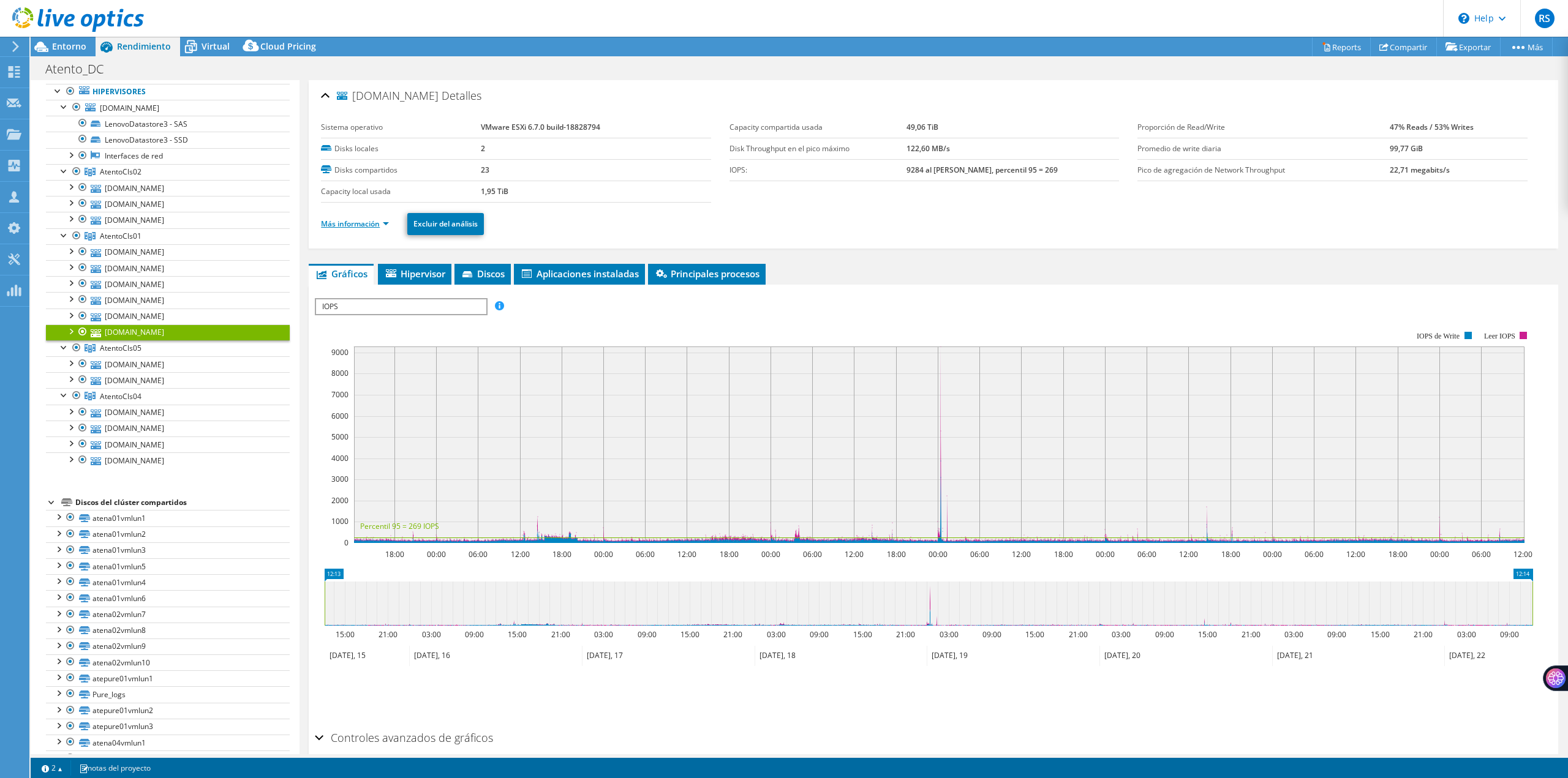
click at [384, 224] on link "Más información" at bounding box center [355, 224] width 68 height 11
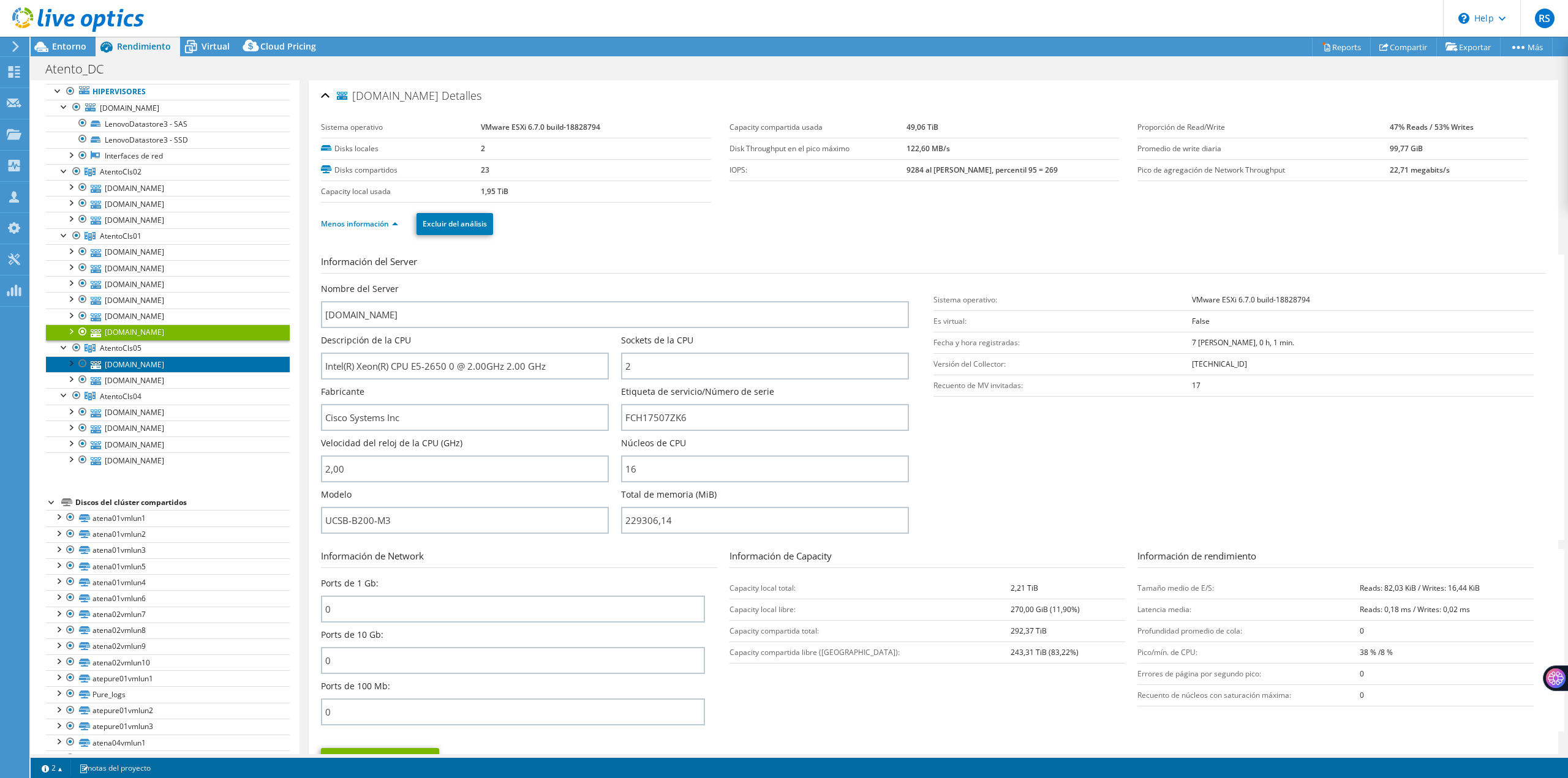
click at [172, 362] on link "[DOMAIN_NAME]" at bounding box center [168, 364] width 244 height 16
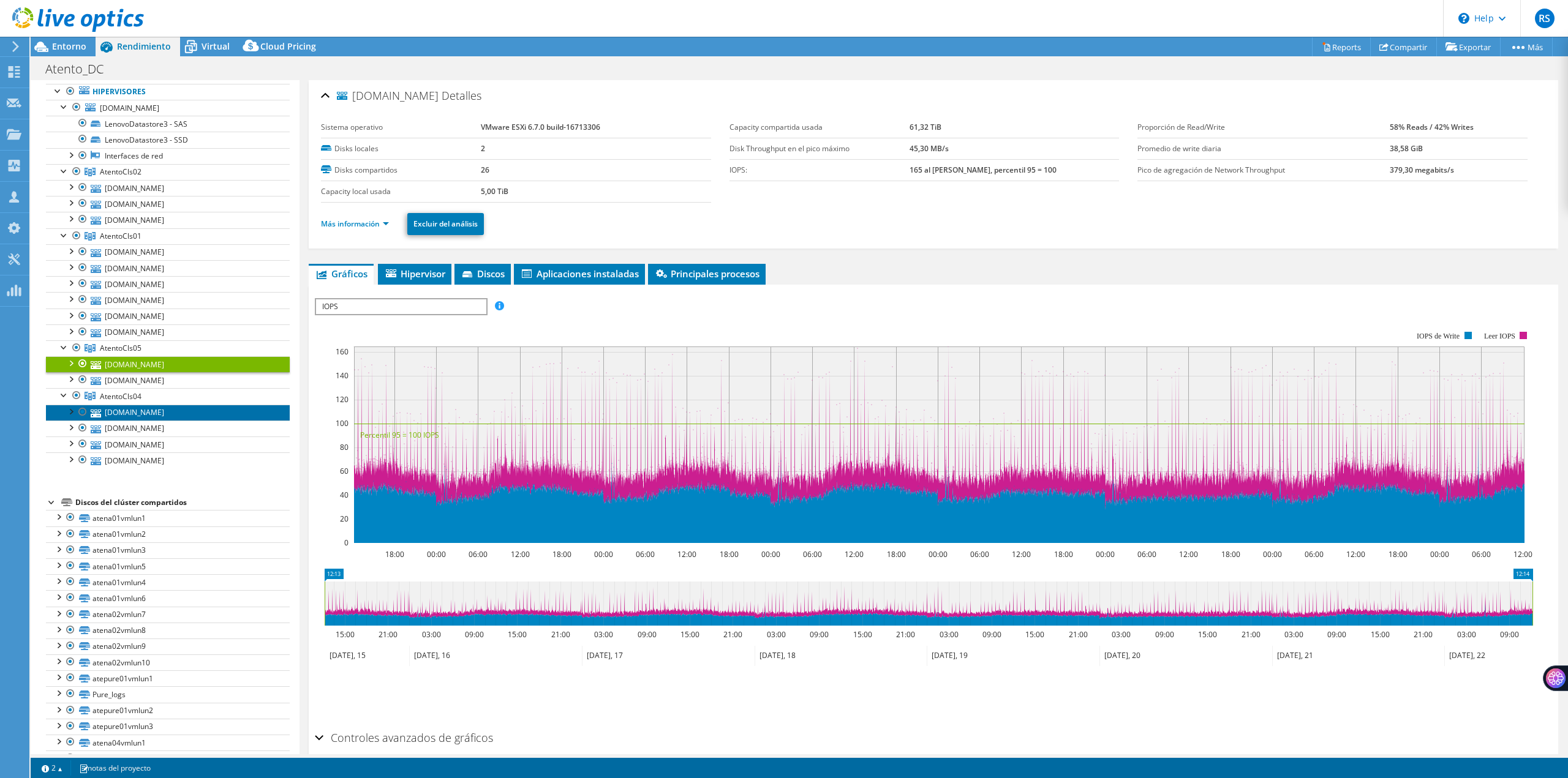
click at [156, 411] on link "[DOMAIN_NAME]" at bounding box center [168, 413] width 244 height 16
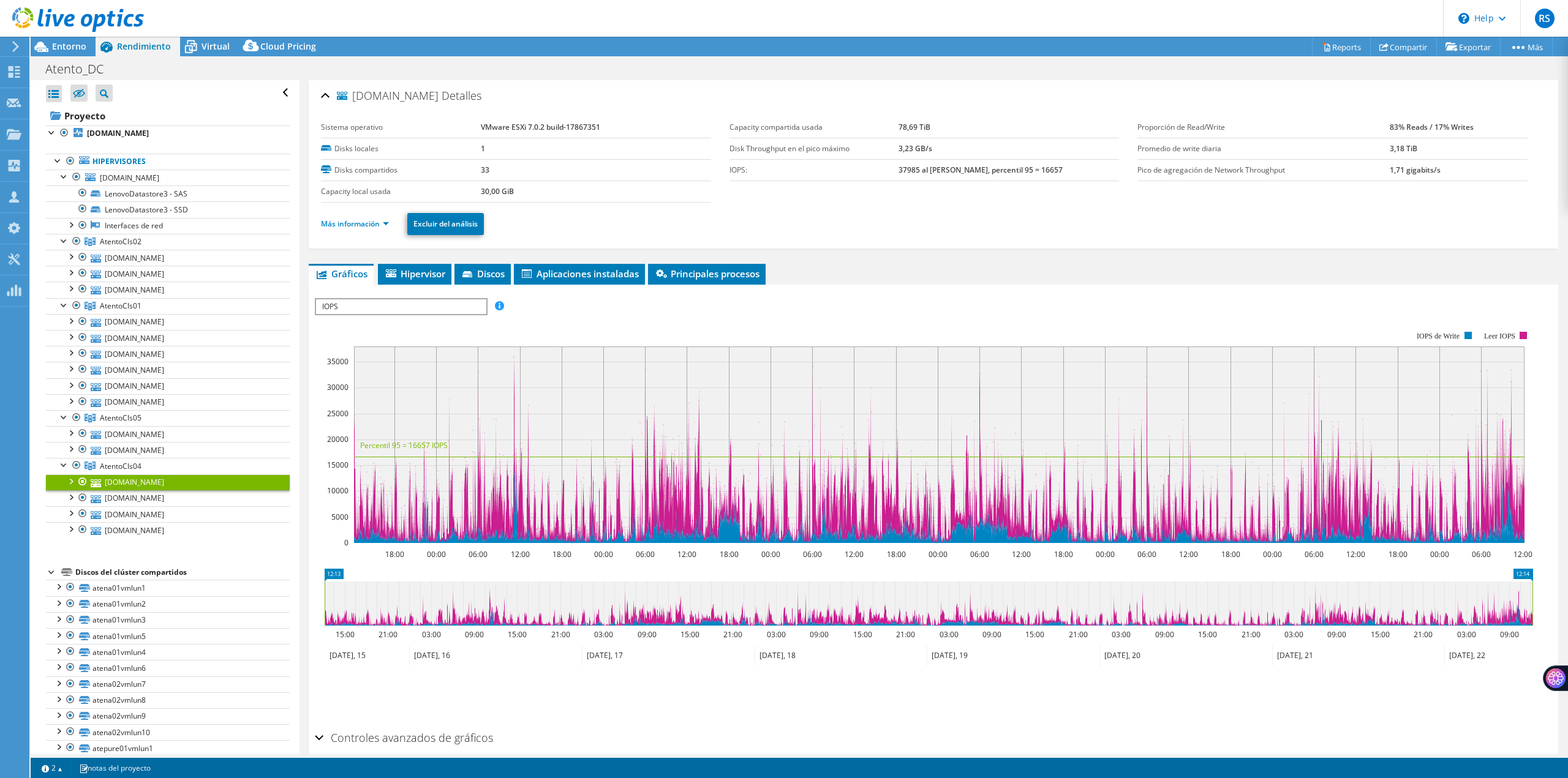
select select "USD"
drag, startPoint x: 0, startPoint y: 0, endPoint x: 67, endPoint y: 415, distance: 420.4
click at [67, 475] on div at bounding box center [71, 481] width 12 height 12
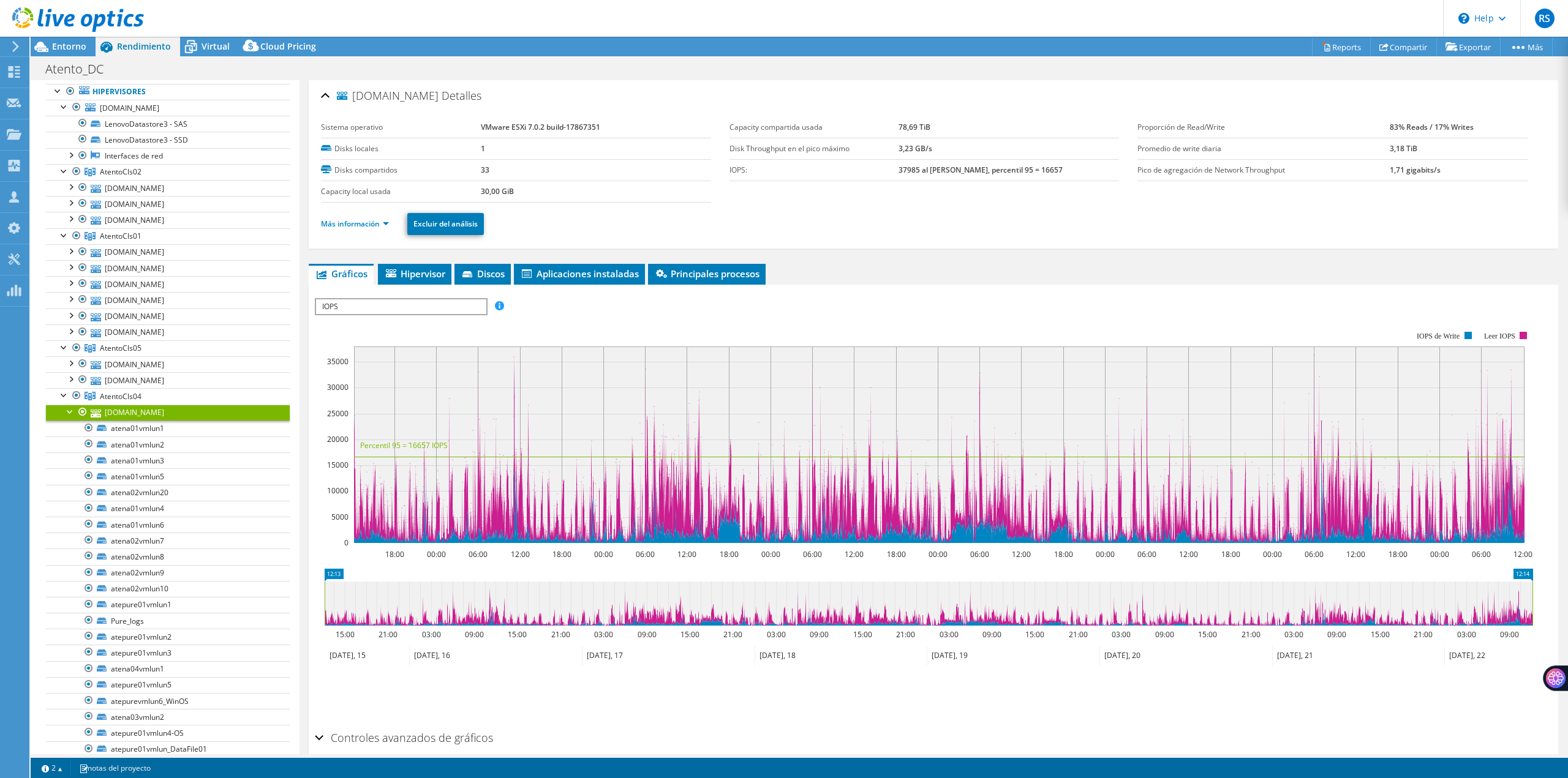
click at [124, 415] on link "[DOMAIN_NAME]" at bounding box center [168, 413] width 244 height 16
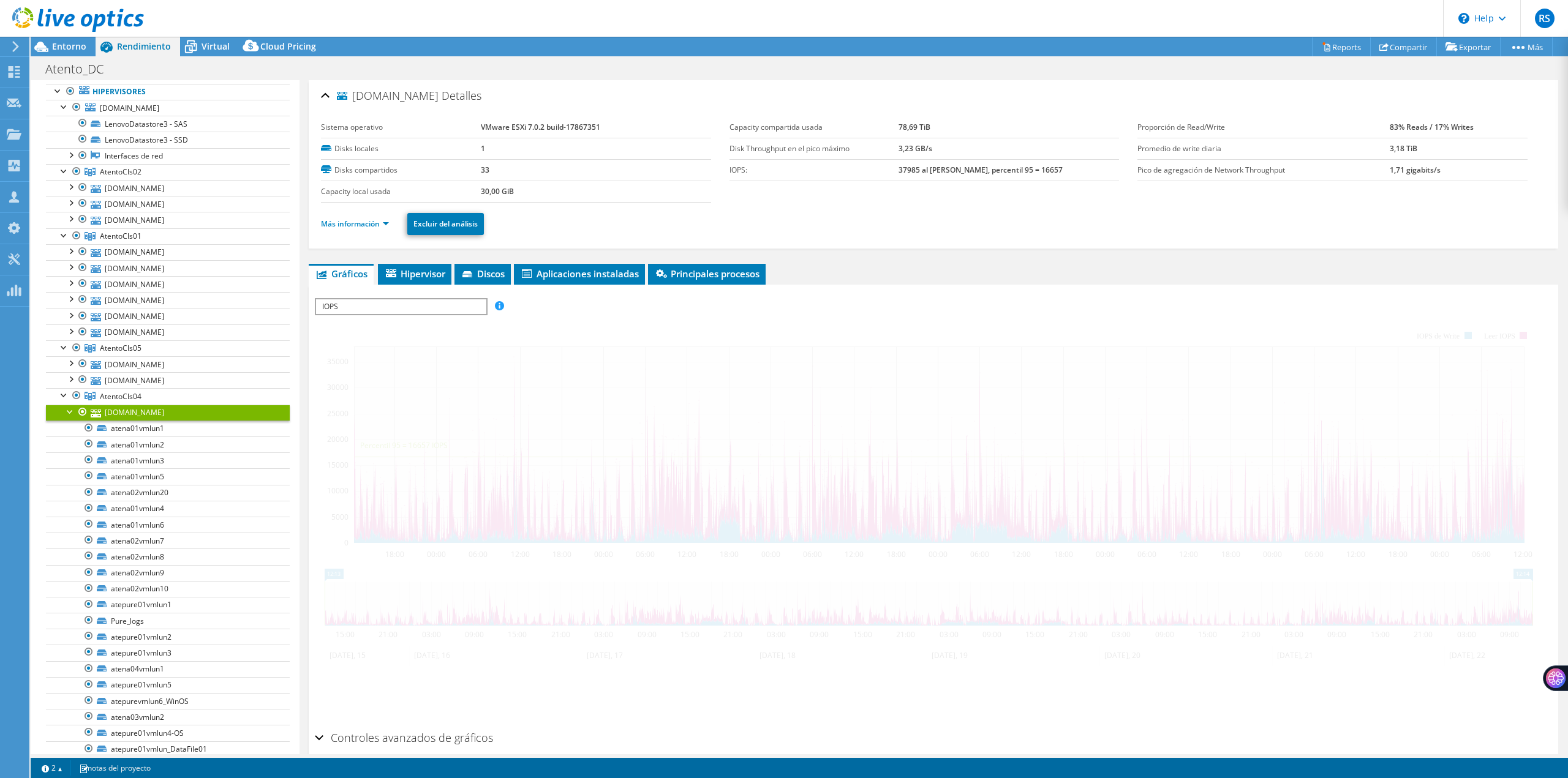
click at [69, 410] on div at bounding box center [71, 411] width 12 height 12
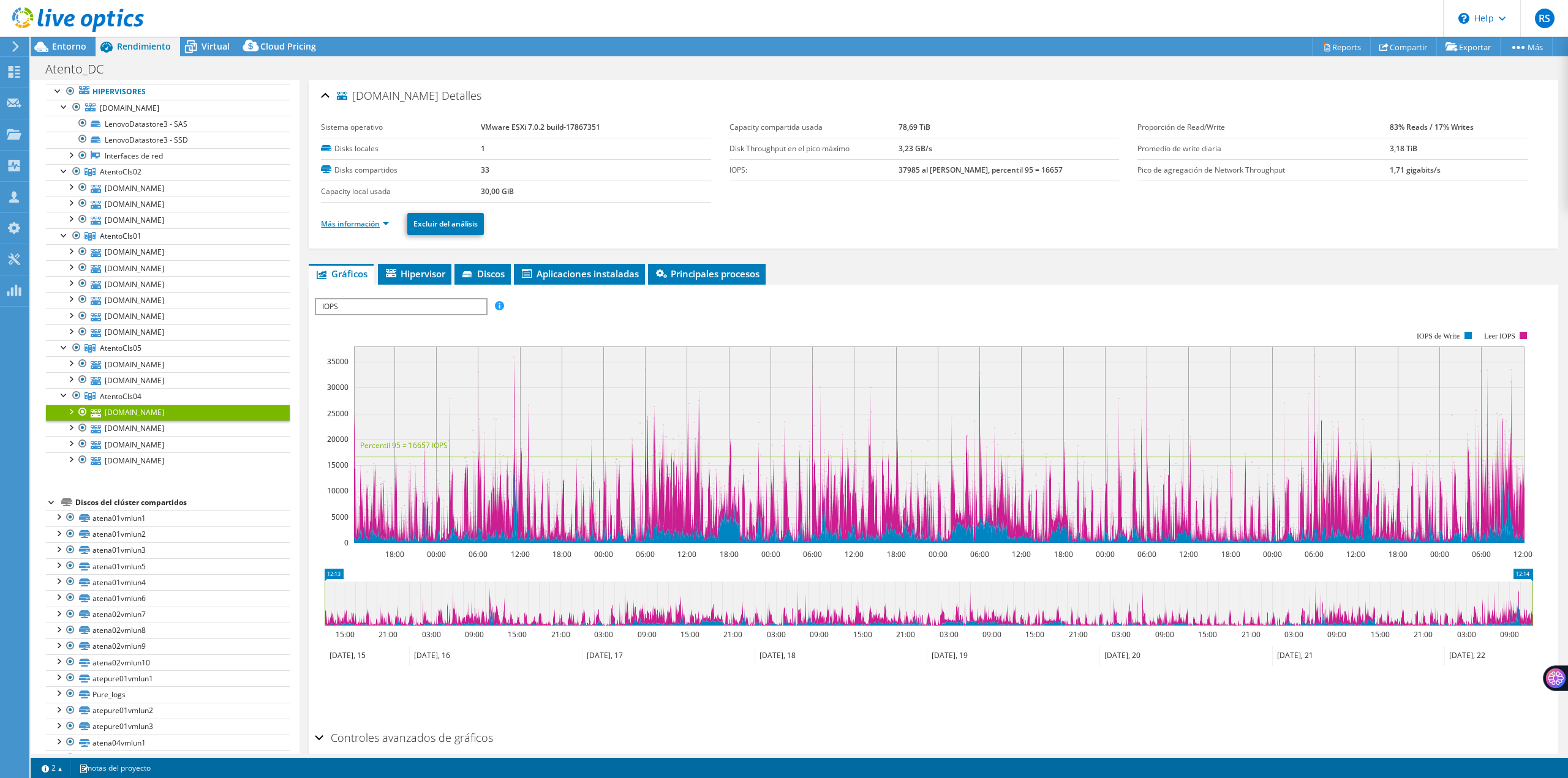
click at [384, 224] on link "Más información" at bounding box center [355, 224] width 68 height 11
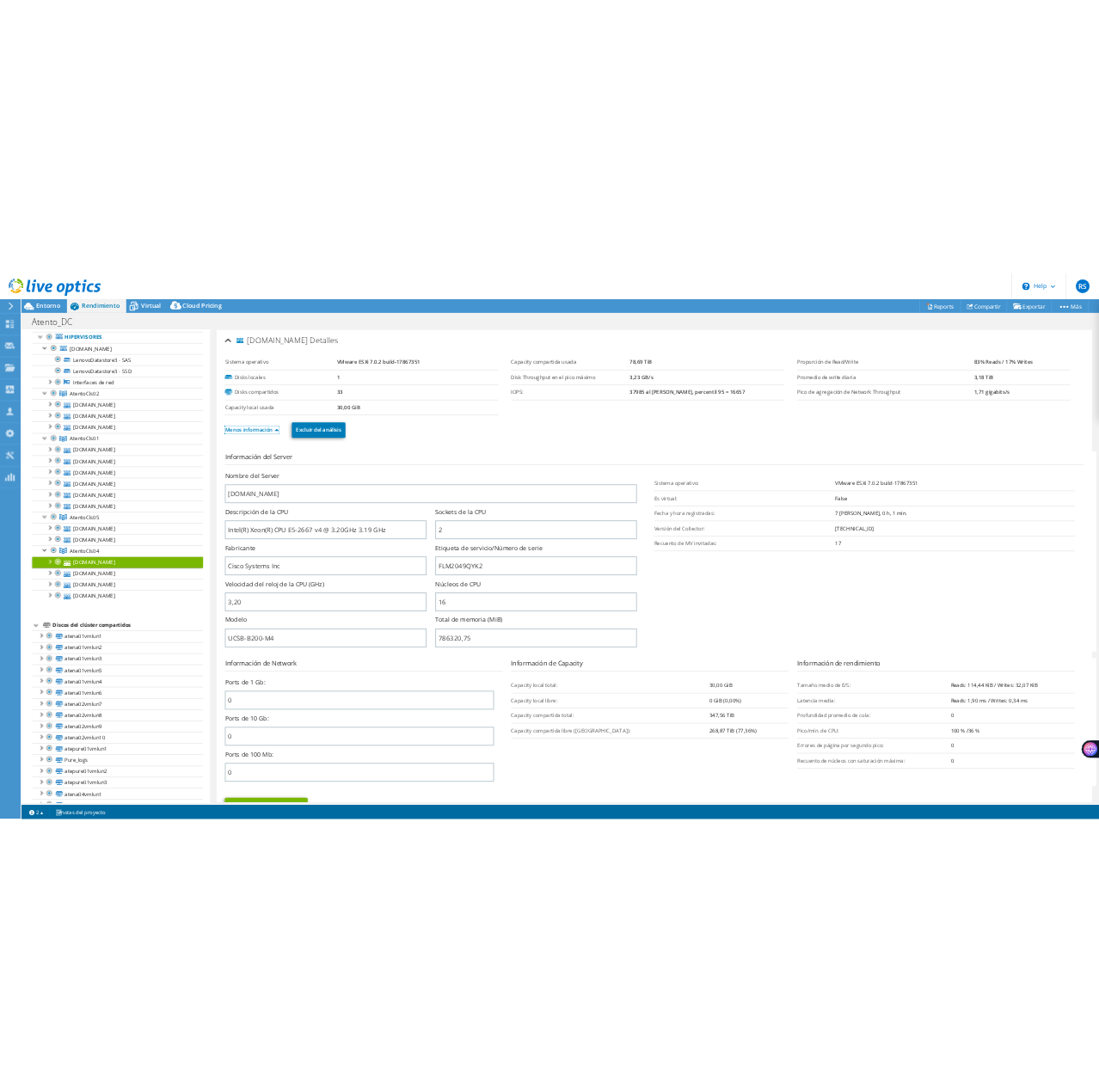
scroll to position [0, 0]
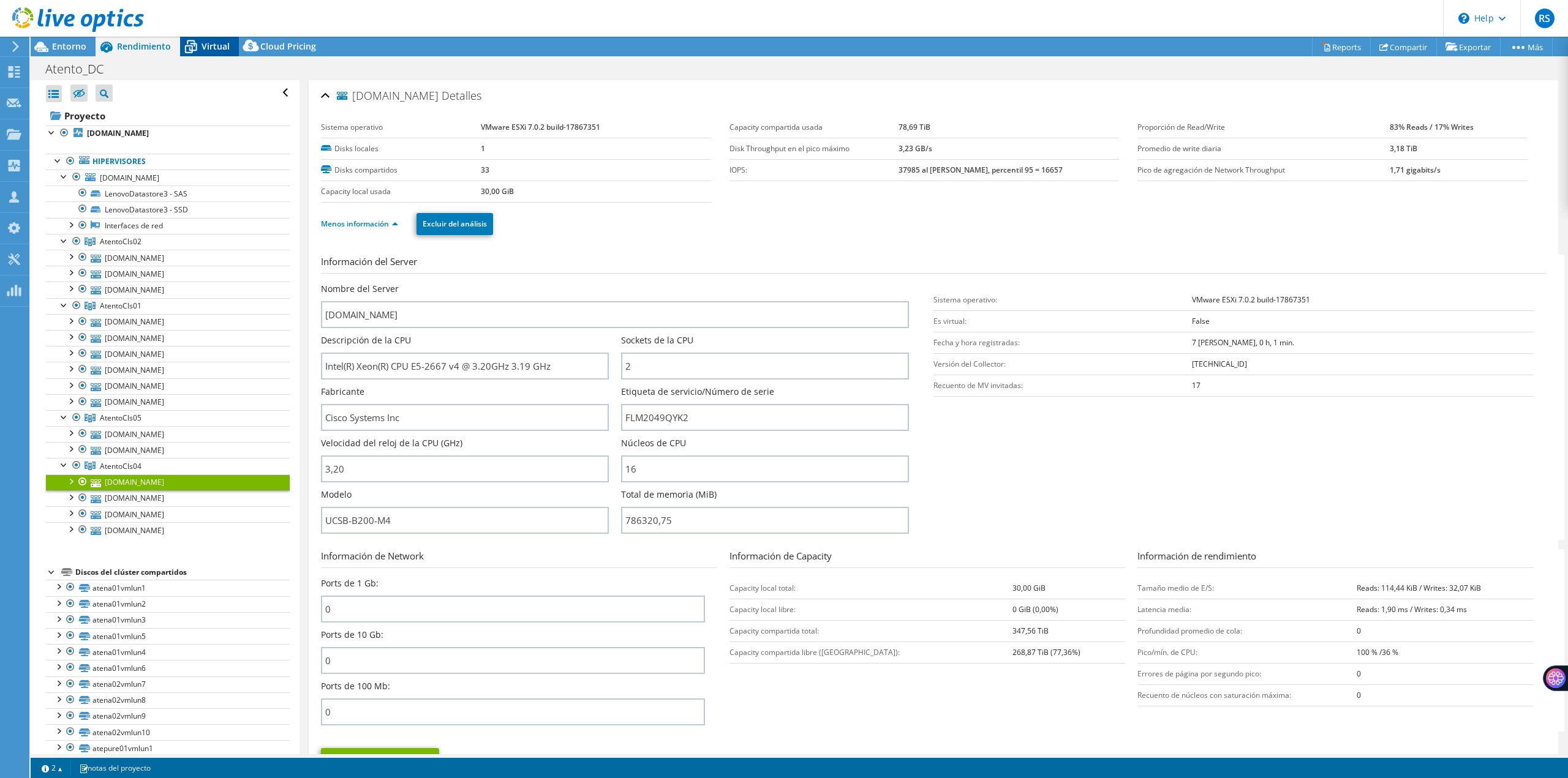
click at [210, 50] on span "Virtual" at bounding box center [216, 46] width 28 height 11
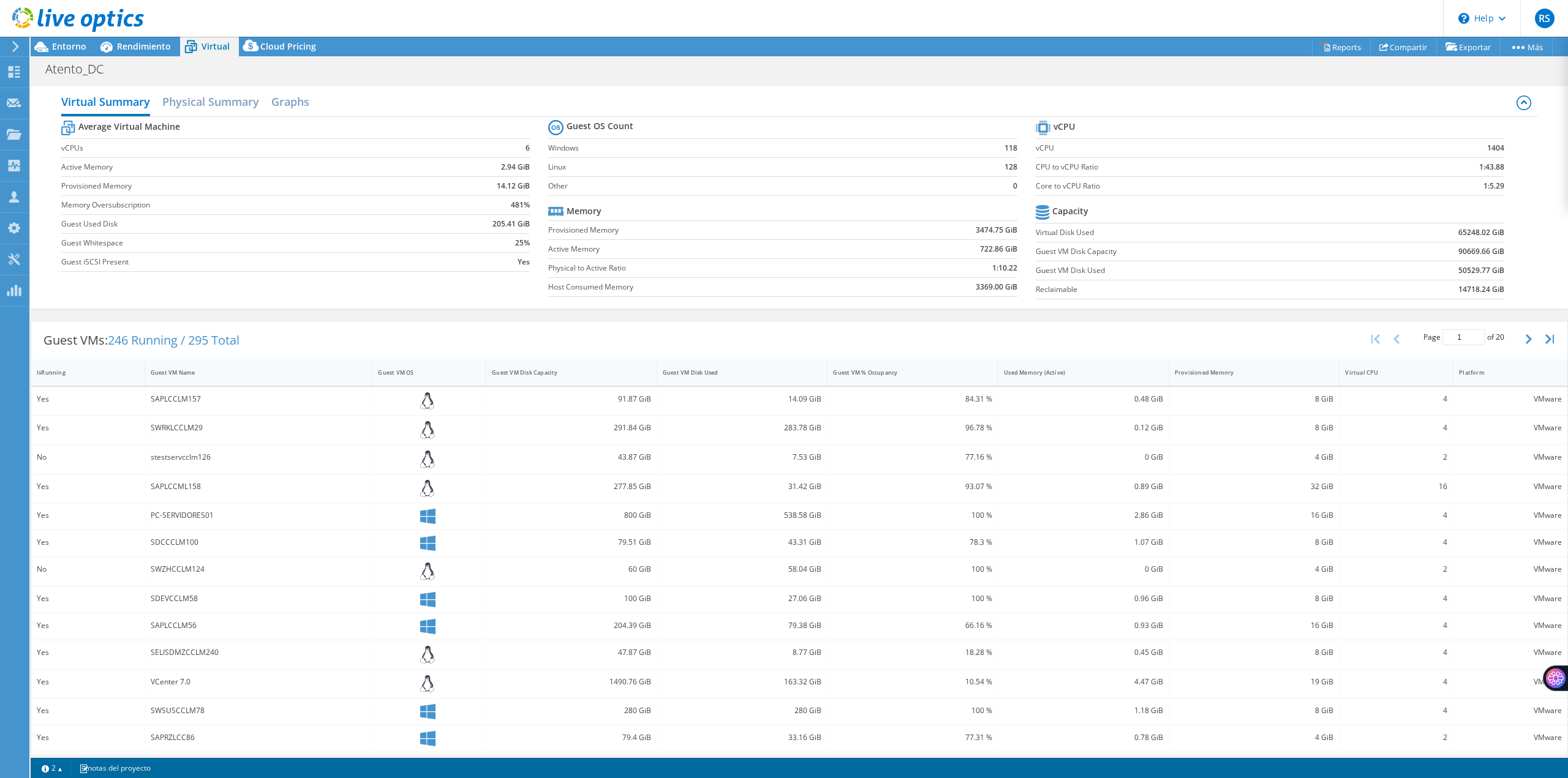
drag, startPoint x: 203, startPoint y: 160, endPoint x: 196, endPoint y: 169, distance: 11.4
click at [196, 169] on td "Active Memory" at bounding box center [239, 166] width 356 height 19
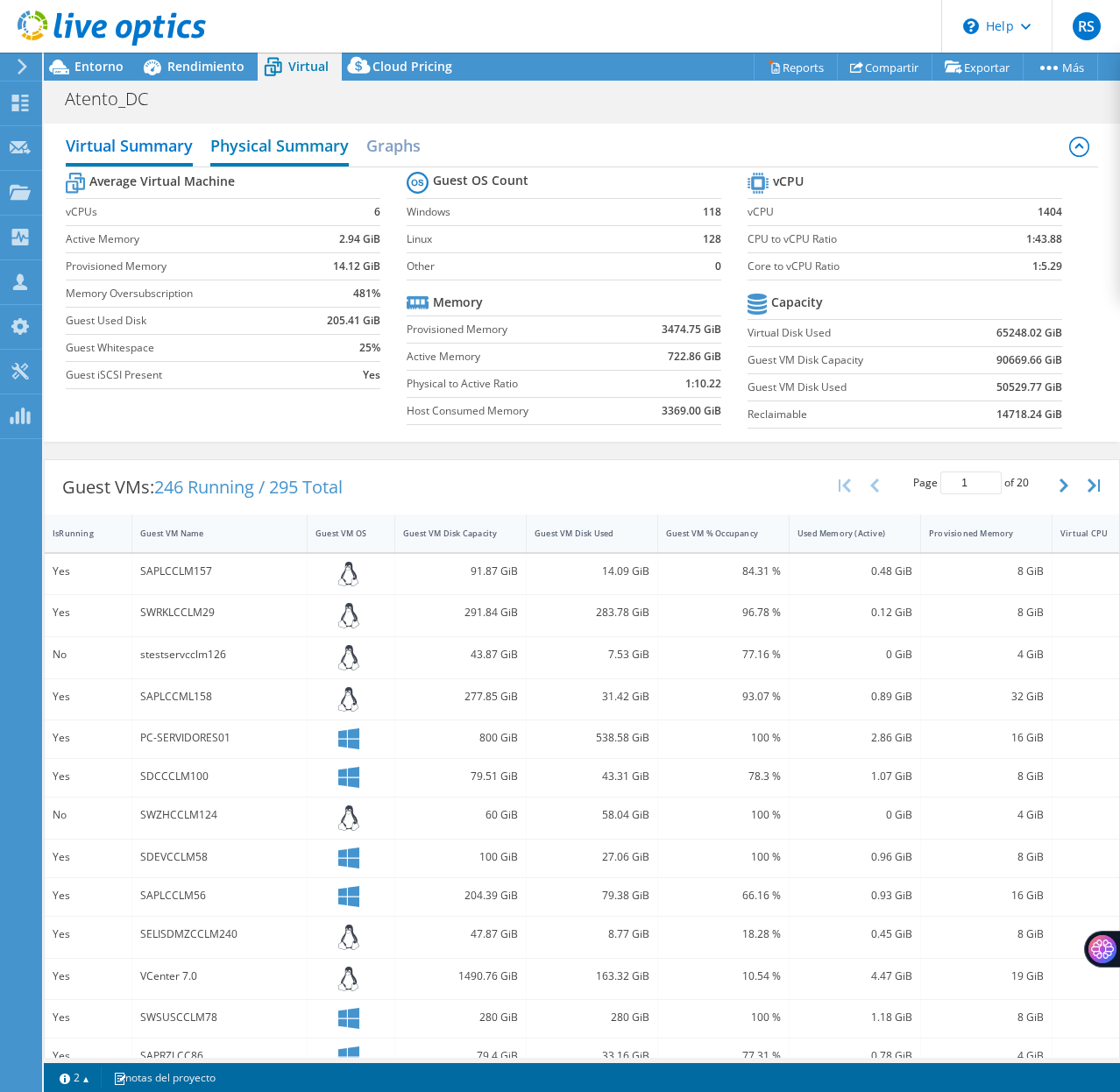
click at [293, 152] on h2 "Physical Summary" at bounding box center [279, 147] width 138 height 38
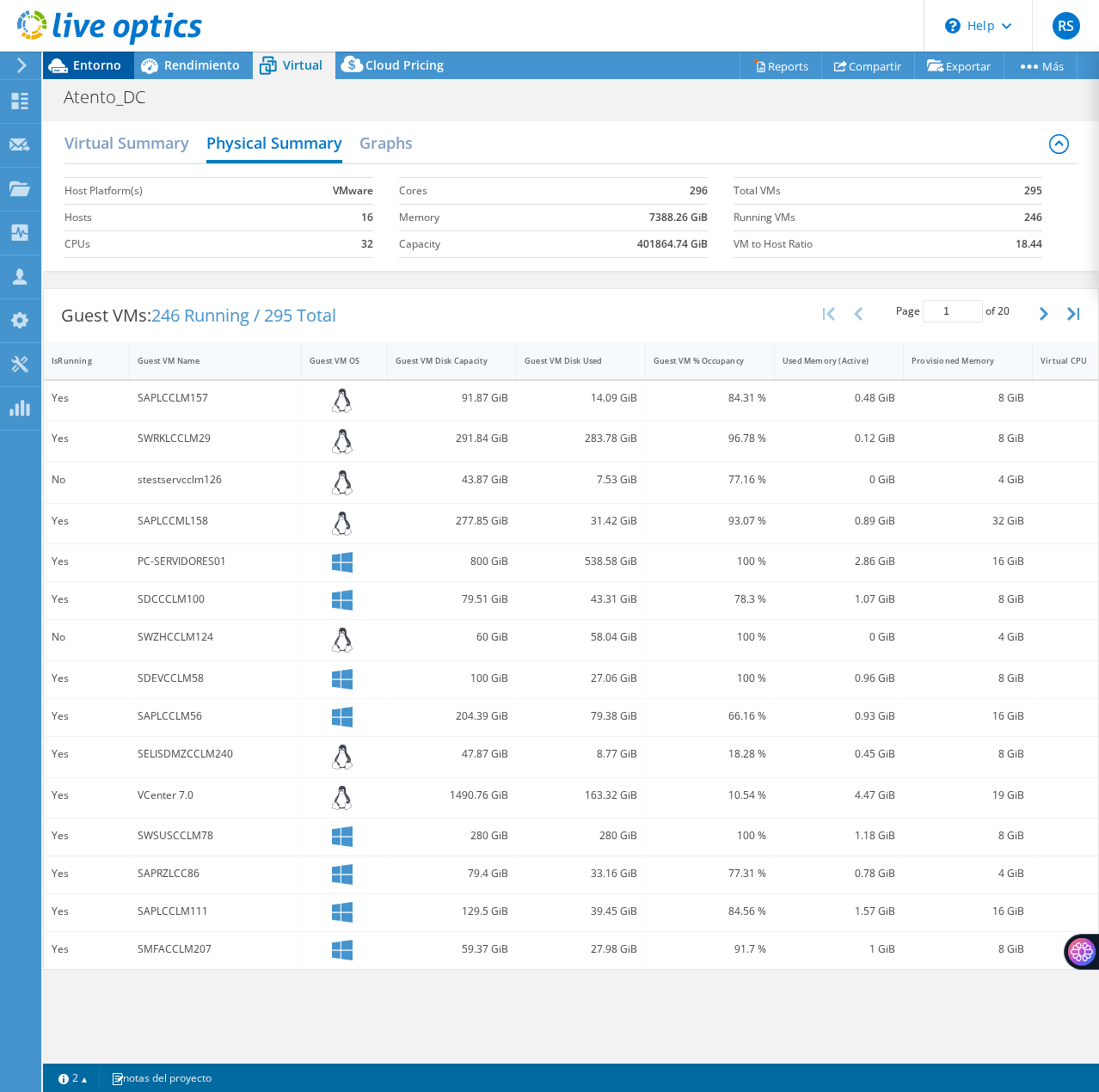
click at [88, 79] on div "Entorno" at bounding box center [88, 65] width 91 height 27
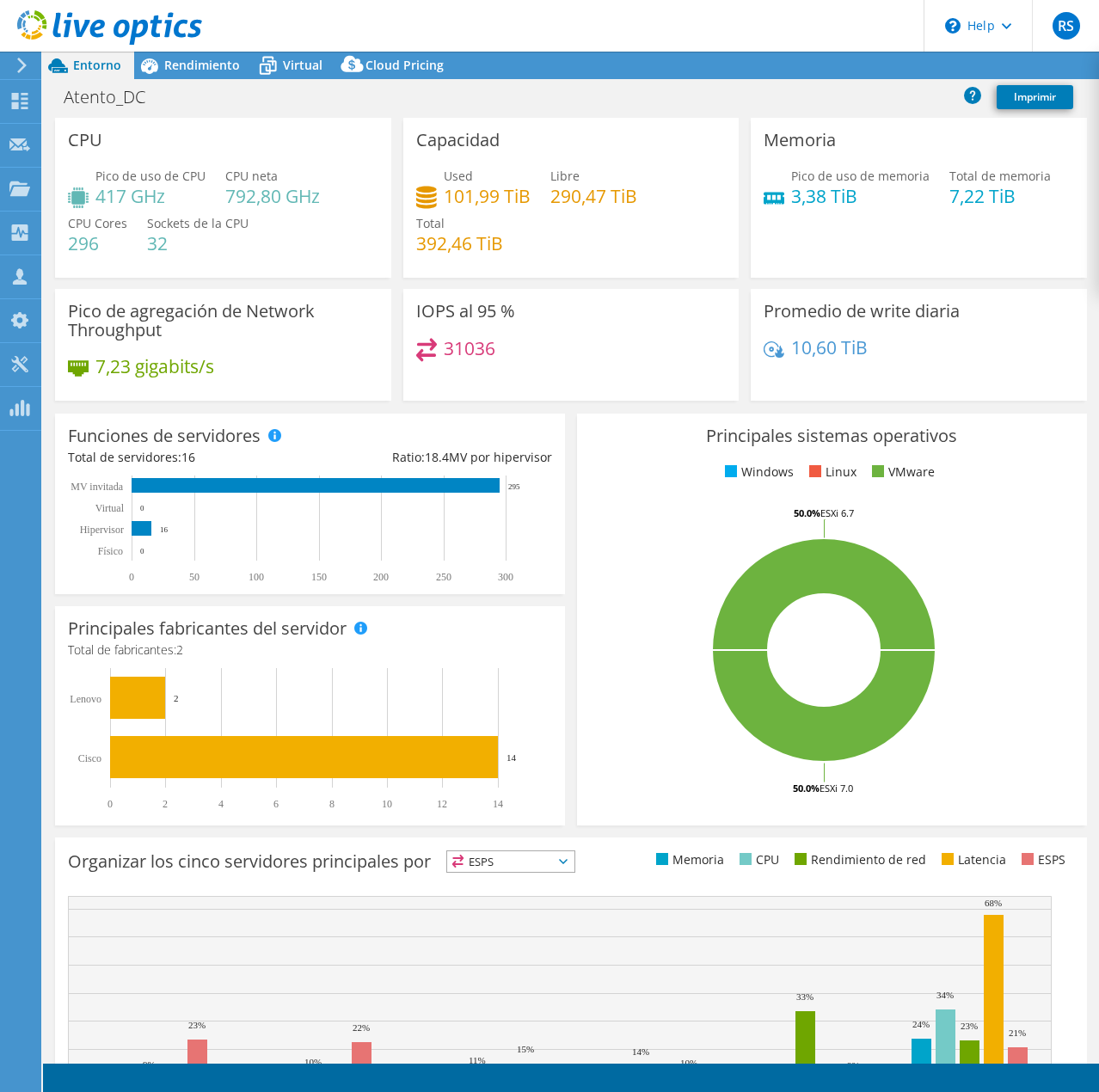
select select "USD"
click at [197, 68] on span "Rendimiento" at bounding box center [202, 65] width 76 height 16
